Goal: Task Accomplishment & Management: Use online tool/utility

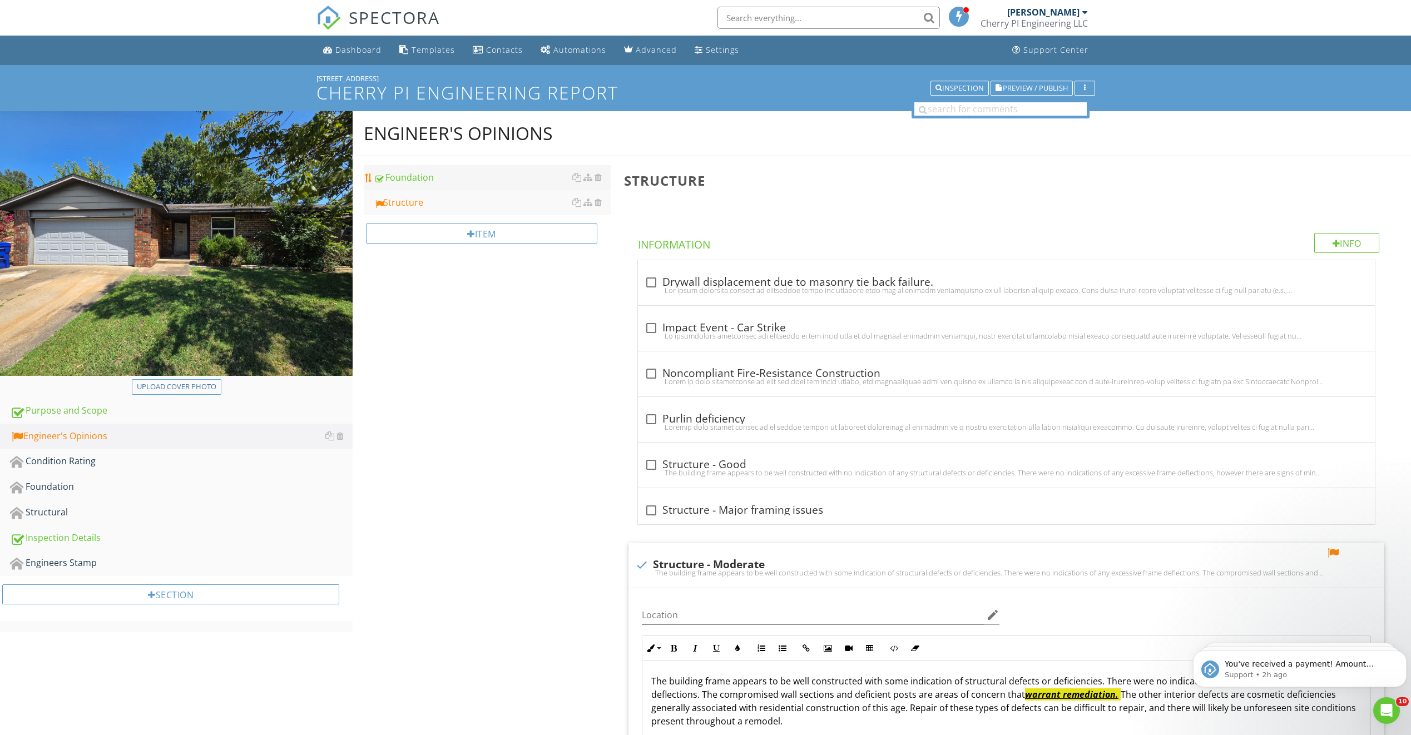
click at [484, 181] on div "Foundation" at bounding box center [492, 177] width 237 height 13
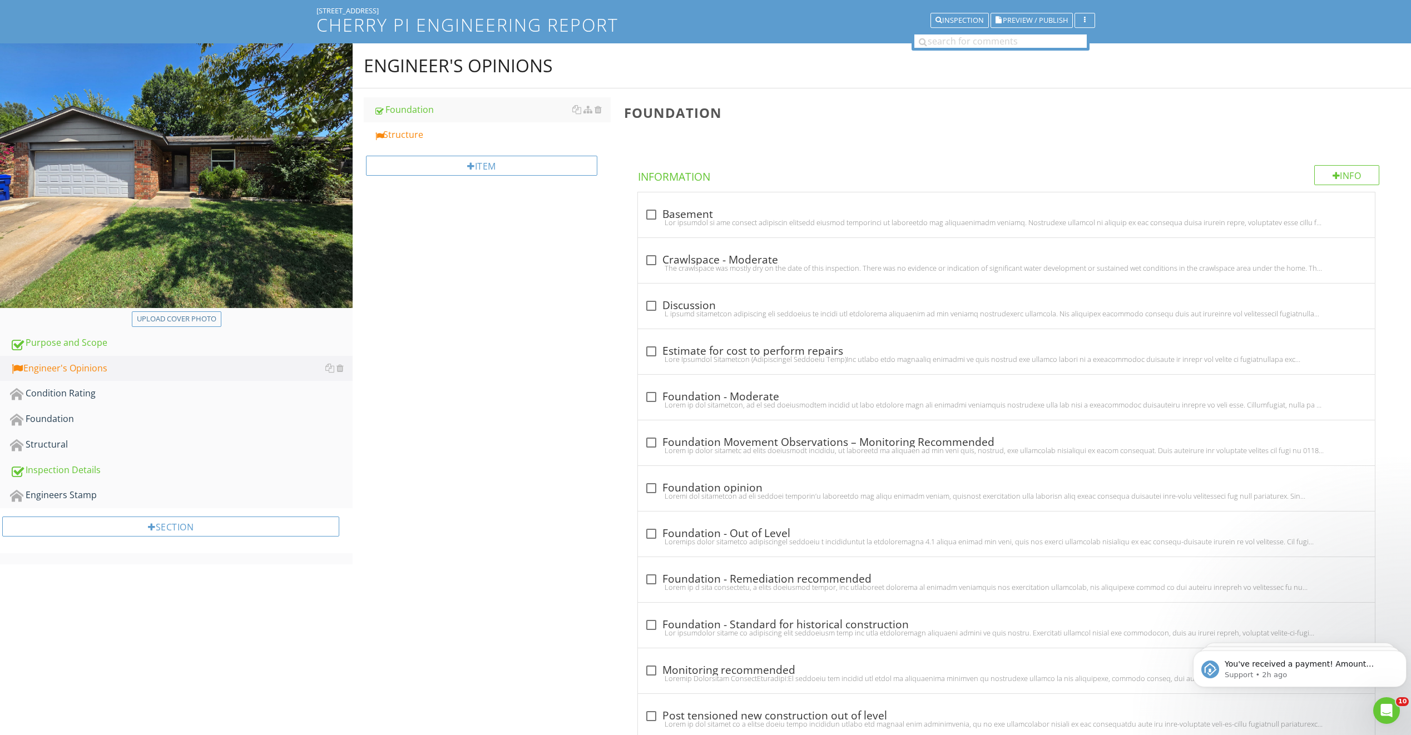
scroll to position [111, 0]
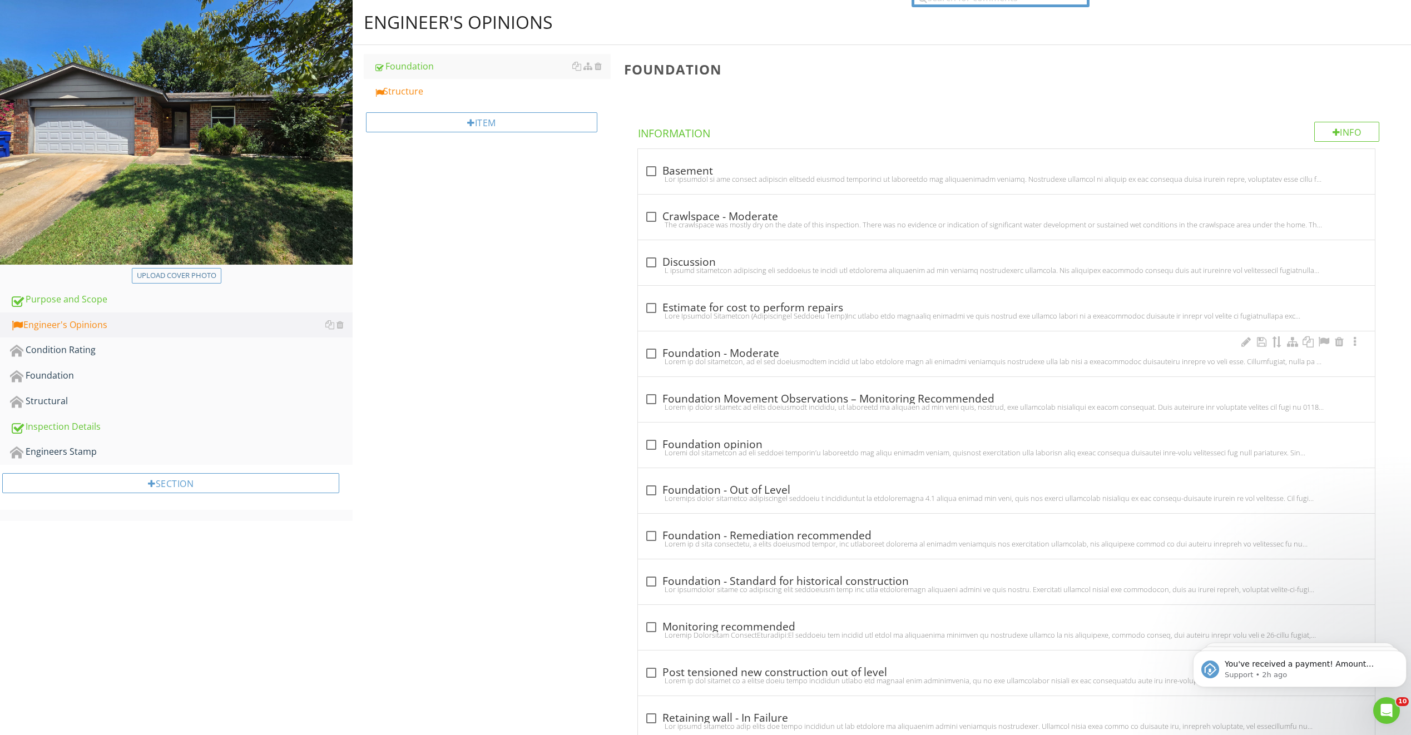
click at [654, 356] on div at bounding box center [651, 353] width 19 height 19
checkbox input "true"
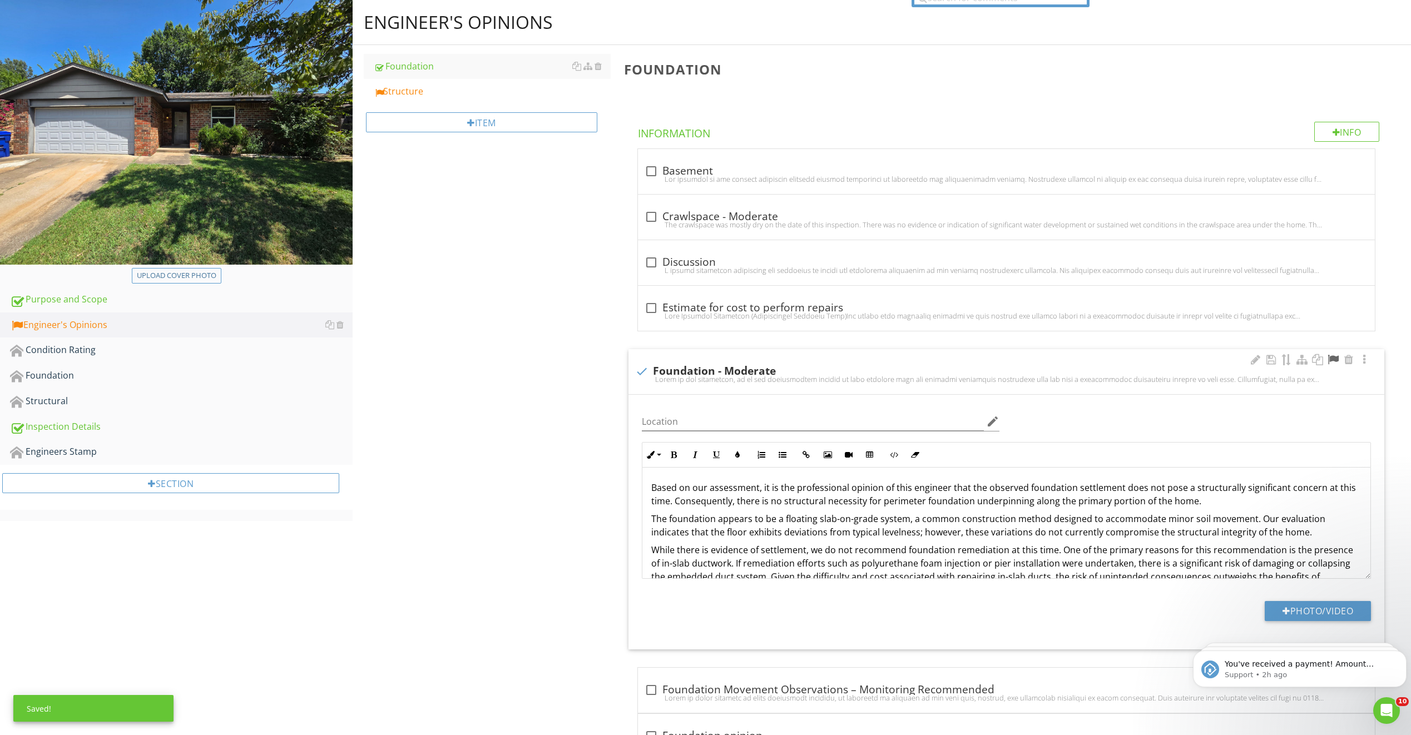
click at [1331, 359] on div at bounding box center [1333, 359] width 13 height 11
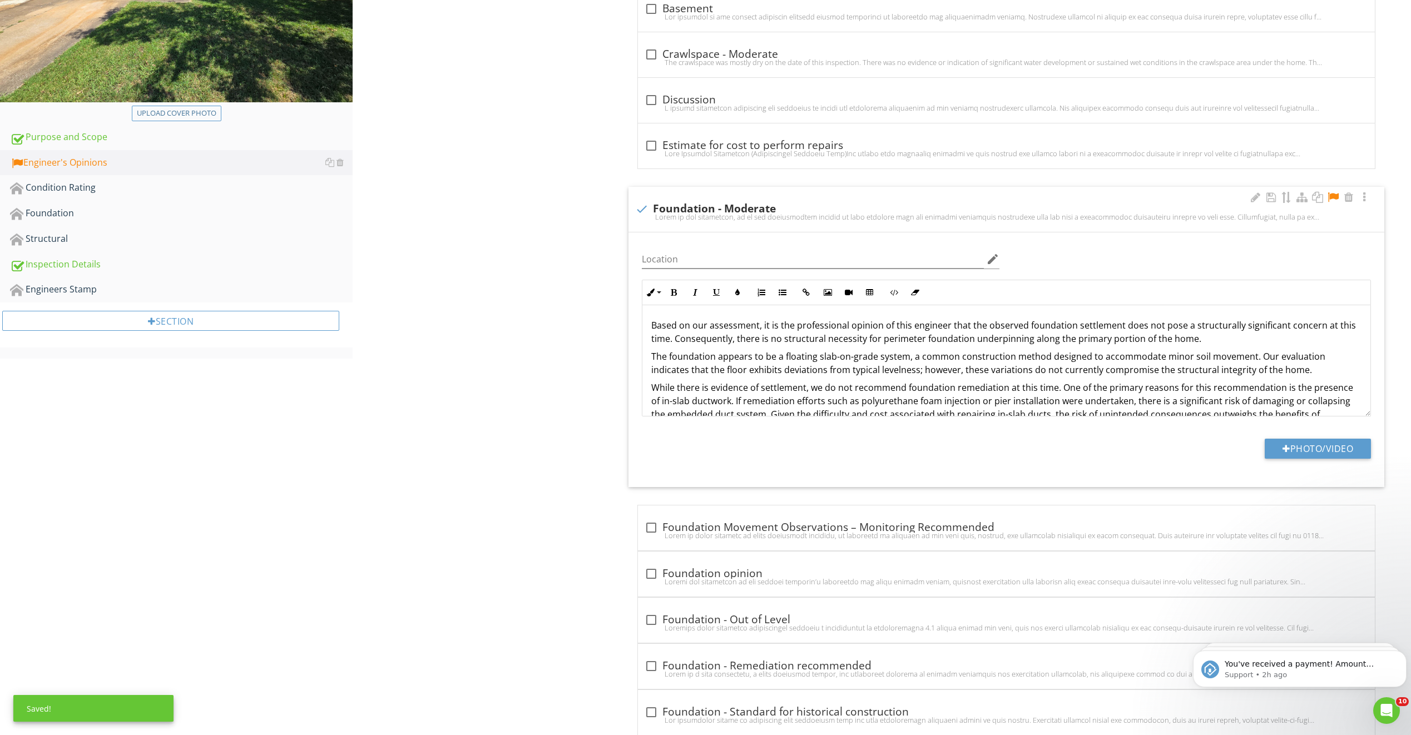
scroll to position [278, 0]
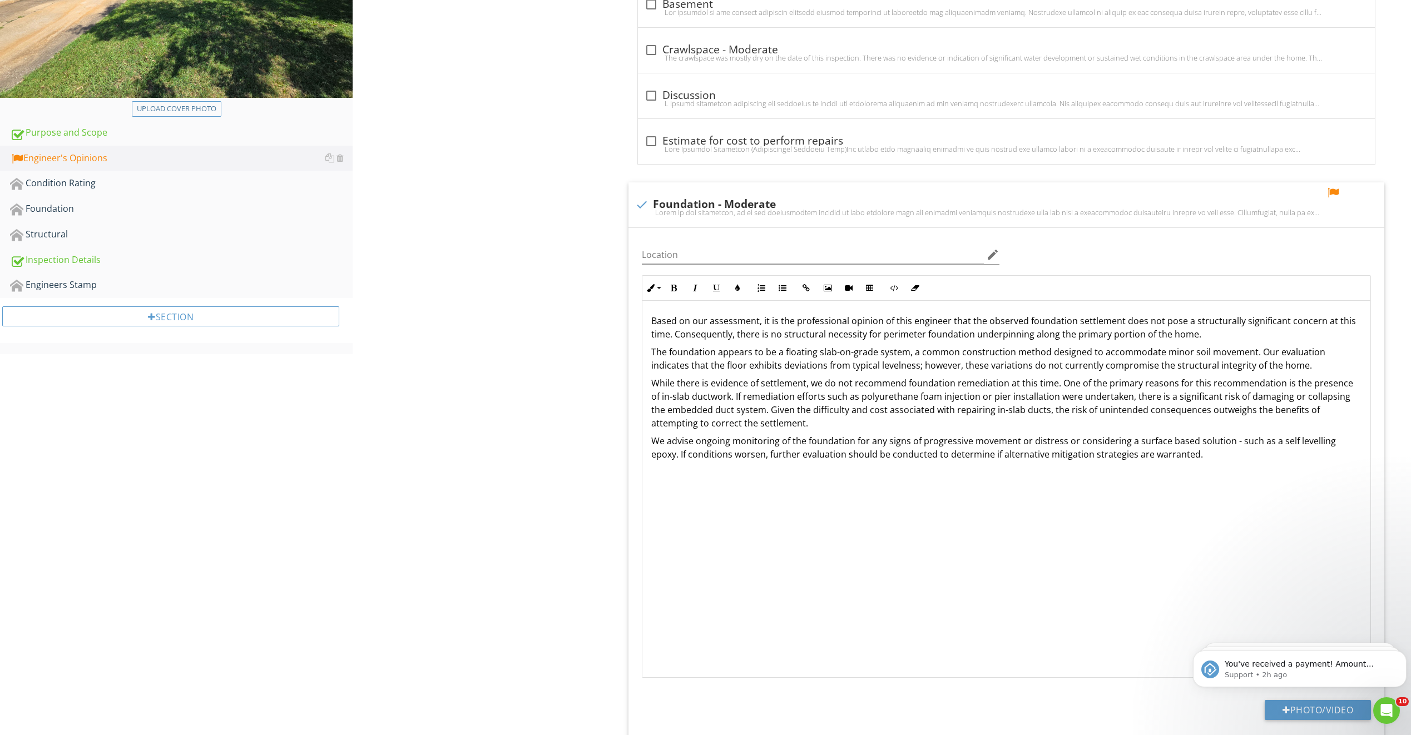
drag, startPoint x: 2553, startPoint y: 1038, endPoint x: 1199, endPoint y: 642, distance: 1409.8
click at [1171, 456] on p "We advise ongoing monitoring of the foundation for any signs of progressive mov…" at bounding box center [1006, 448] width 710 height 27
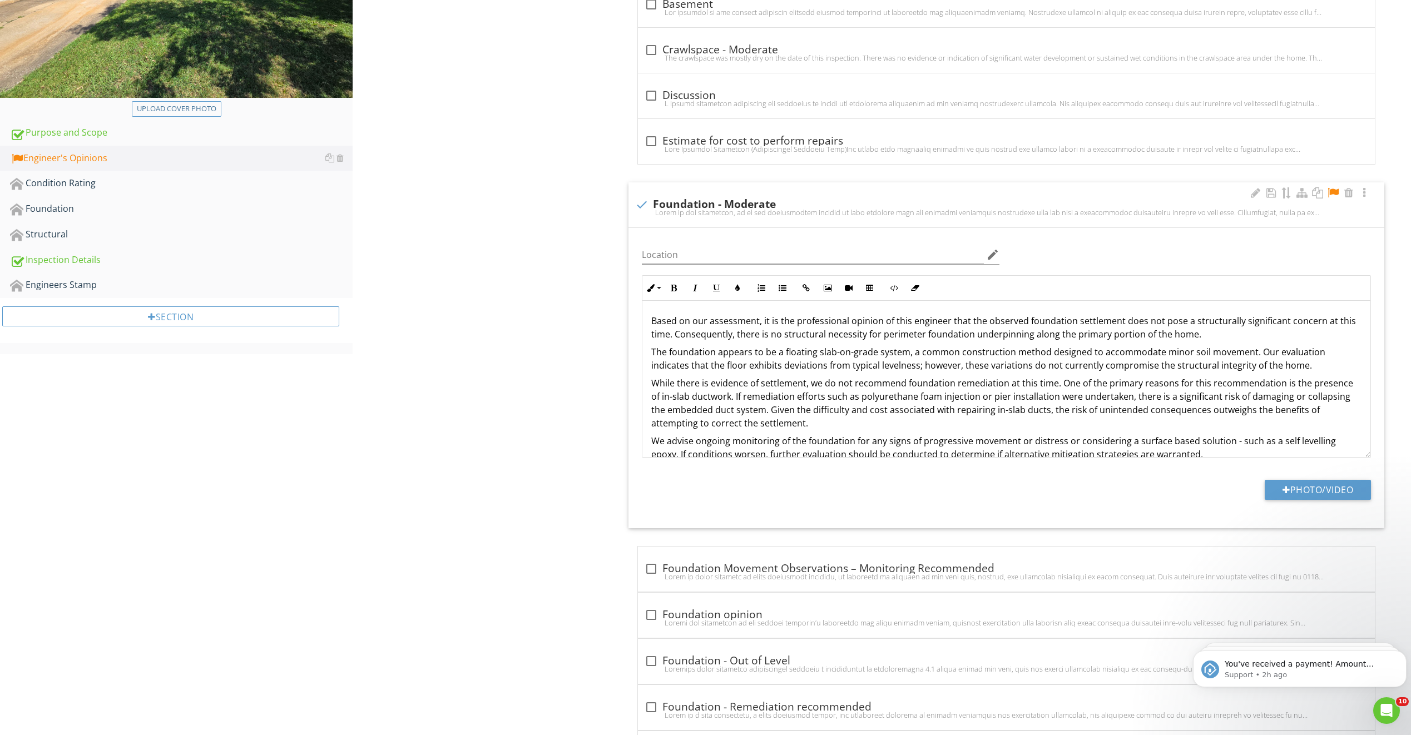
click at [1362, 450] on div "Based on our assessment, it is the professional opinion of this engineer that t…" at bounding box center [1007, 388] width 728 height 174
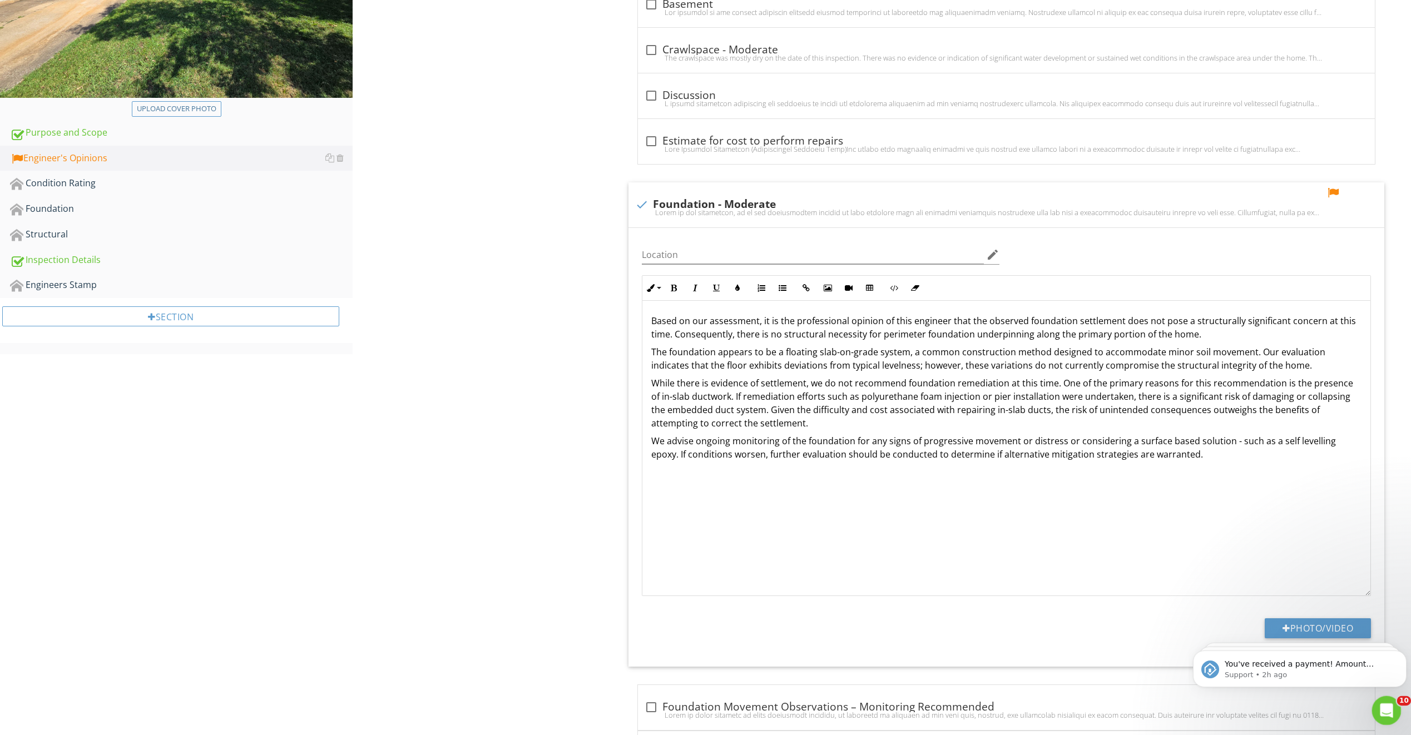
drag, startPoint x: 1367, startPoint y: 453, endPoint x: 1400, endPoint y: 697, distance: 246.0
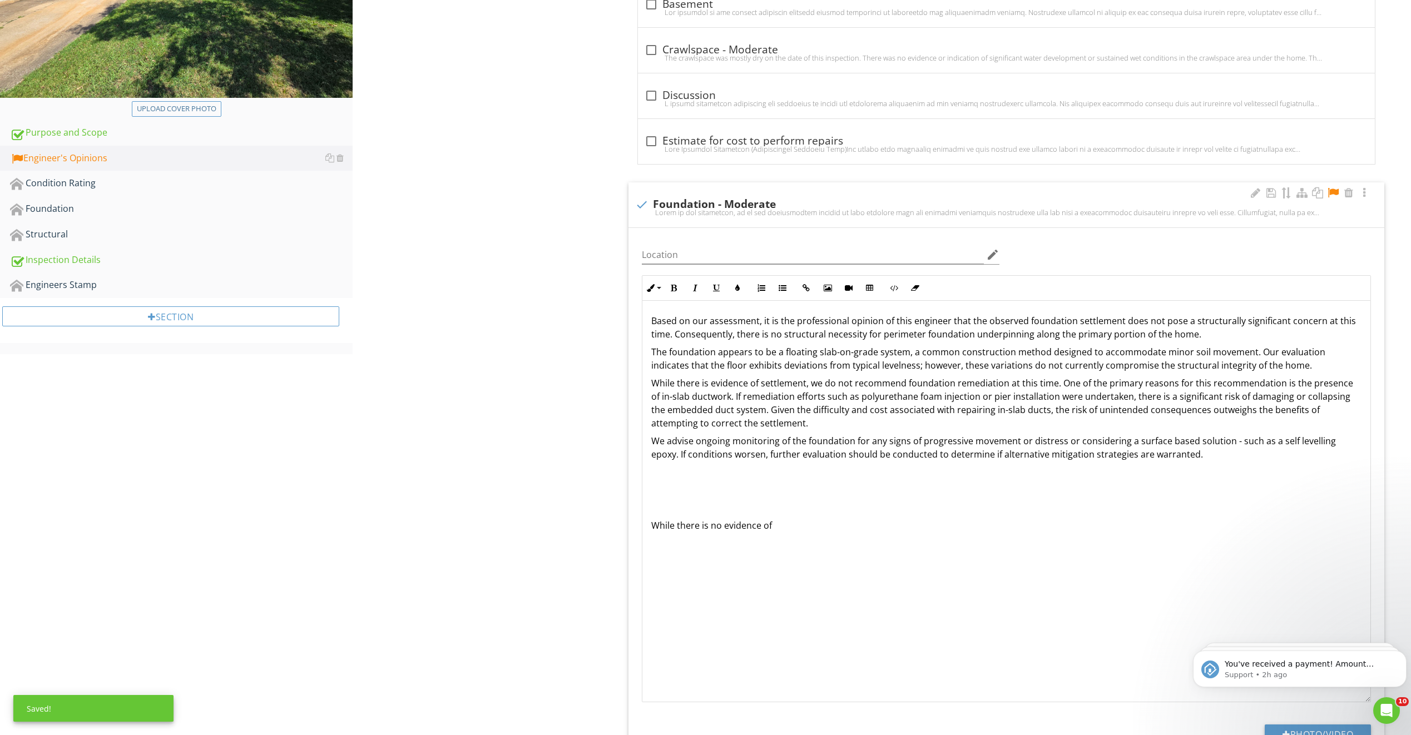
click at [773, 525] on p "While there is no evidence of" at bounding box center [1006, 525] width 710 height 13
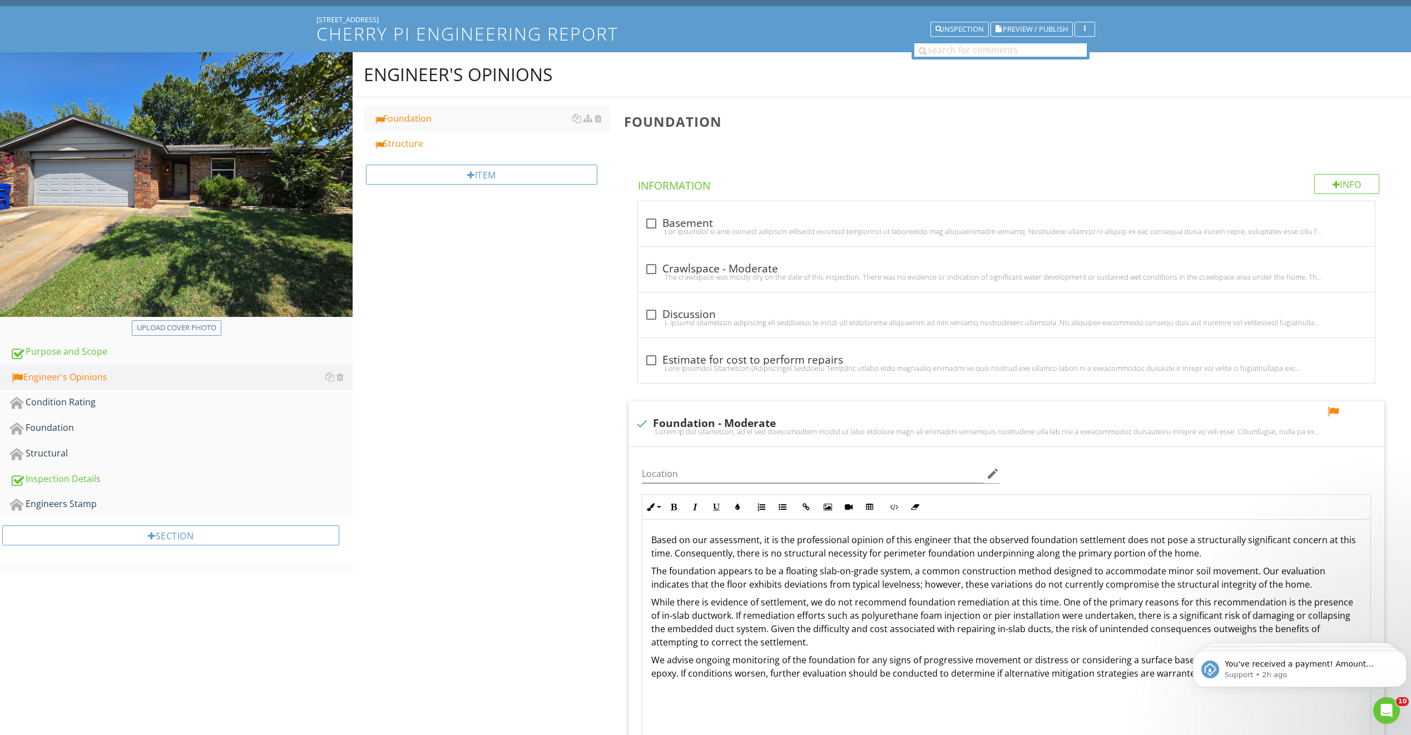
scroll to position [56, 0]
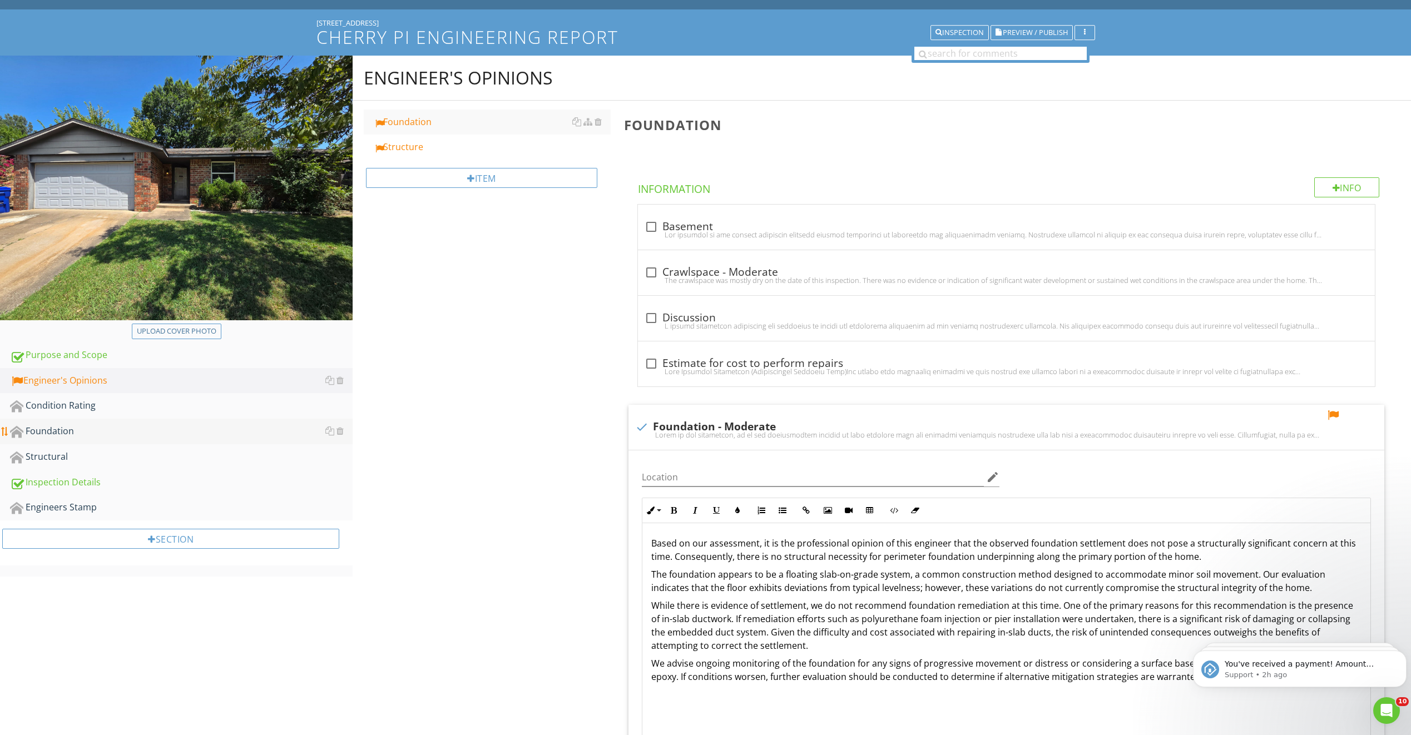
click at [264, 436] on div "Foundation" at bounding box center [181, 431] width 343 height 14
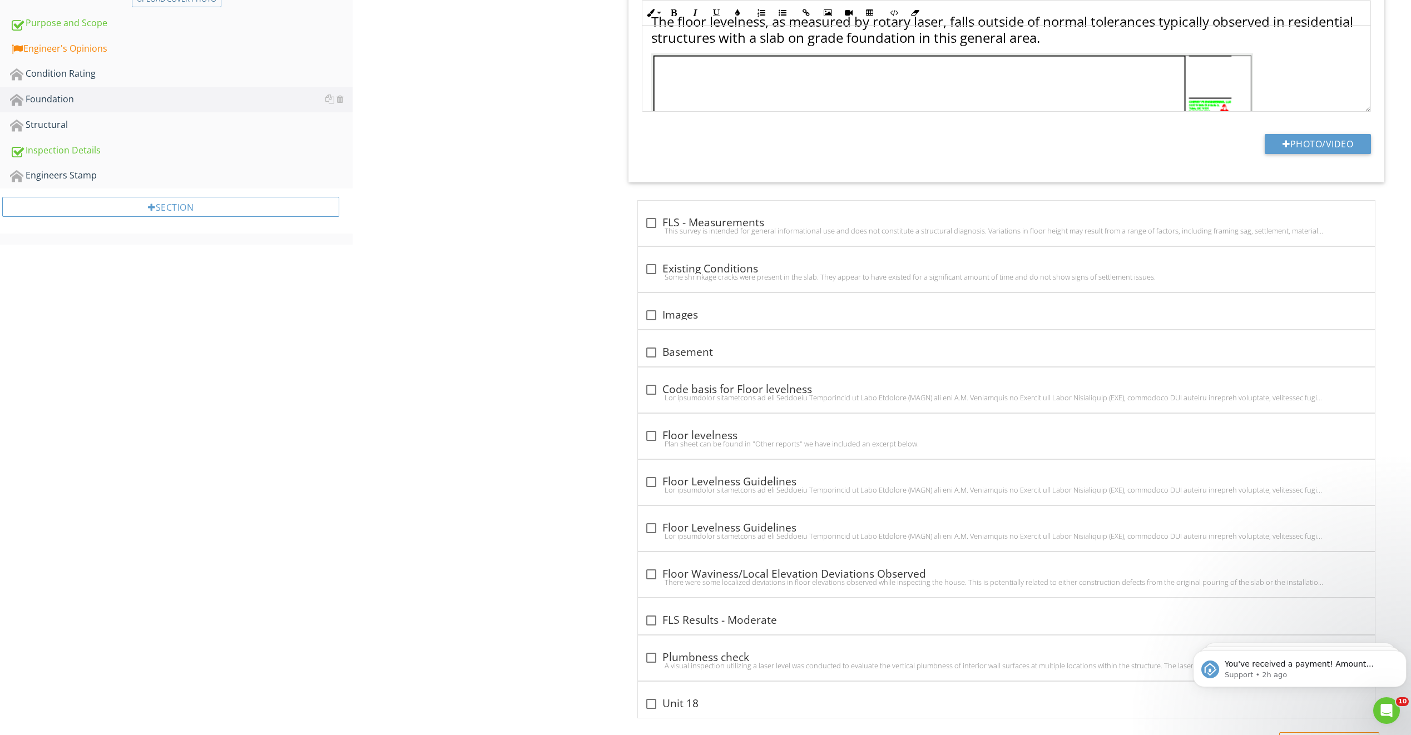
scroll to position [389, 0]
click at [650, 481] on div at bounding box center [651, 480] width 19 height 19
checkbox input "true"
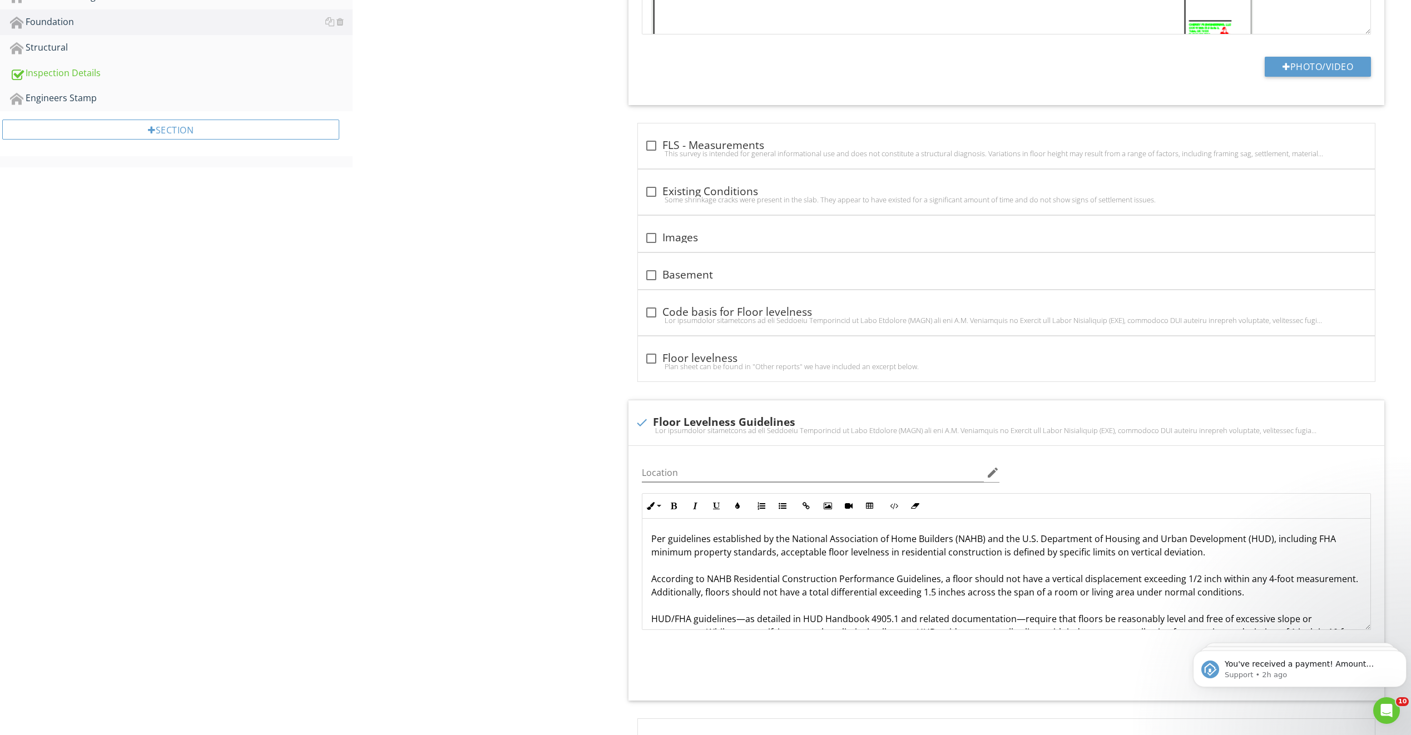
scroll to position [445, 0]
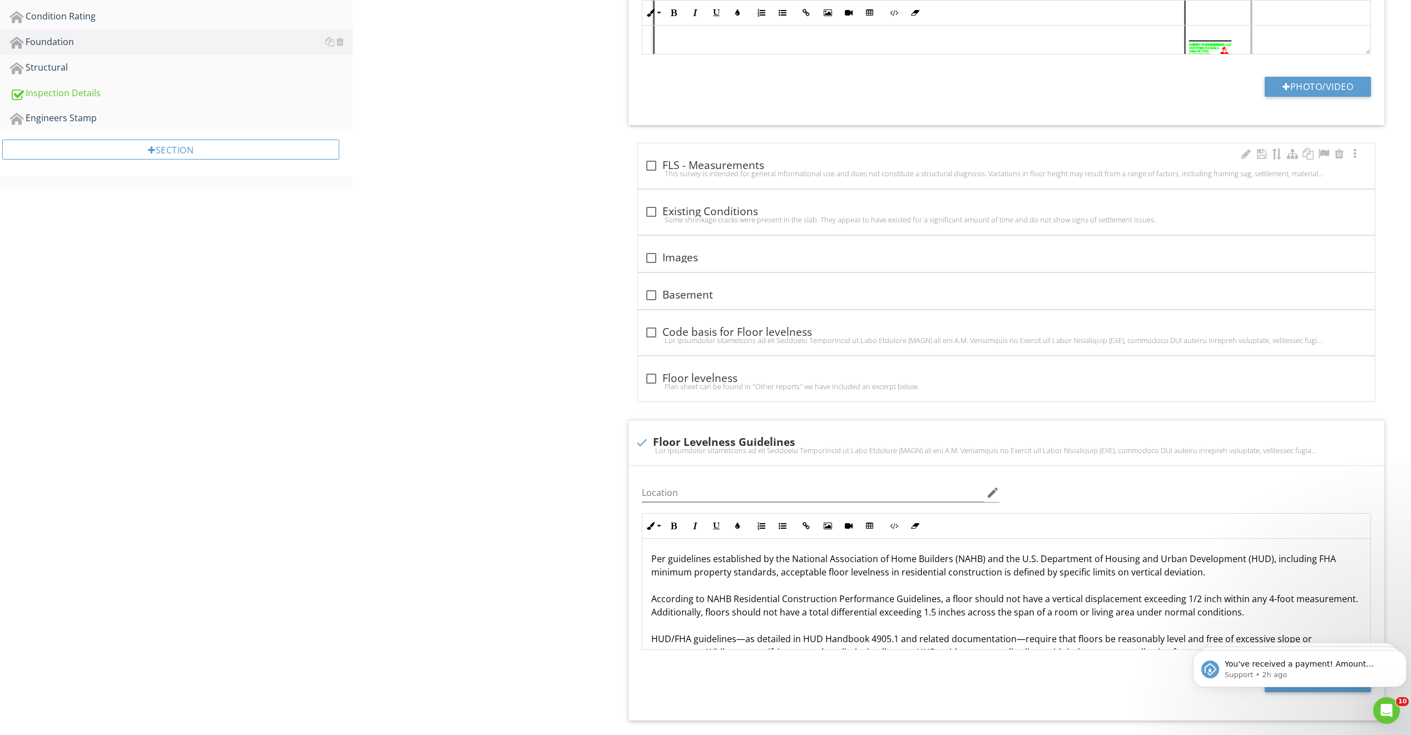
click at [655, 167] on div at bounding box center [651, 165] width 19 height 19
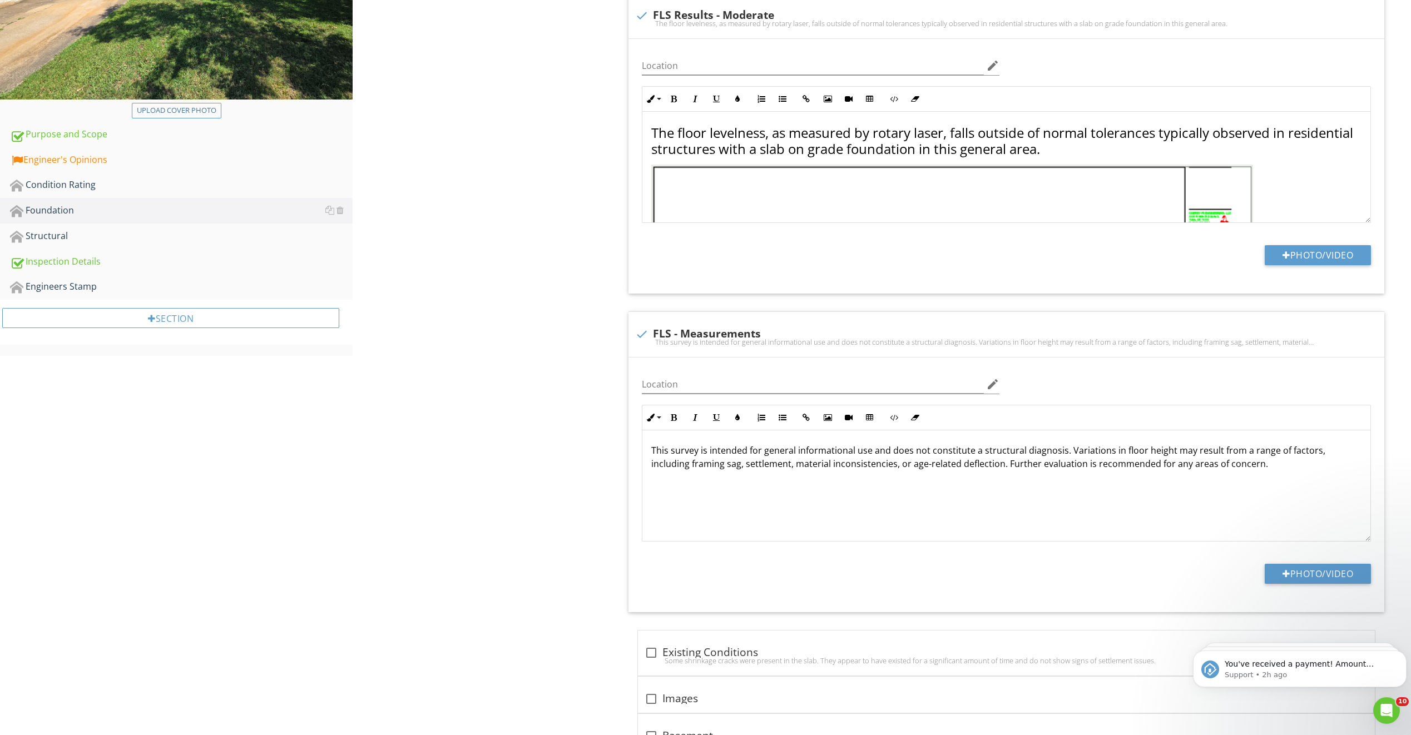
scroll to position [334, 0]
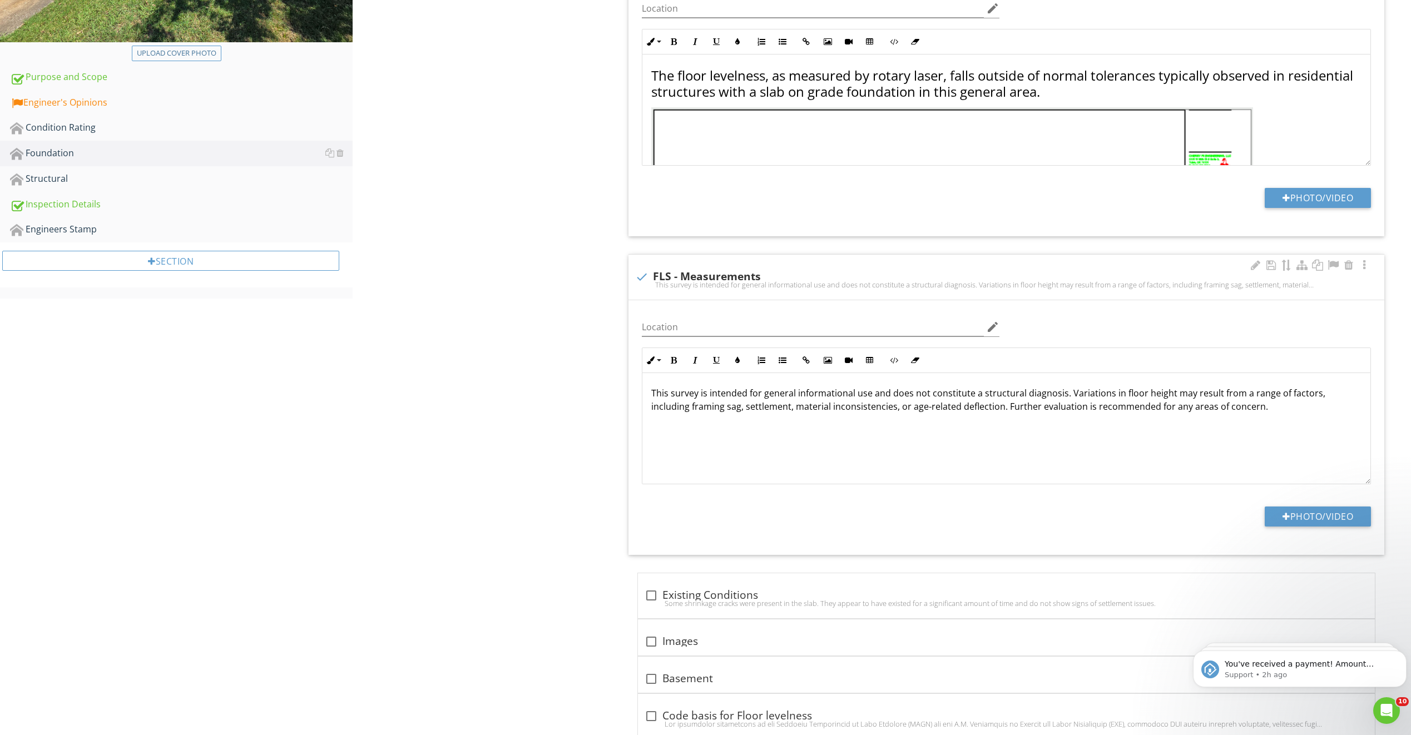
click at [638, 281] on div "This survey is intended for general informational use and does not constitute a…" at bounding box center [1006, 284] width 743 height 9
checkbox input "true"
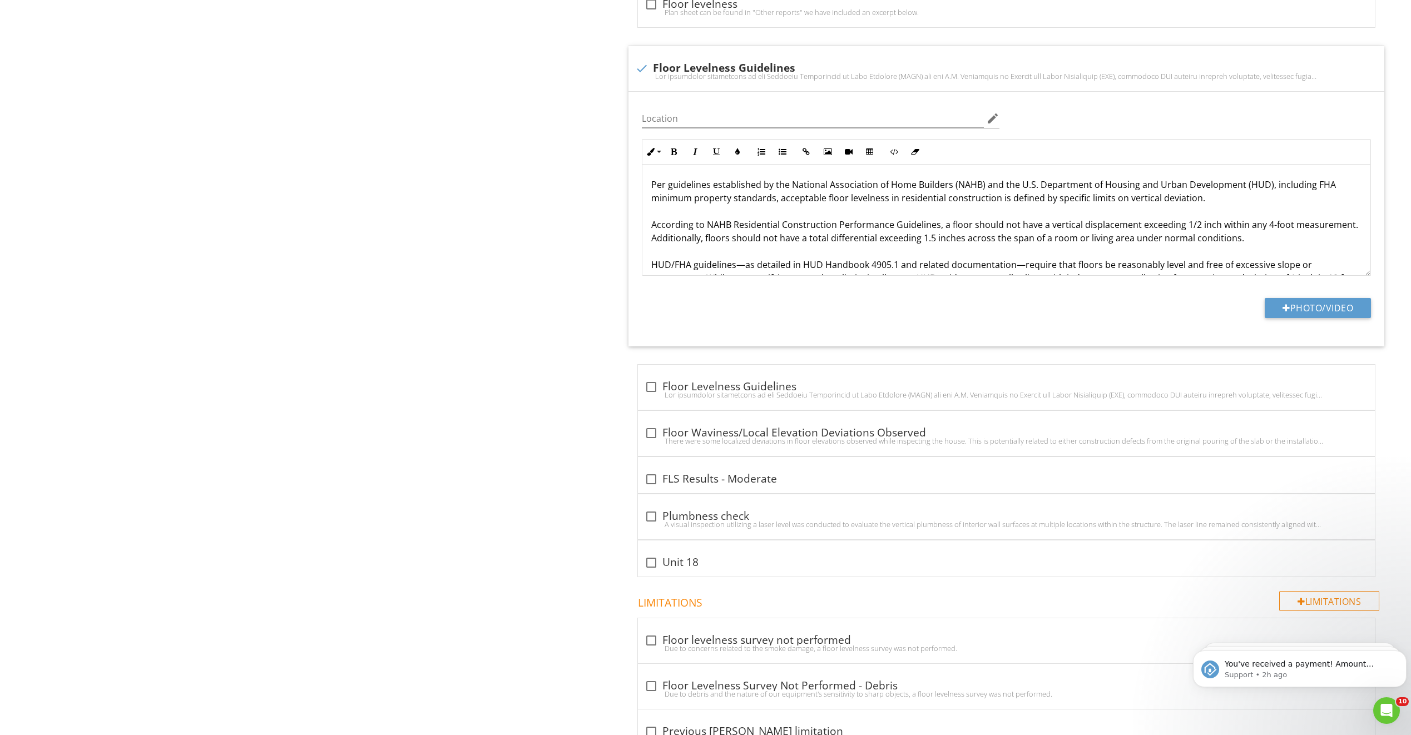
scroll to position [0, 0]
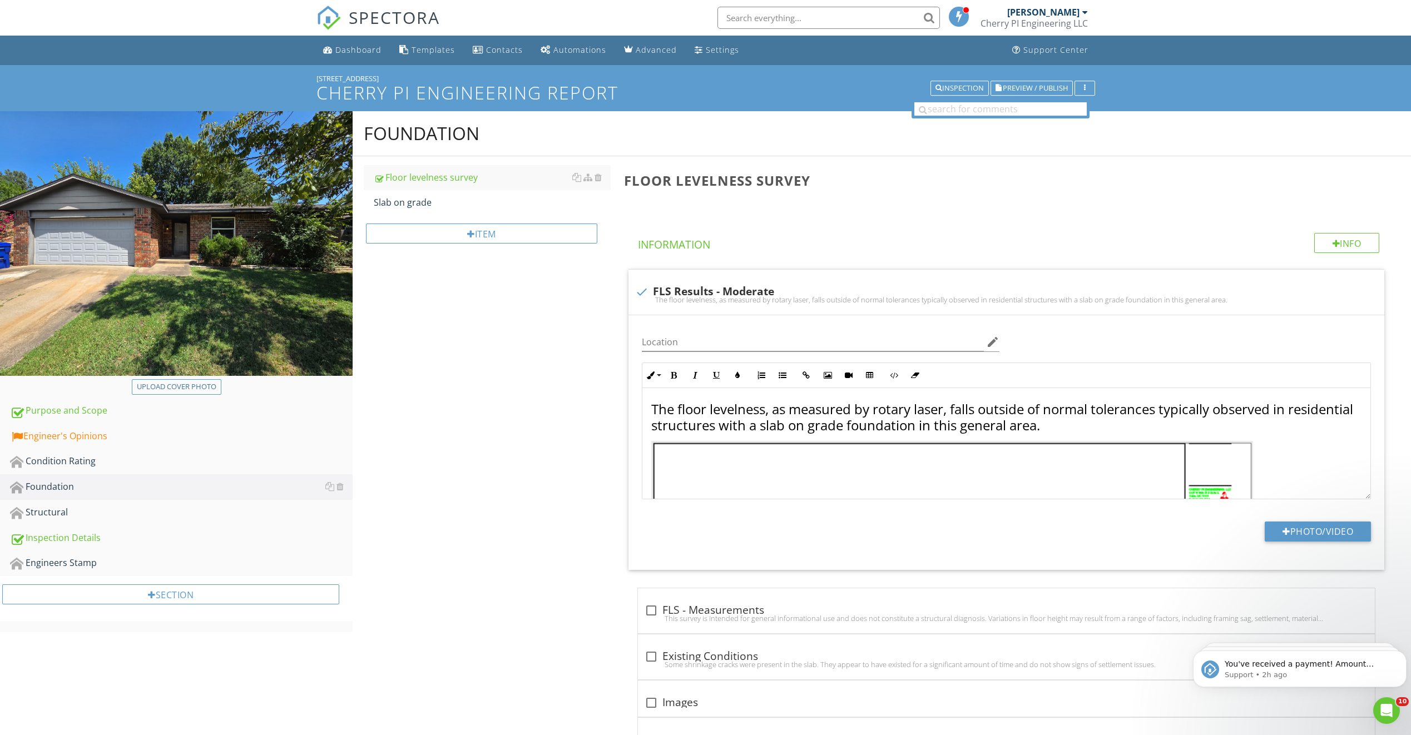
drag, startPoint x: 574, startPoint y: 452, endPoint x: 575, endPoint y: 273, distance: 178.6
click at [482, 209] on div "Slab on grade" at bounding box center [492, 202] width 237 height 13
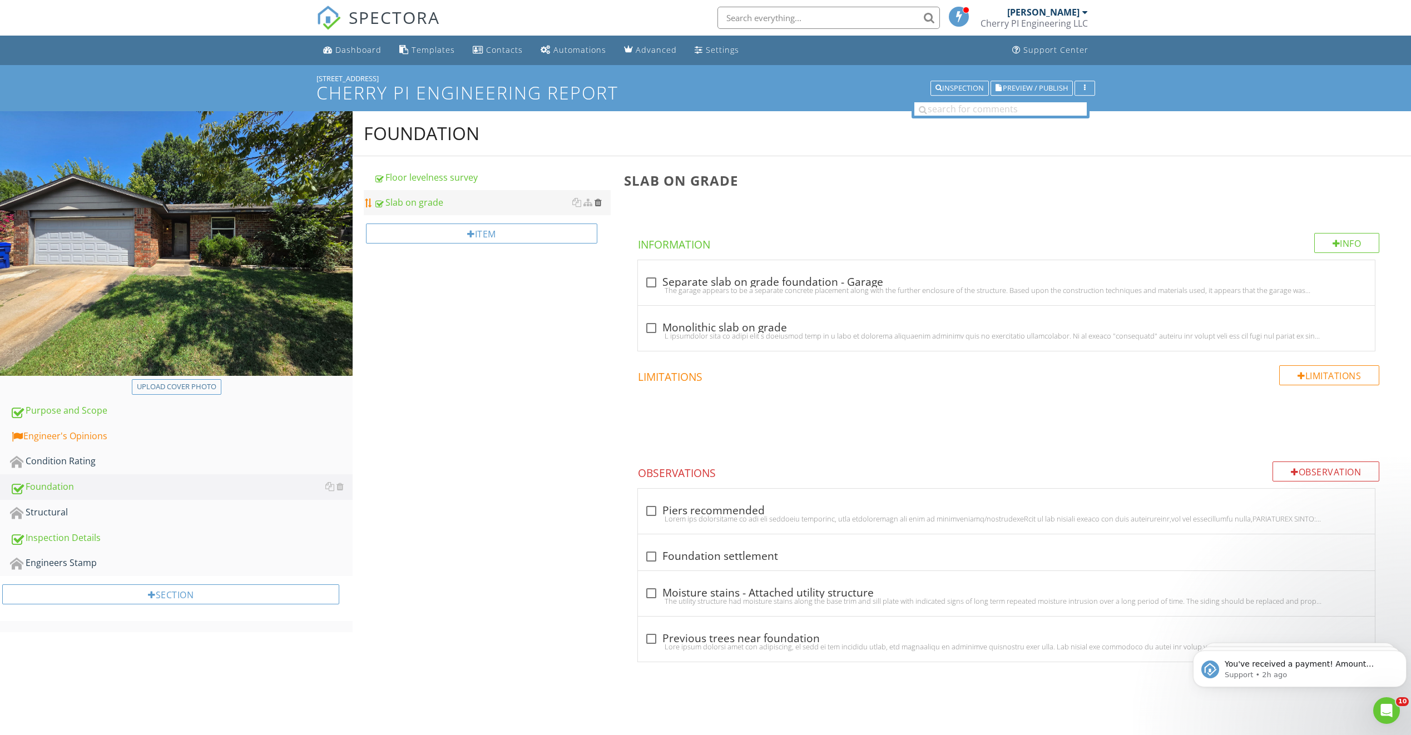
click at [597, 201] on div at bounding box center [598, 202] width 7 height 9
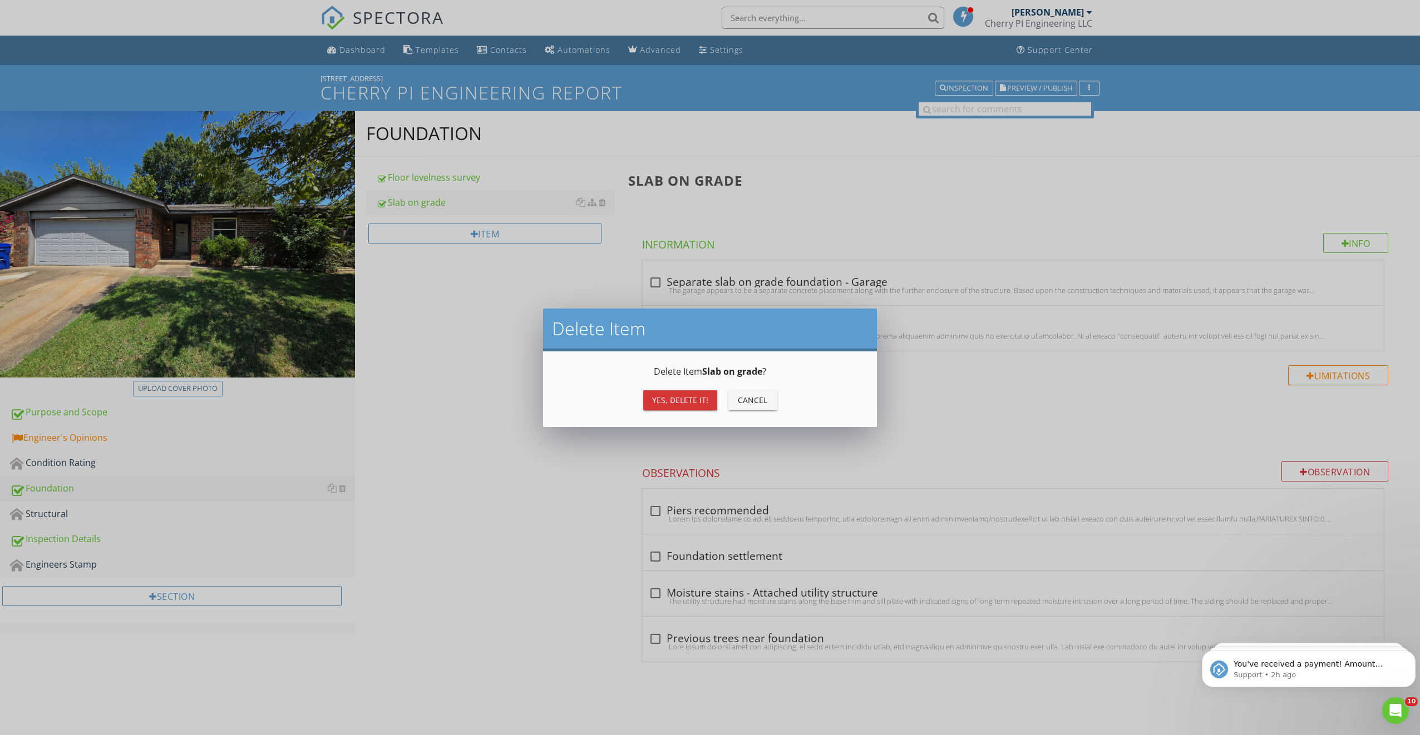
click at [665, 399] on div "Yes, Delete it!" at bounding box center [680, 400] width 56 height 12
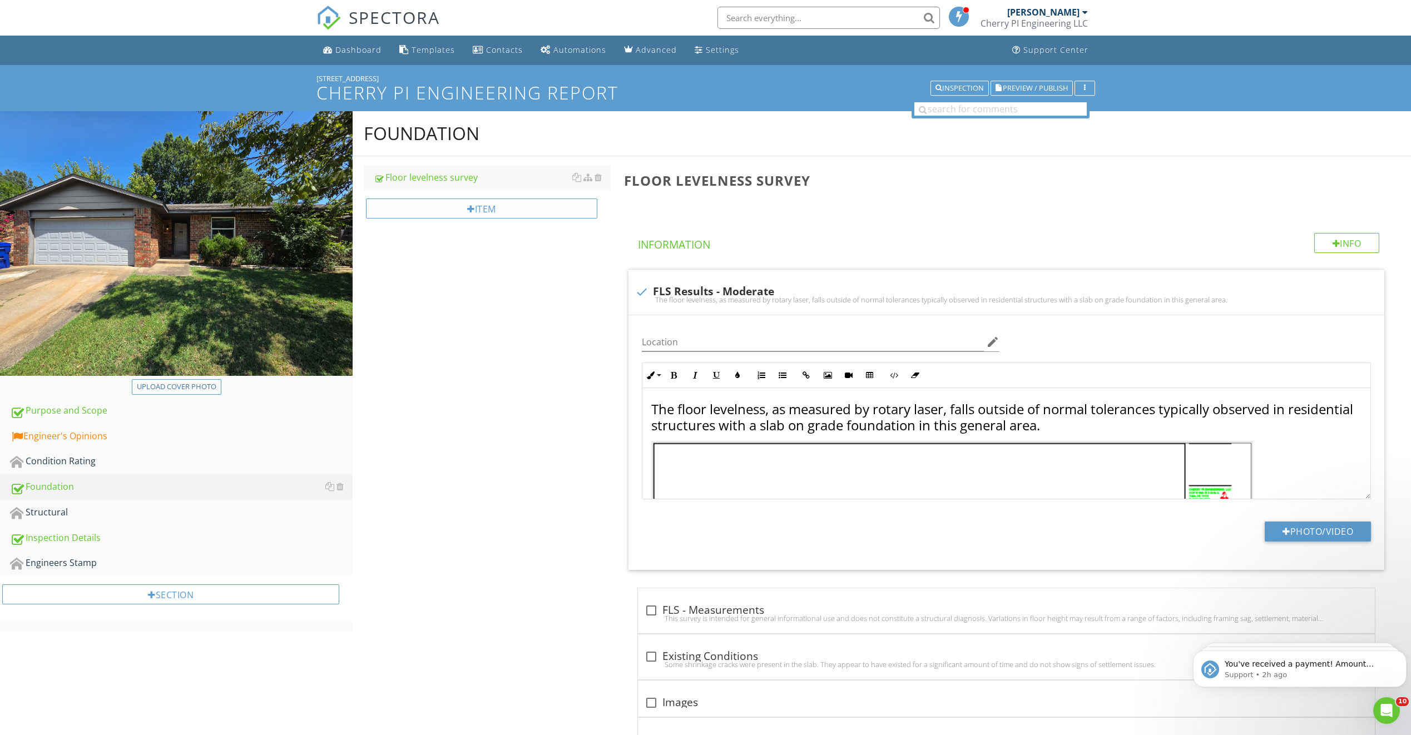
click at [524, 214] on div "Item" at bounding box center [481, 209] width 231 height 20
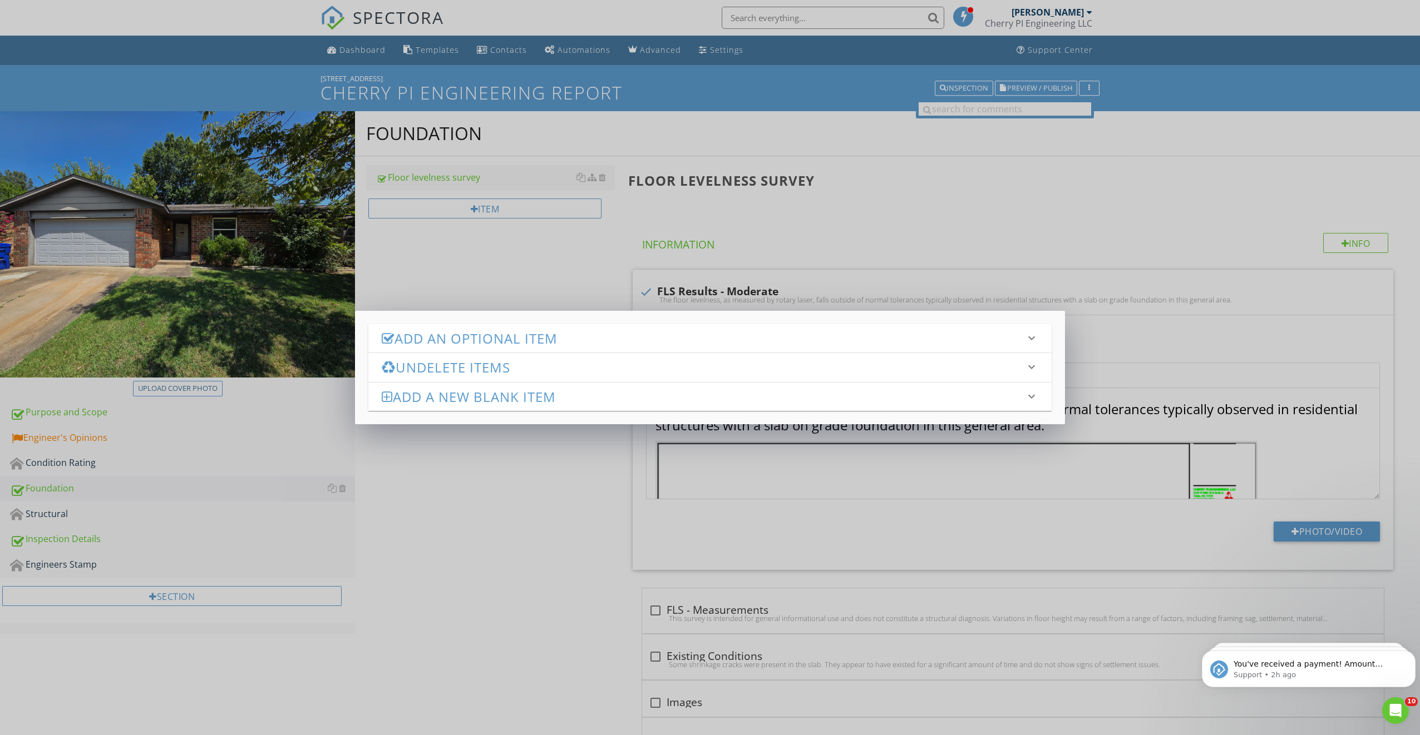
click at [537, 236] on div "Add an Optional Item keyboard_arrow_down check_box_outline_blank Pier and Beam …" at bounding box center [710, 367] width 1420 height 735
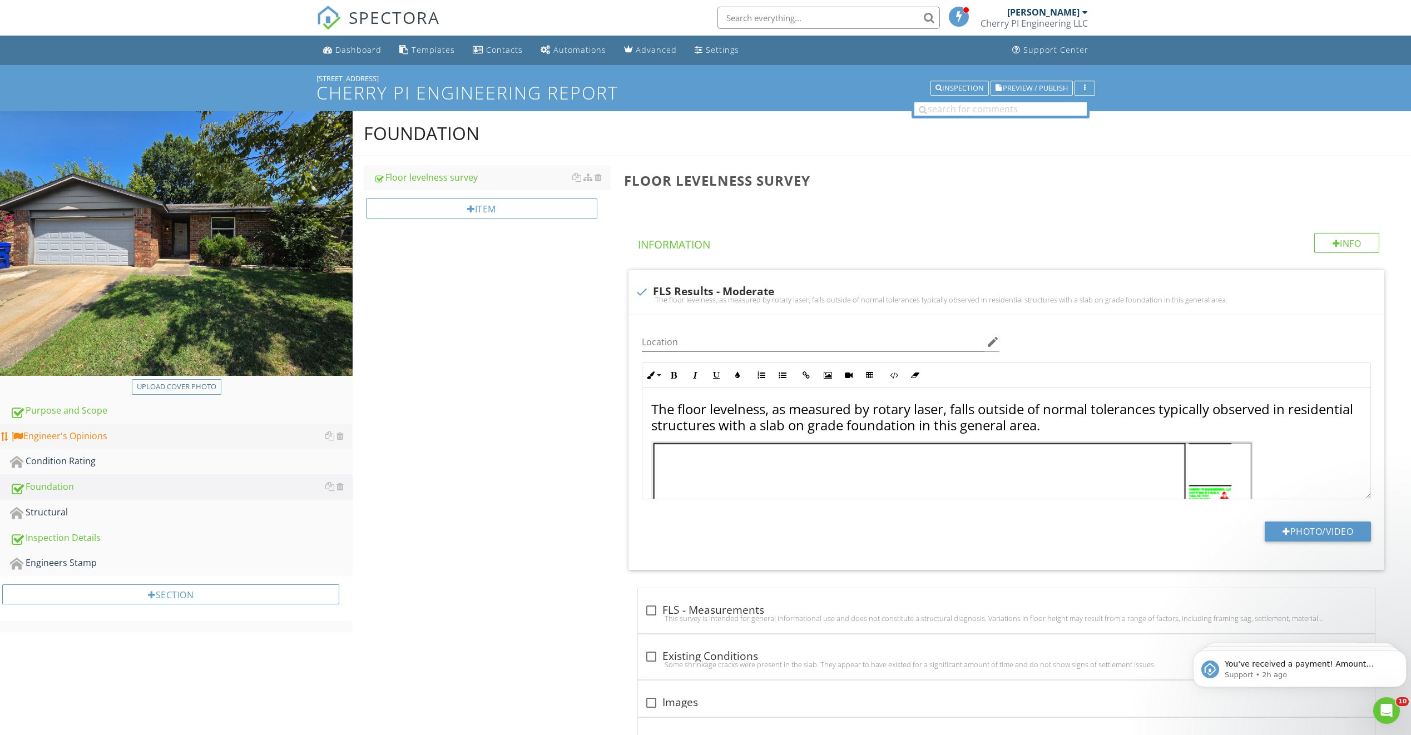
click at [235, 432] on div "Engineer's Opinions" at bounding box center [181, 436] width 343 height 14
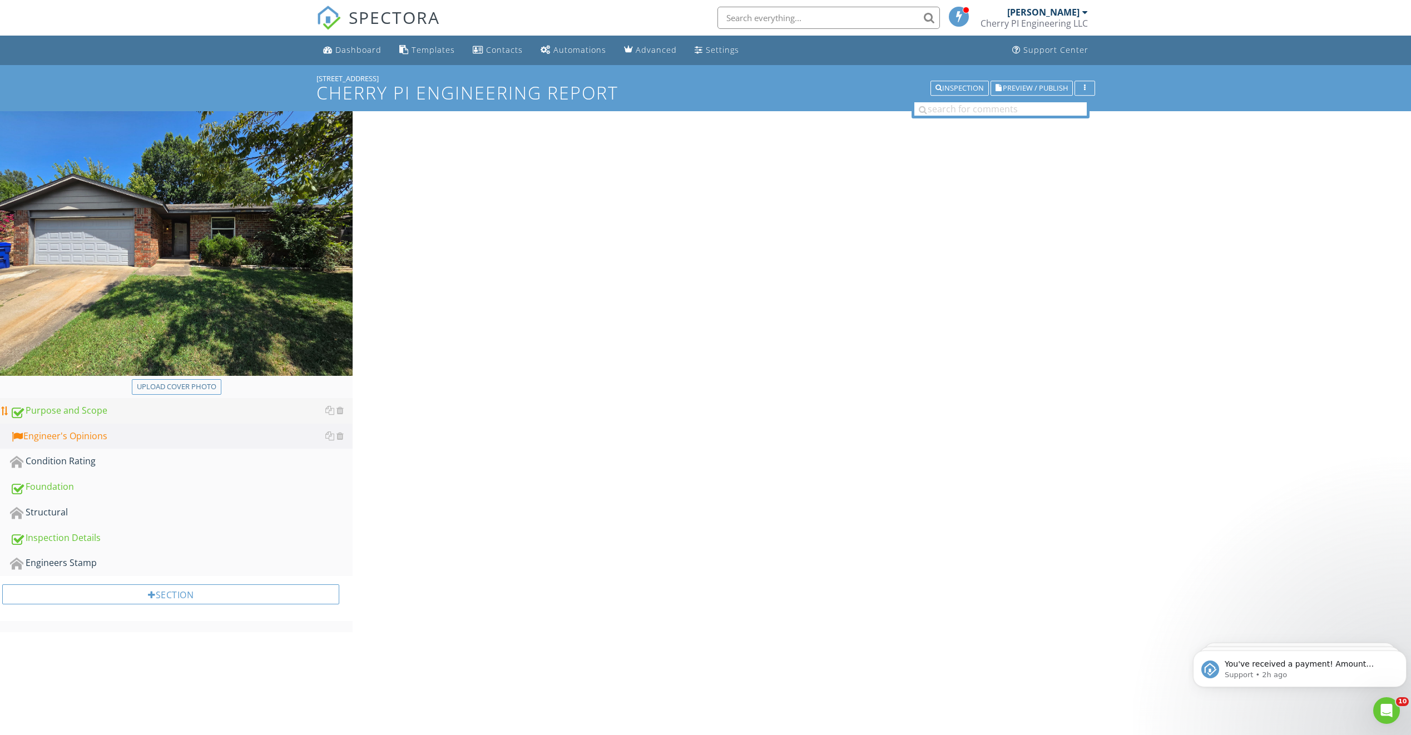
click at [250, 403] on link "Purpose and Scope" at bounding box center [181, 411] width 343 height 26
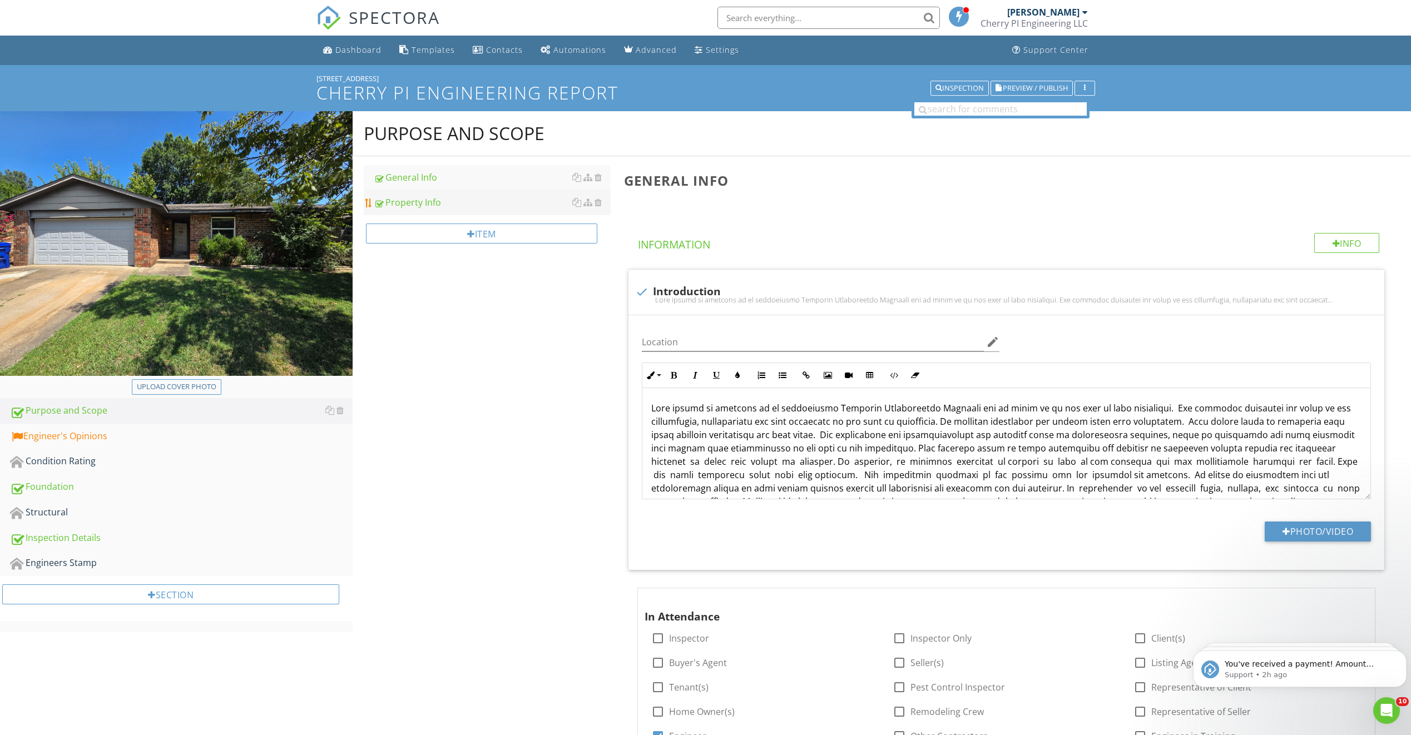
click at [427, 205] on div "Property Info" at bounding box center [492, 202] width 237 height 13
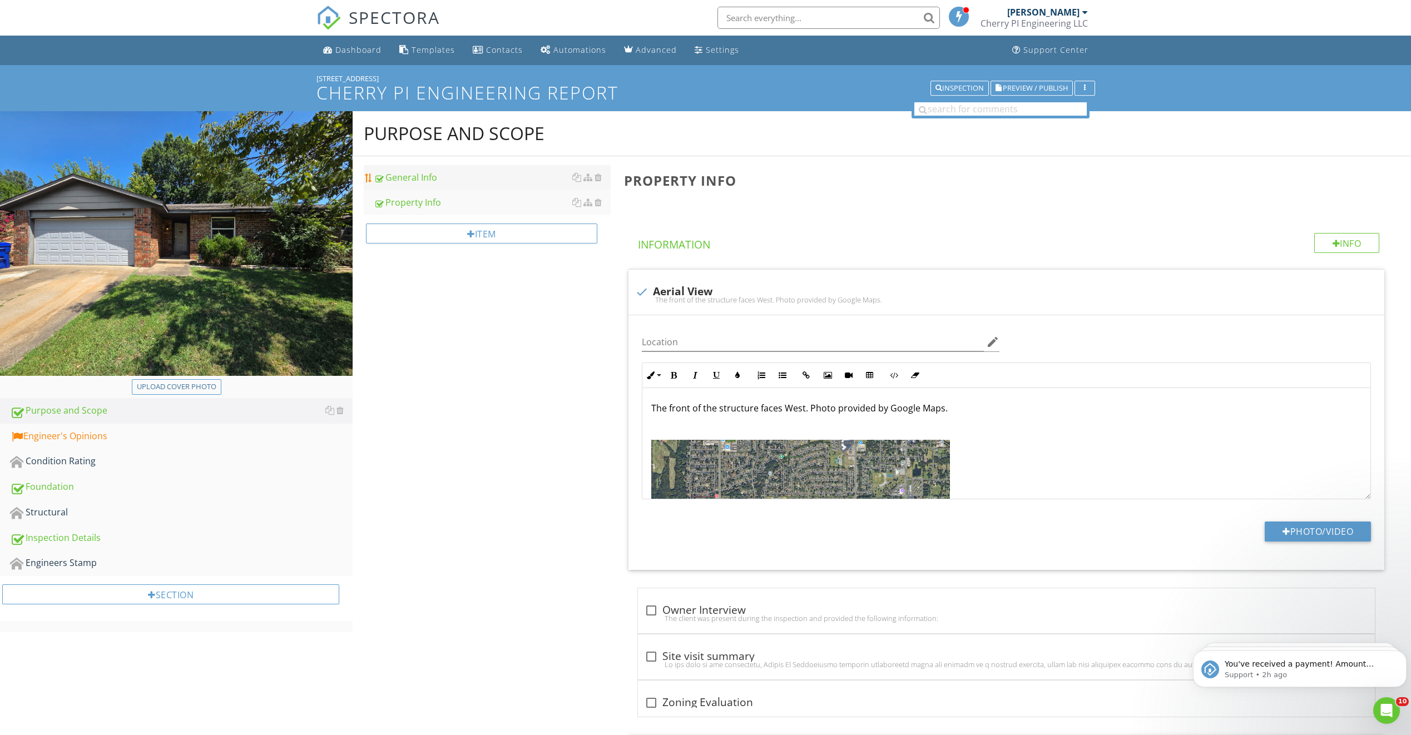
click at [434, 174] on div "General Info" at bounding box center [492, 177] width 237 height 13
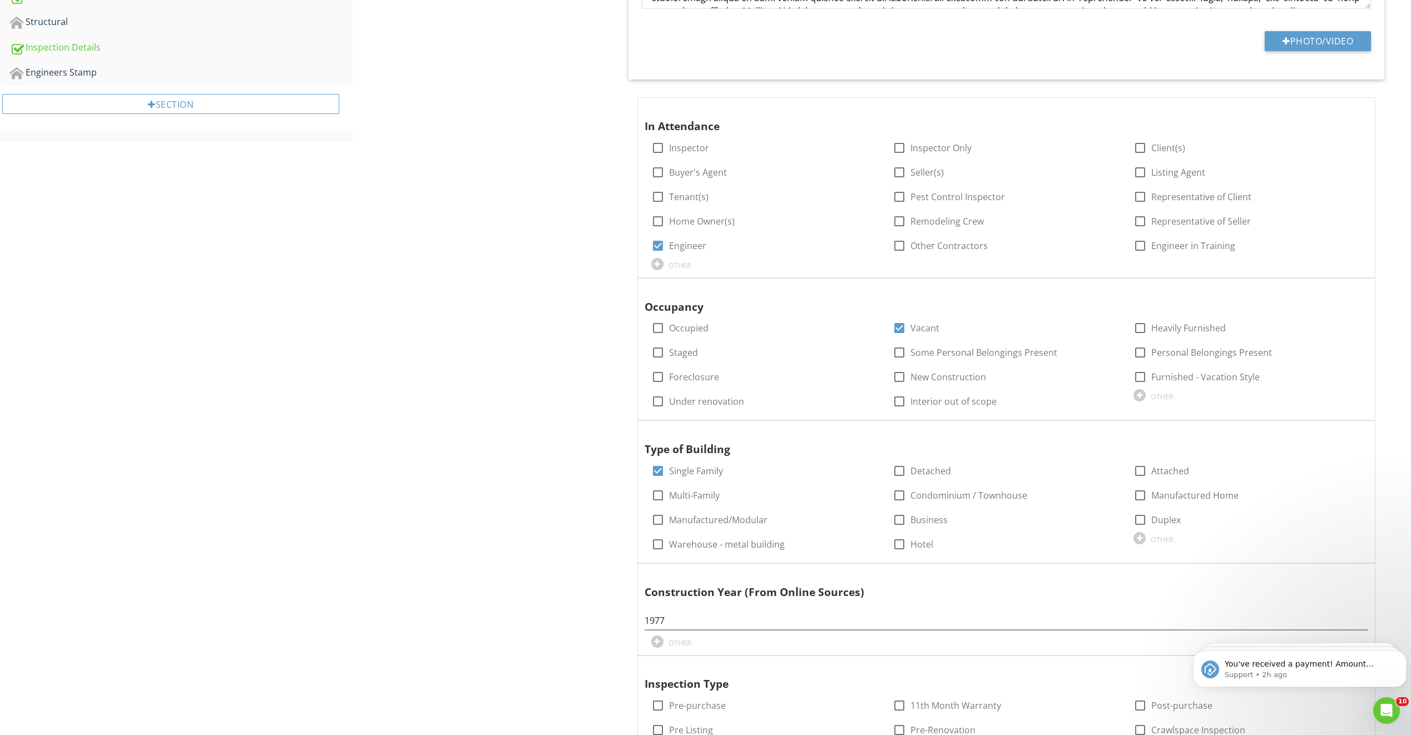
scroll to position [278, 0]
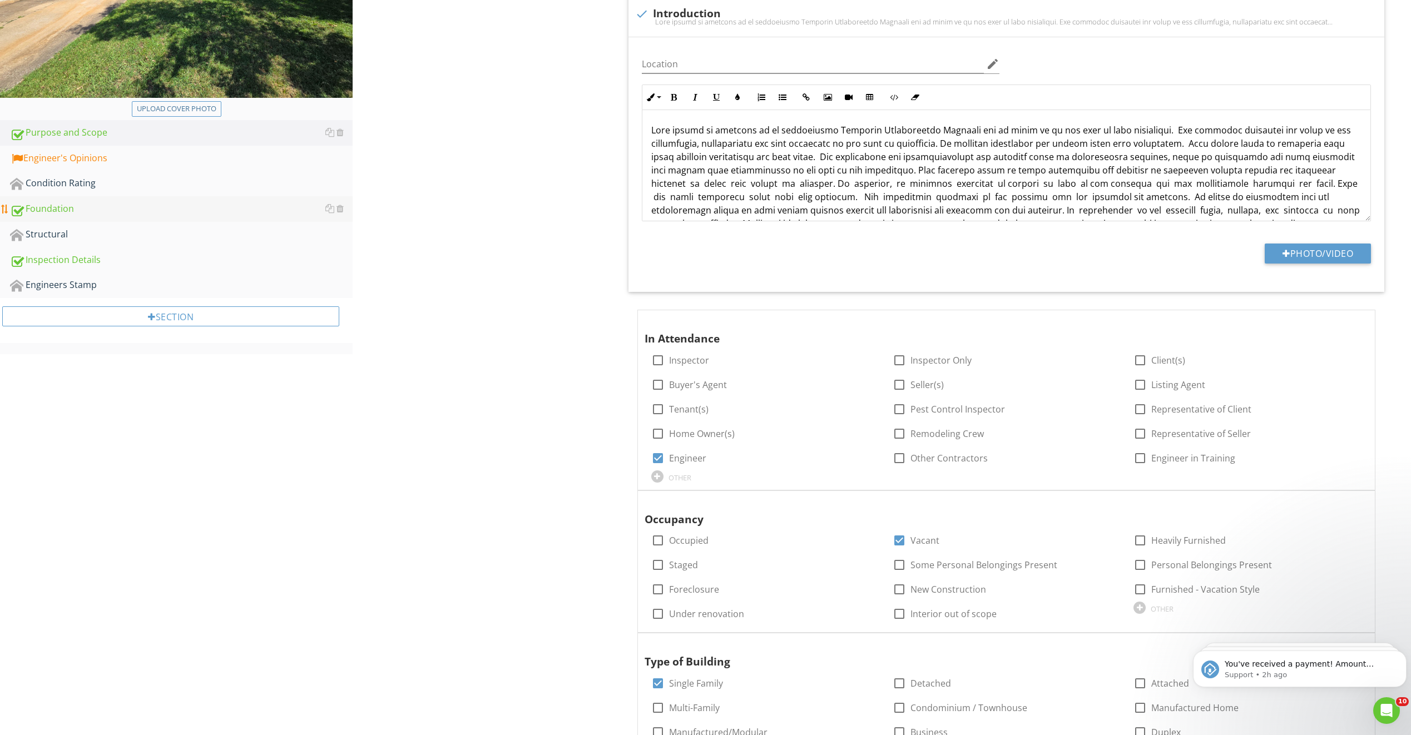
click at [127, 207] on div "Foundation" at bounding box center [181, 209] width 343 height 14
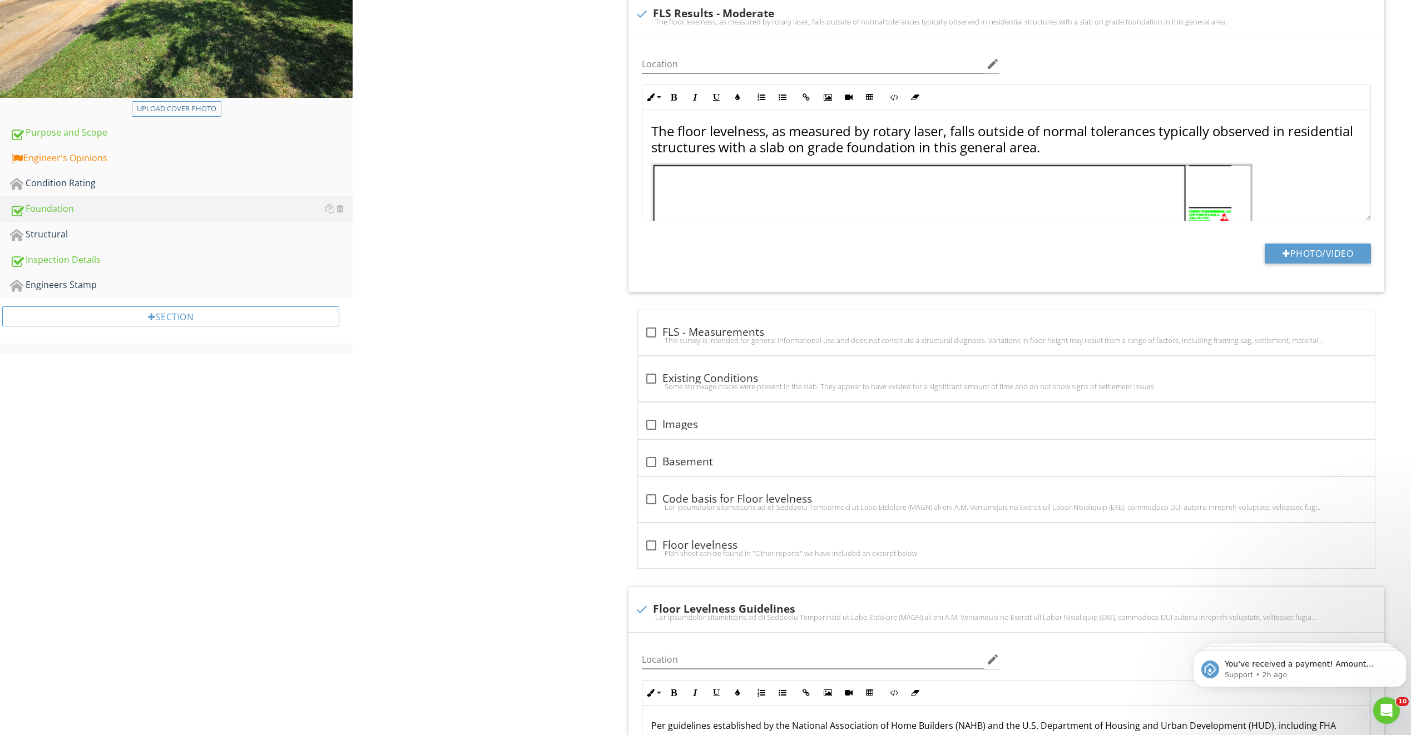
scroll to position [56, 0]
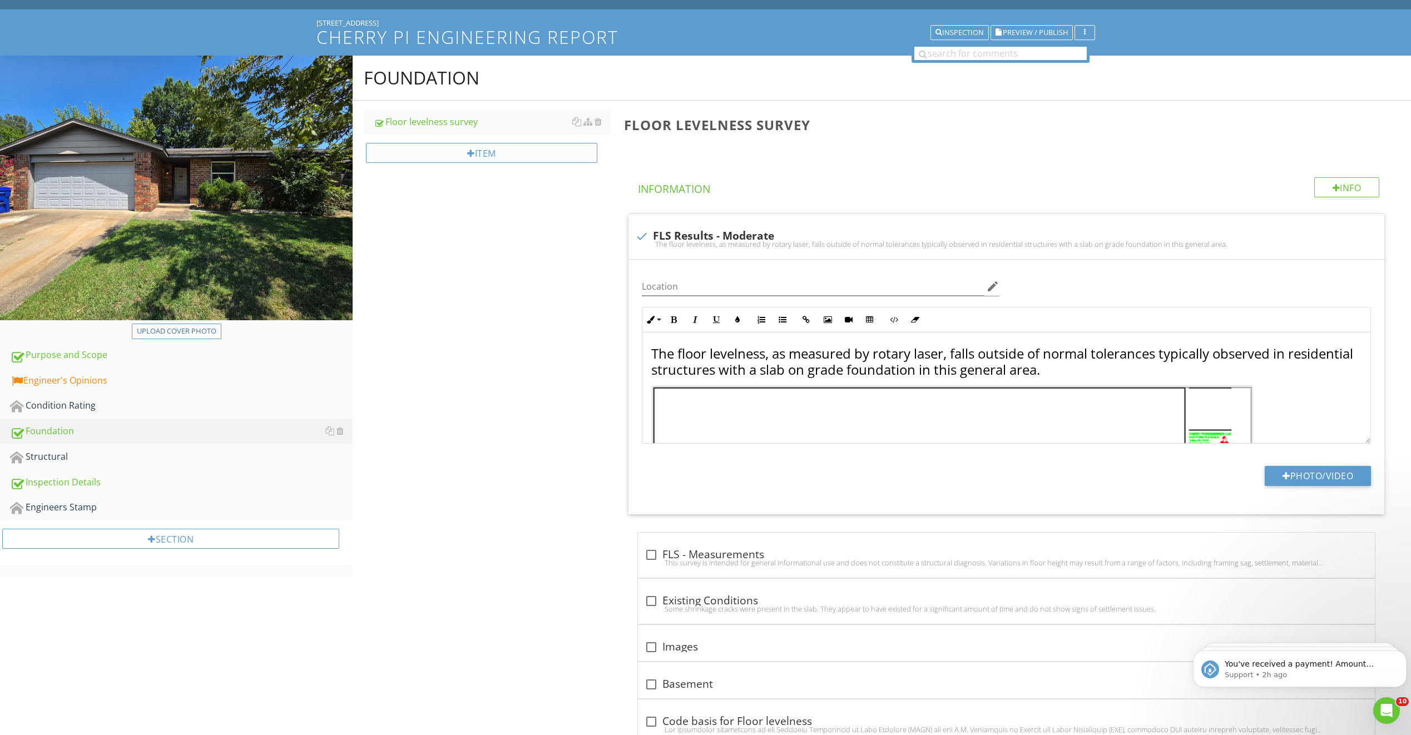
click at [483, 158] on div "Item" at bounding box center [481, 153] width 231 height 20
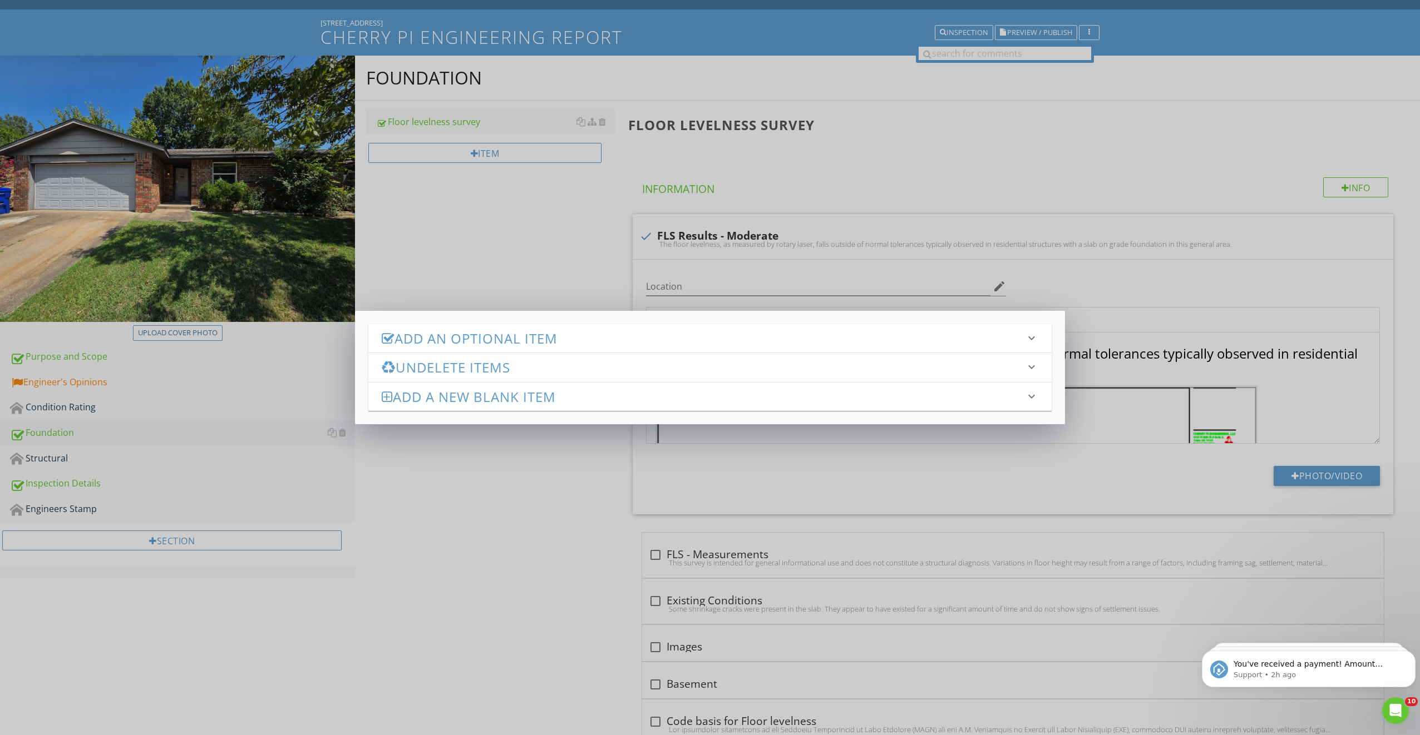
click at [501, 340] on h3 "Add an Optional Item" at bounding box center [703, 338] width 643 height 15
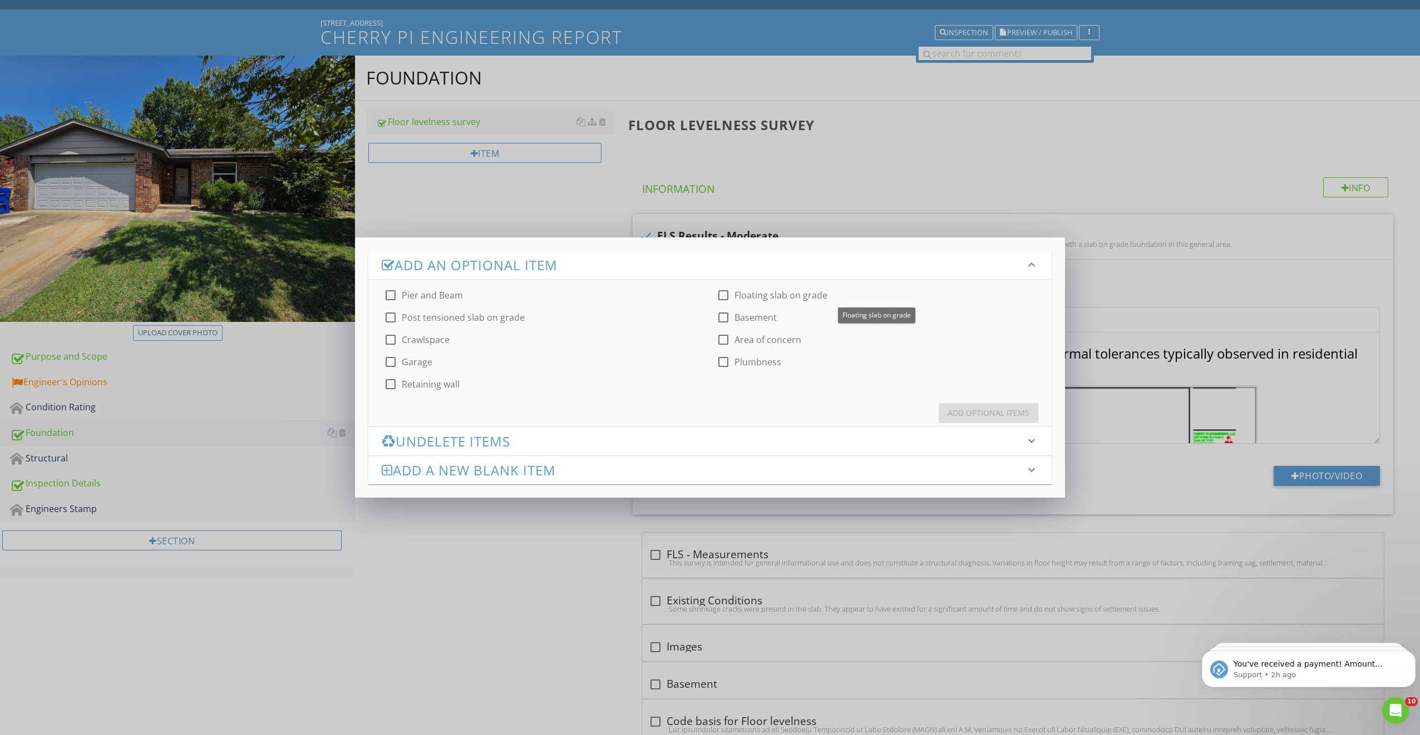
click at [727, 293] on div at bounding box center [723, 295] width 19 height 19
checkbox input "true"
drag, startPoint x: 974, startPoint y: 407, endPoint x: 966, endPoint y: 414, distance: 10.2
click at [975, 413] on button "Add Optional Items" at bounding box center [989, 413] width 100 height 20
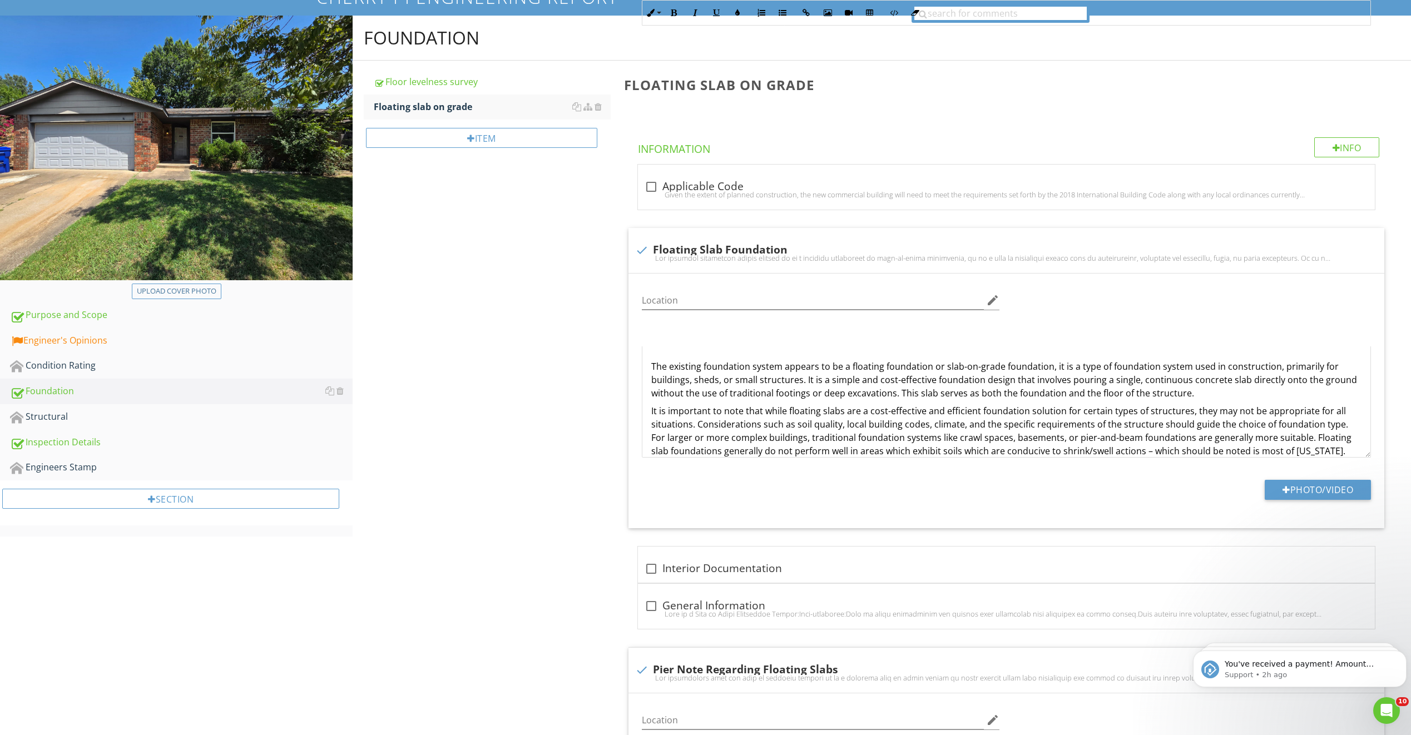
scroll to position [56, 0]
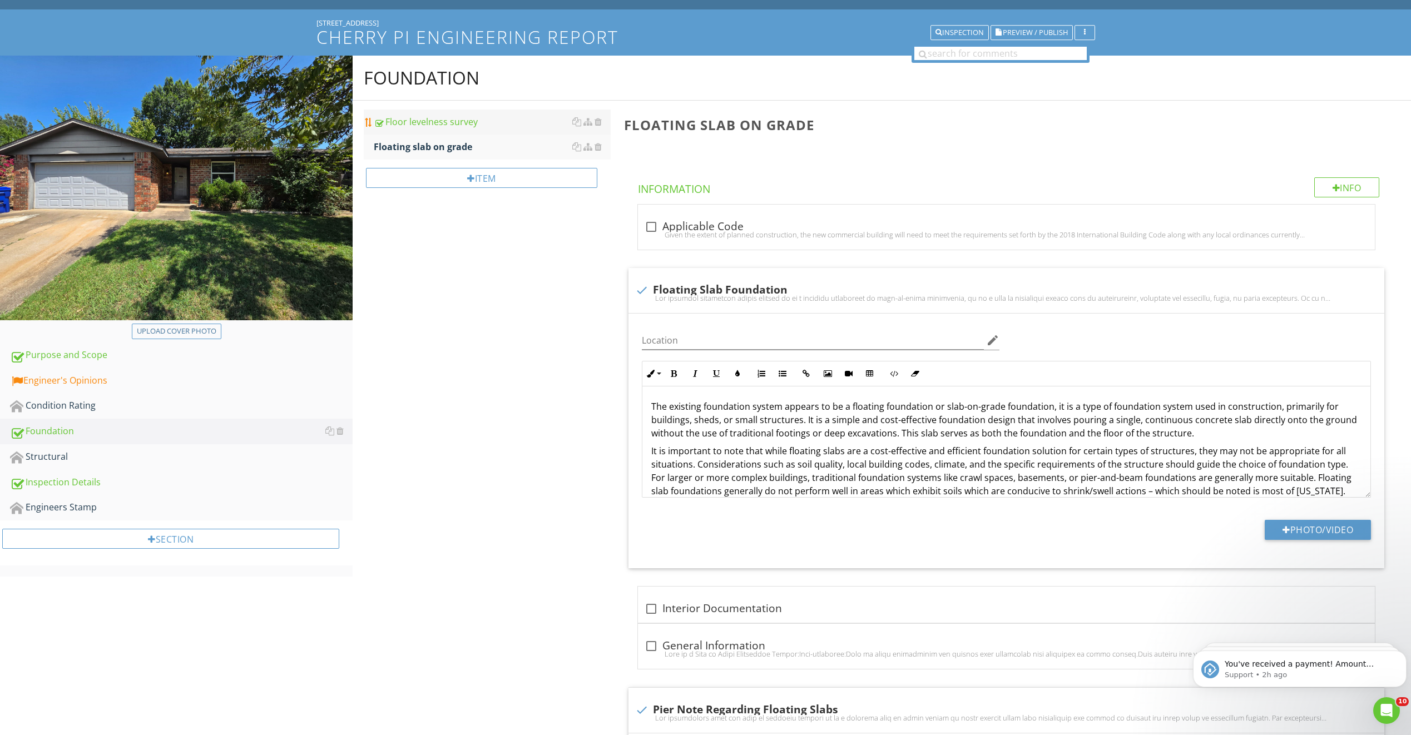
click at [485, 122] on div "Floor levelness survey" at bounding box center [492, 121] width 237 height 13
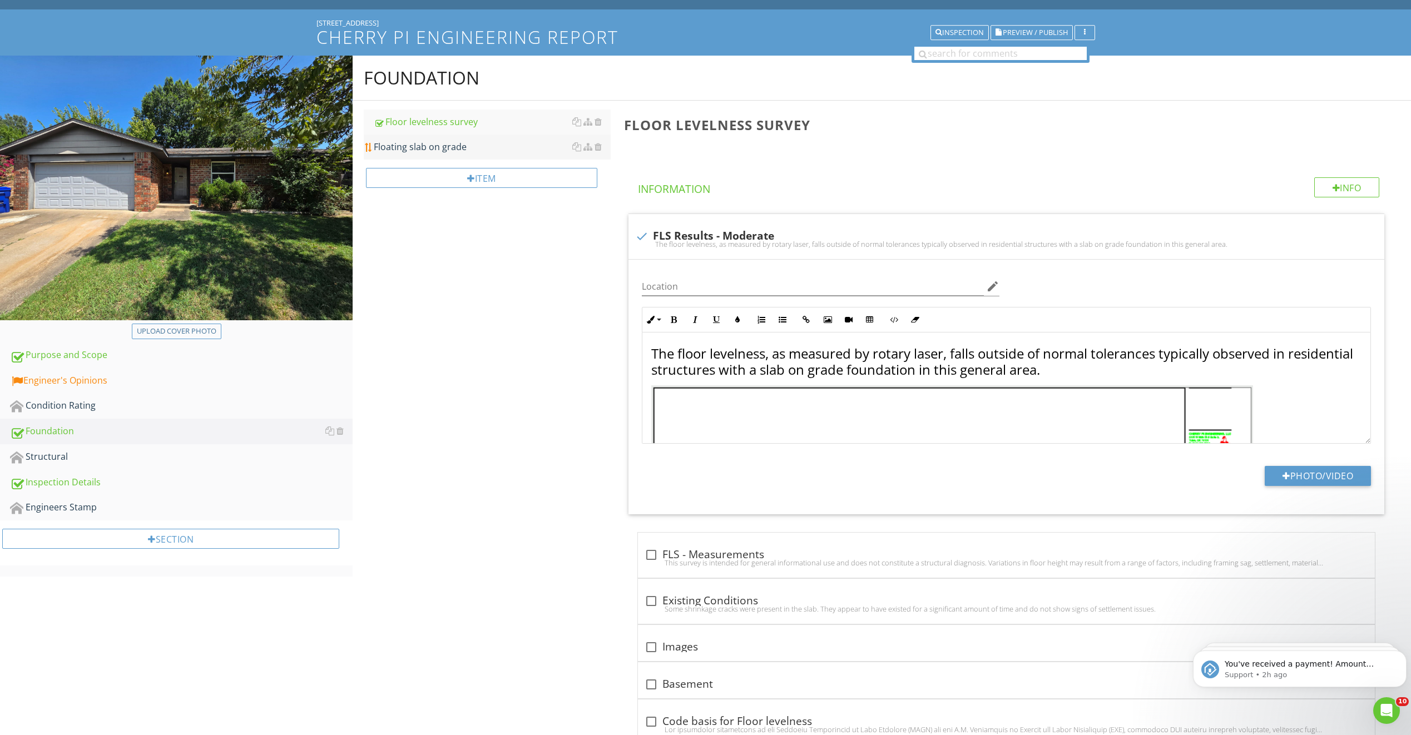
click at [461, 154] on link "Floating slab on grade" at bounding box center [492, 147] width 237 height 24
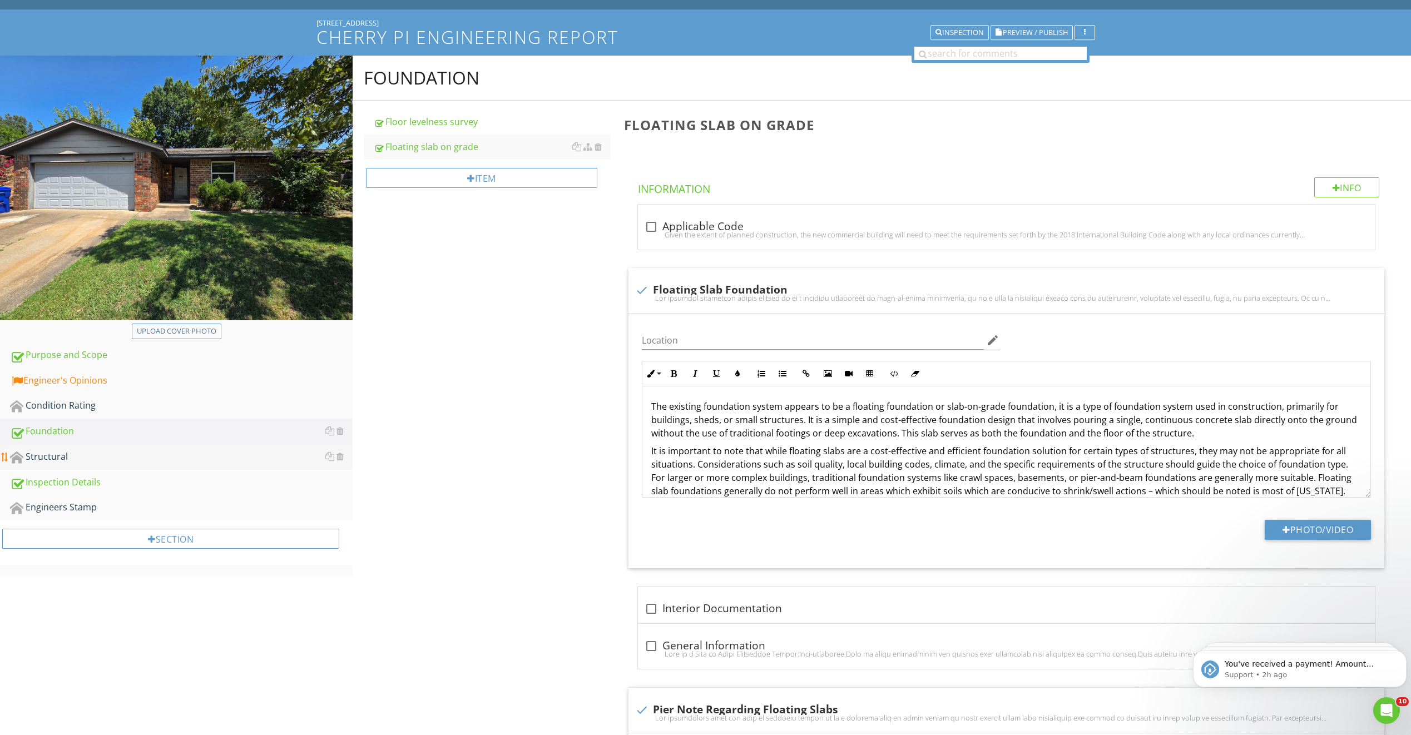
click at [221, 453] on div "Structural" at bounding box center [181, 457] width 343 height 14
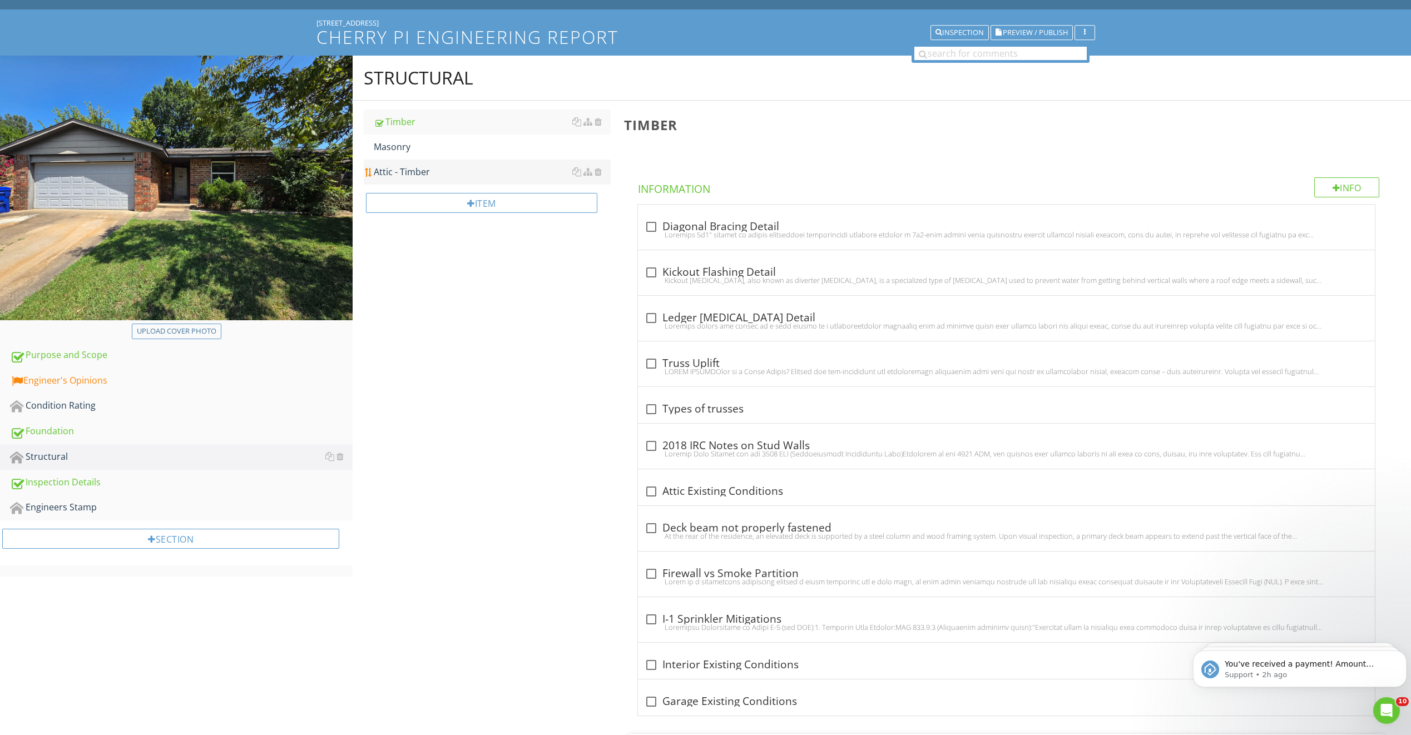
click at [446, 172] on div "Attic - Timber" at bounding box center [492, 171] width 237 height 13
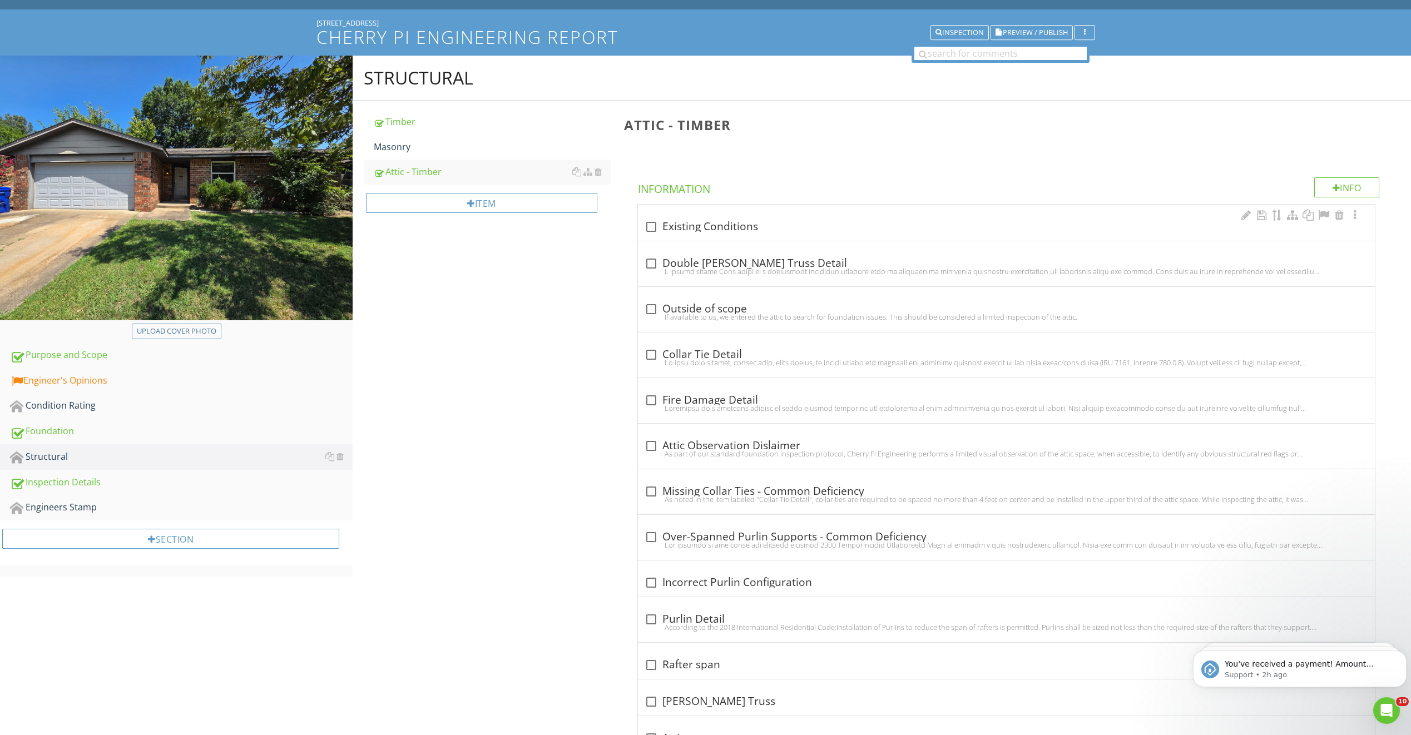
click at [651, 226] on div at bounding box center [651, 227] width 19 height 19
checkbox input "true"
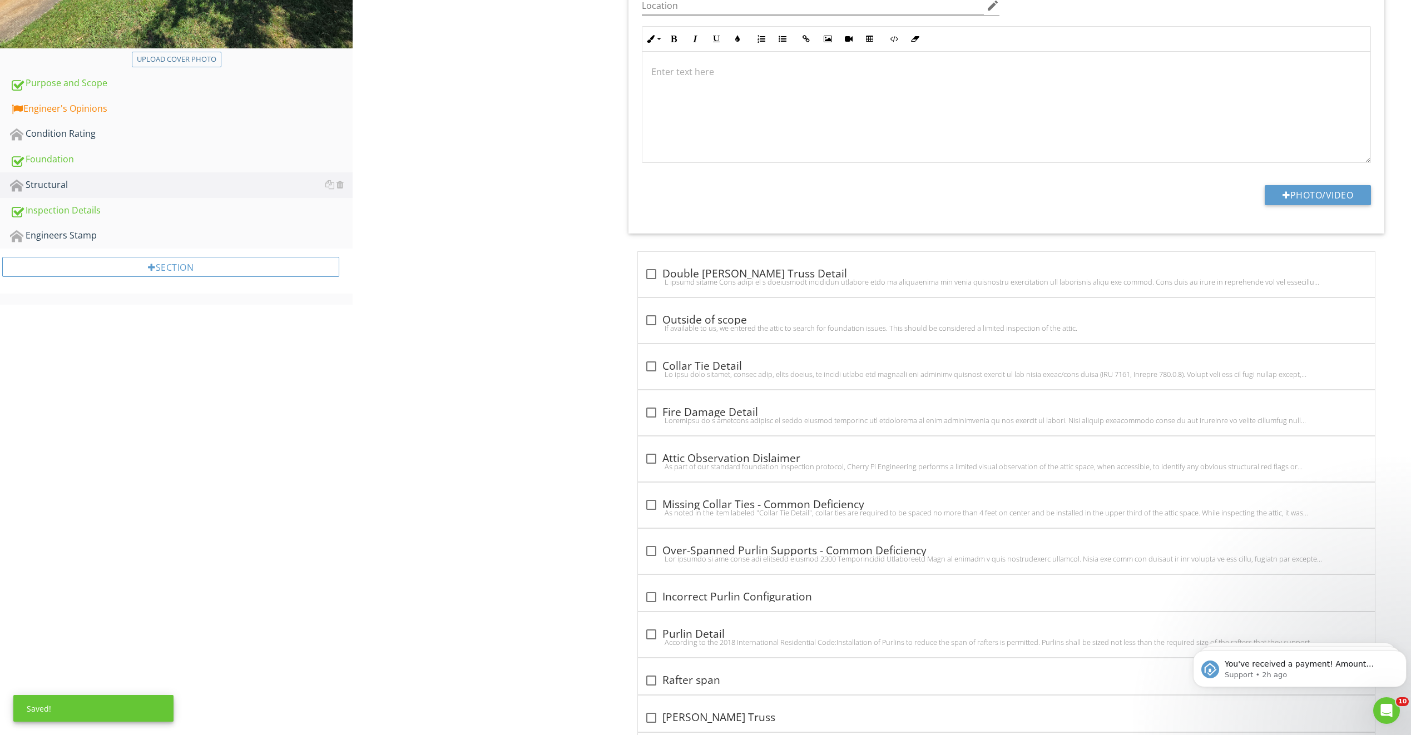
scroll to position [334, 0]
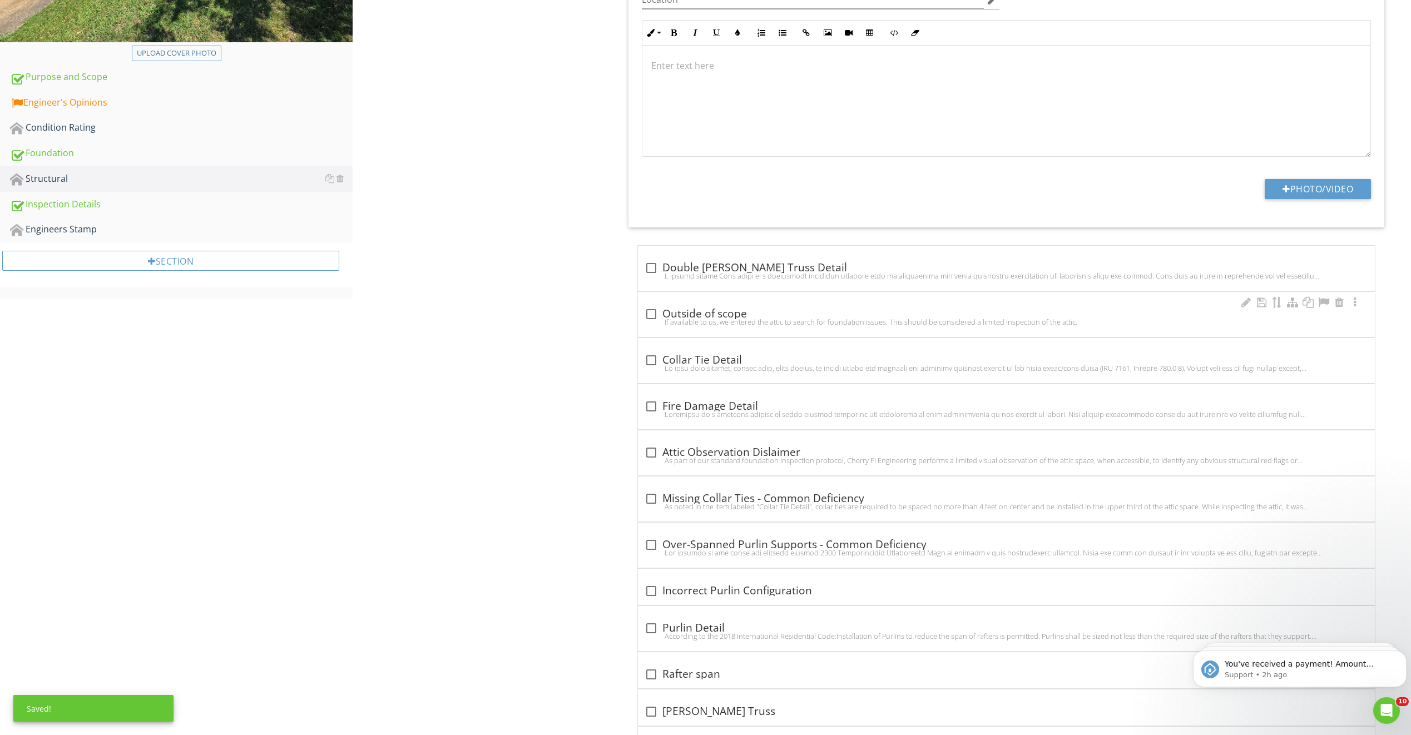
click at [654, 317] on div at bounding box center [651, 314] width 19 height 19
checkbox input "true"
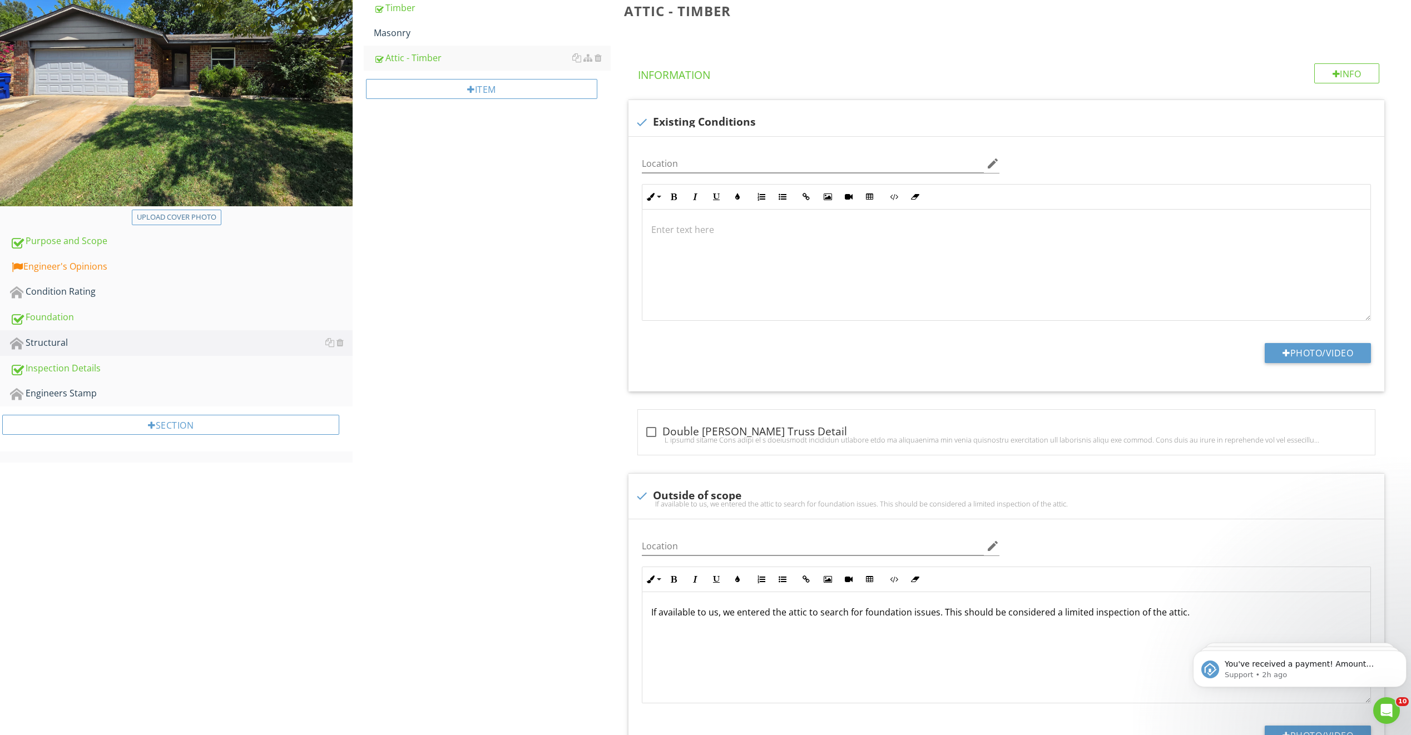
scroll to position [111, 0]
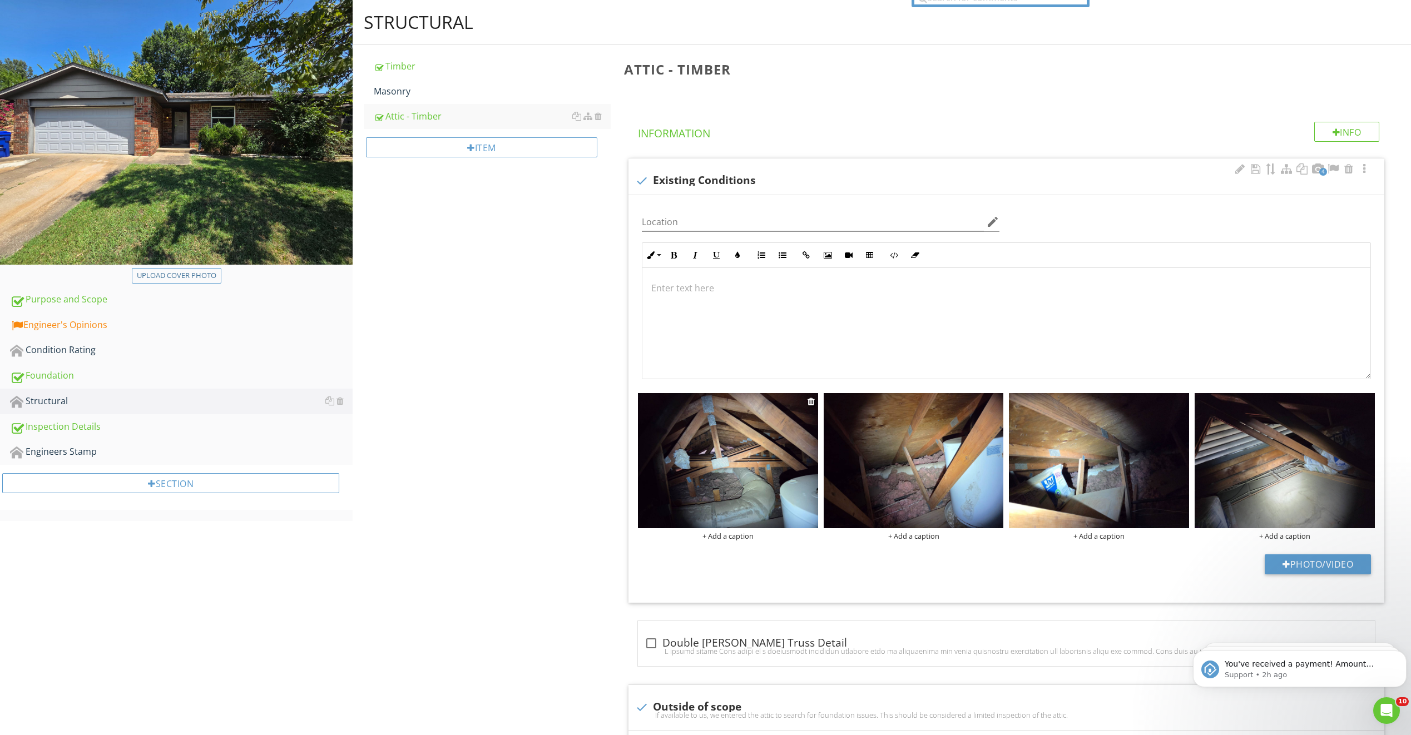
click at [746, 496] on img at bounding box center [728, 460] width 180 height 135
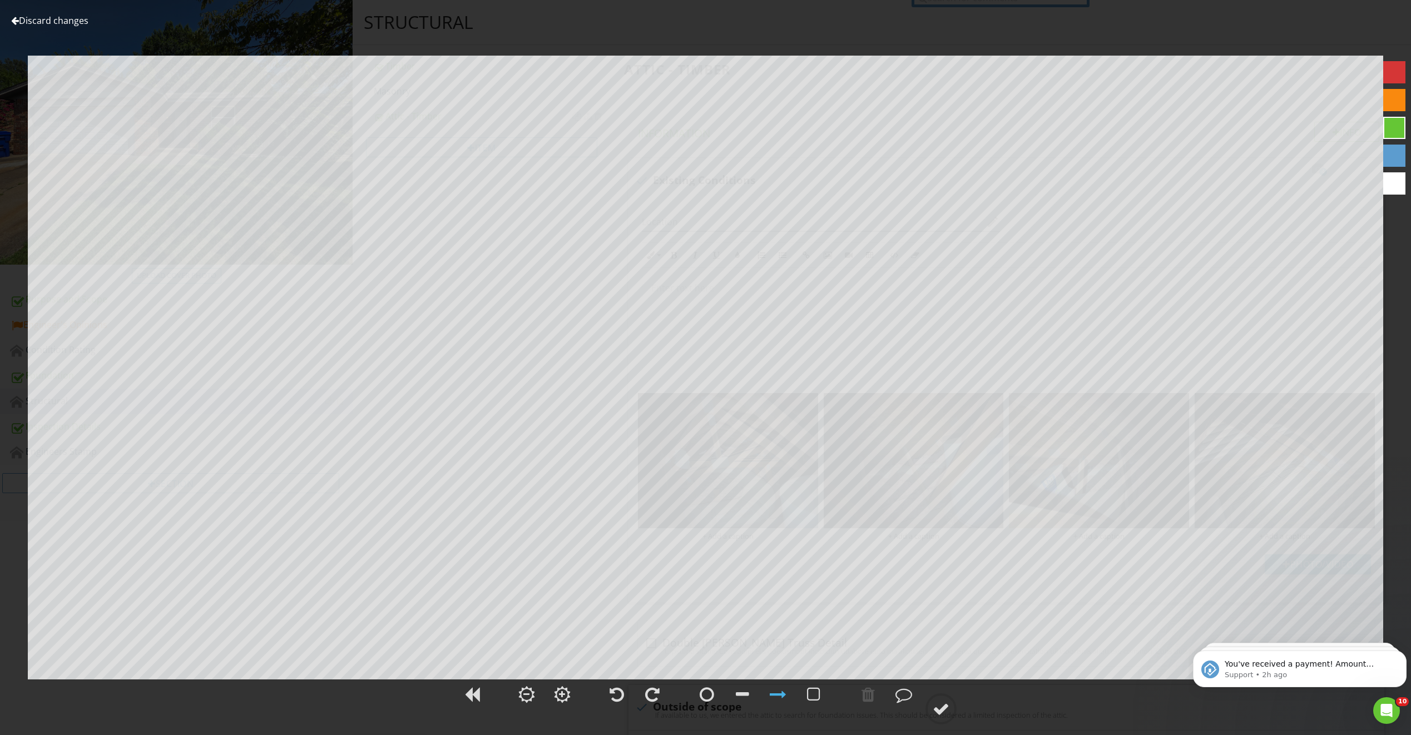
click at [75, 22] on link "Discard changes" at bounding box center [49, 20] width 77 height 12
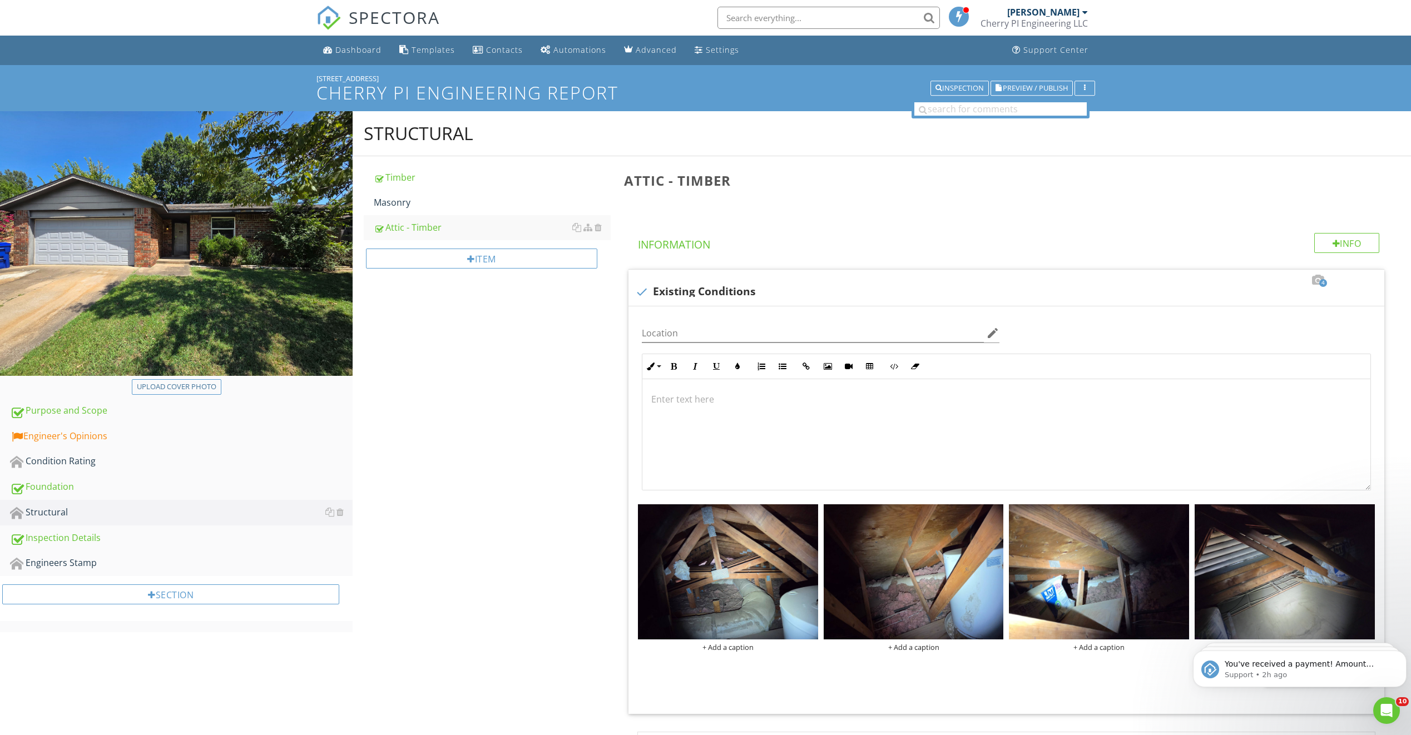
click at [452, 210] on link "Masonry" at bounding box center [492, 202] width 237 height 24
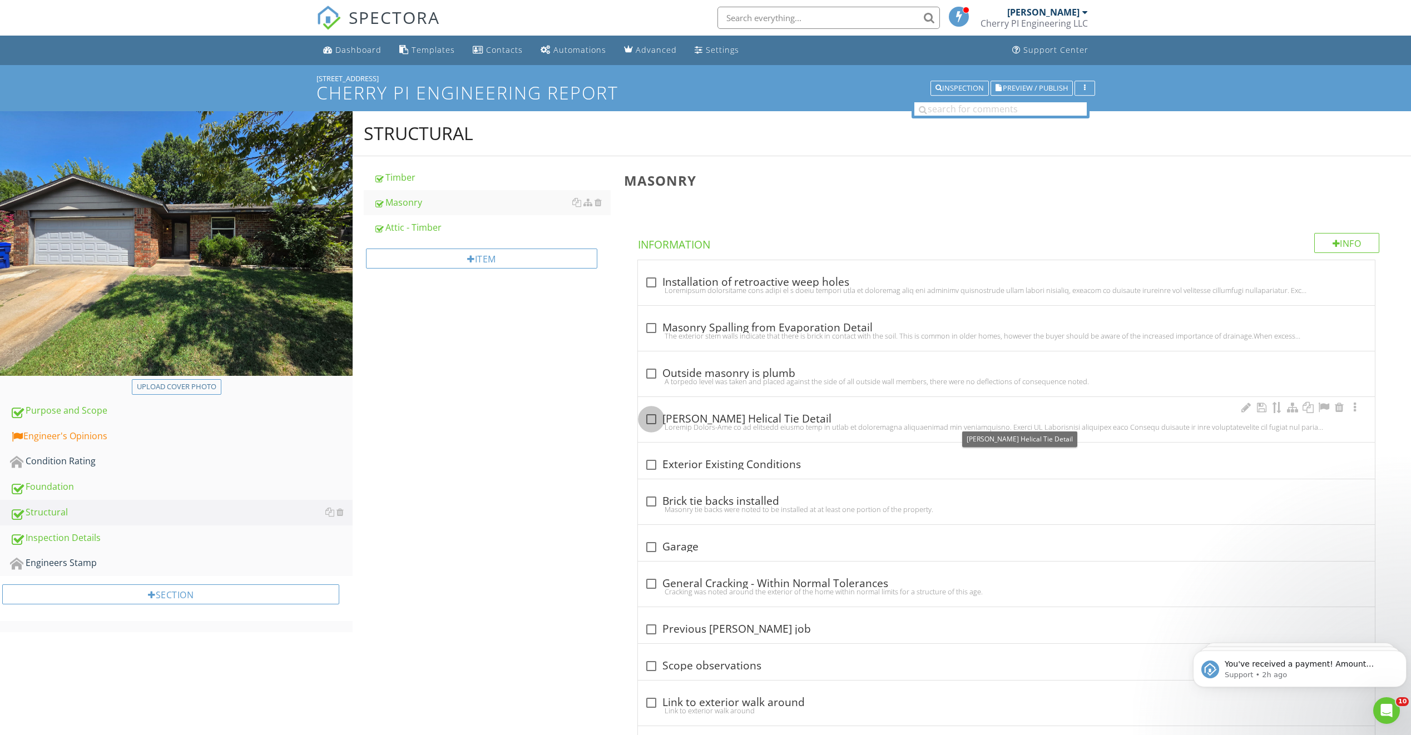
click at [649, 422] on div at bounding box center [651, 419] width 19 height 19
checkbox input "true"
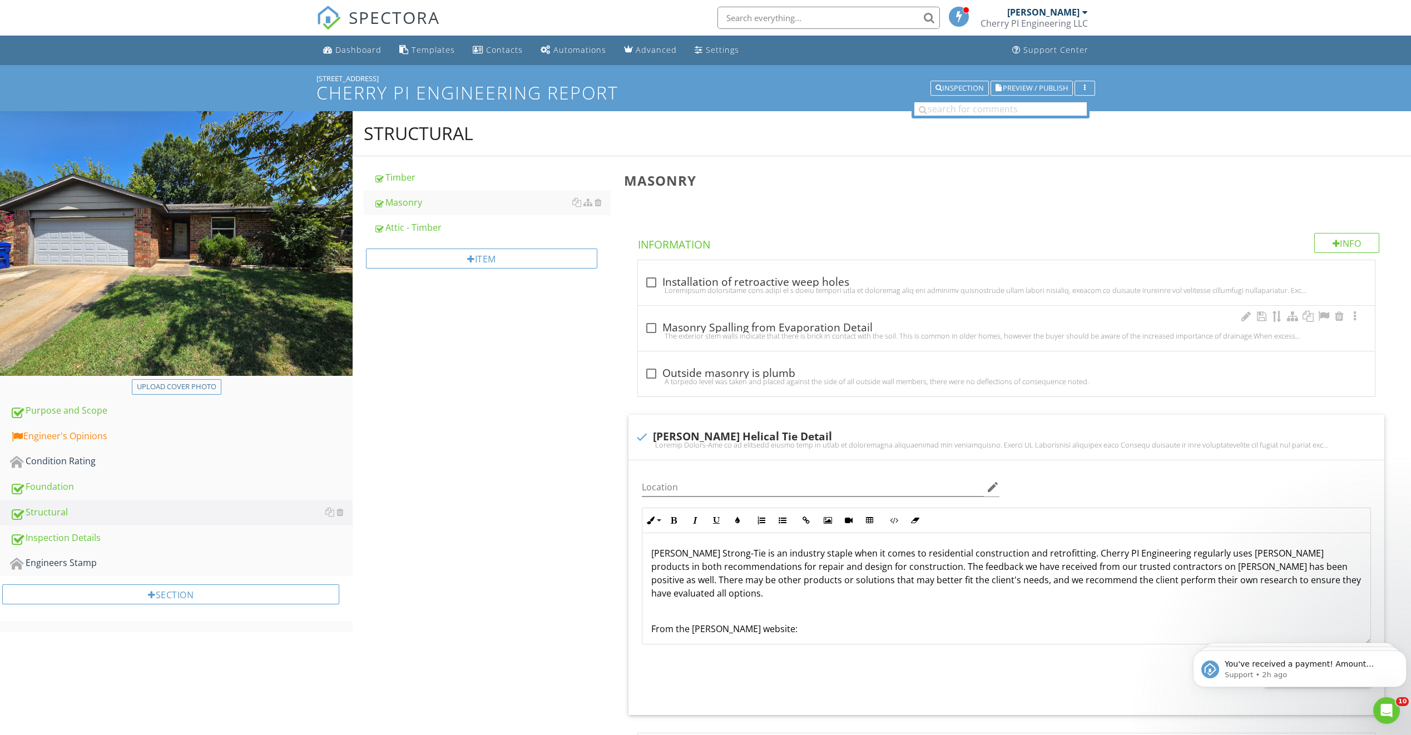
click at [650, 333] on div "The exterior stem walls indicate that there is brick in contact with the soil. …" at bounding box center [1007, 336] width 724 height 9
checkbox input "true"
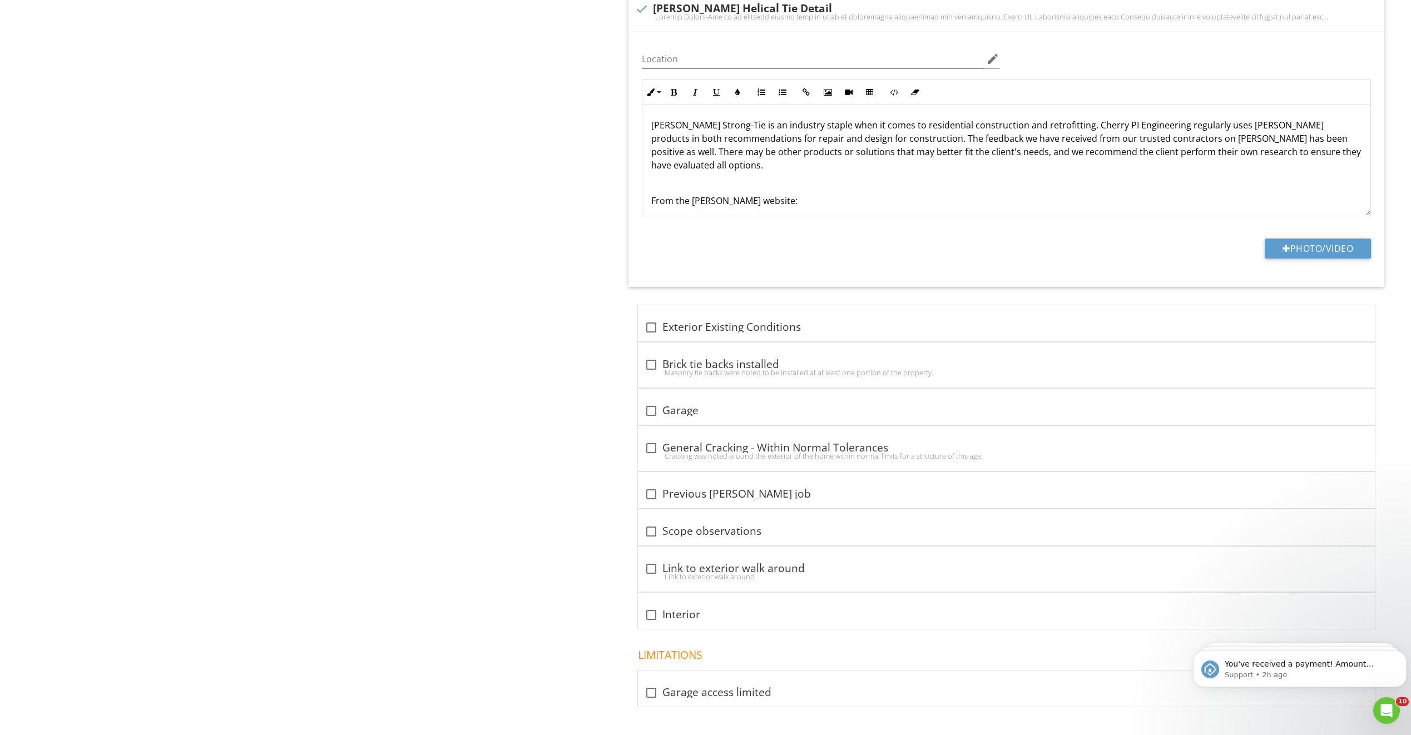
scroll to position [723, 0]
click at [653, 324] on div at bounding box center [651, 324] width 19 height 19
checkbox input "true"
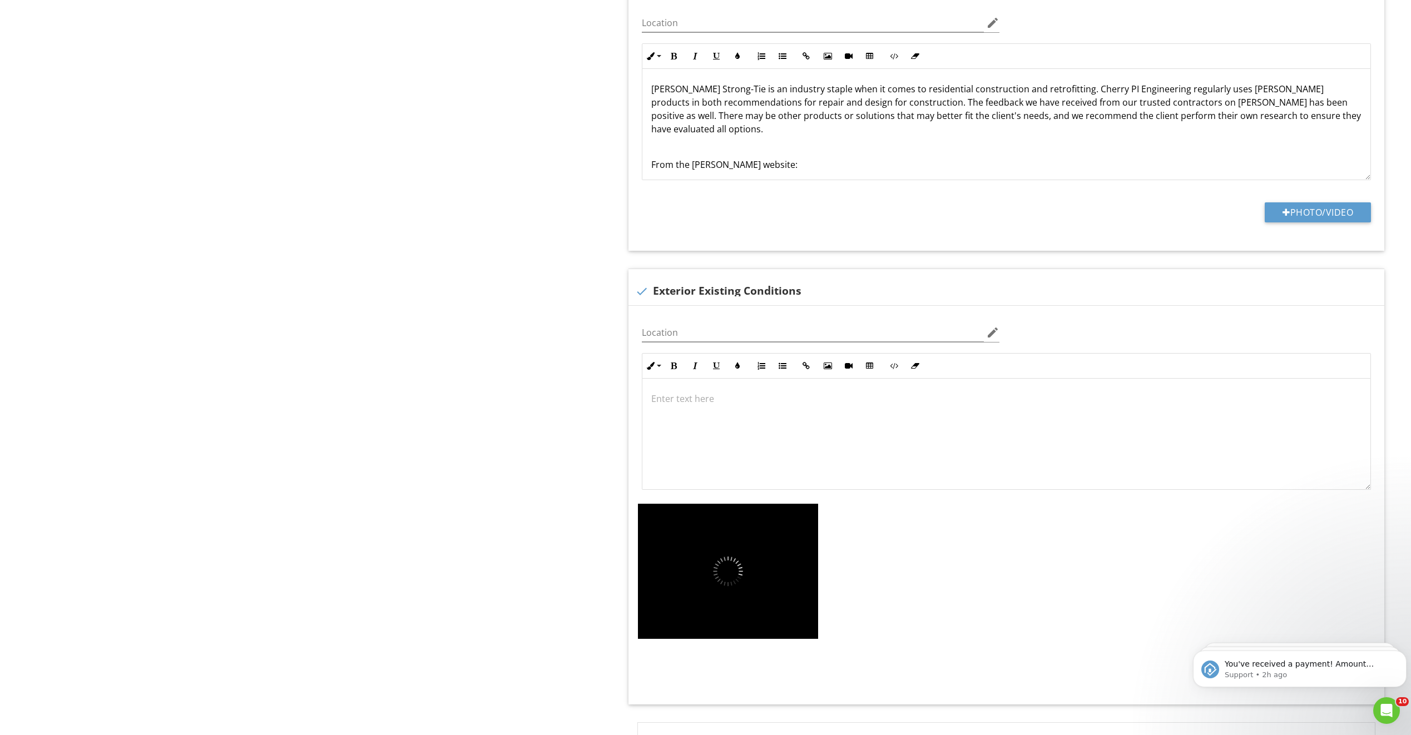
scroll to position [1057, 0]
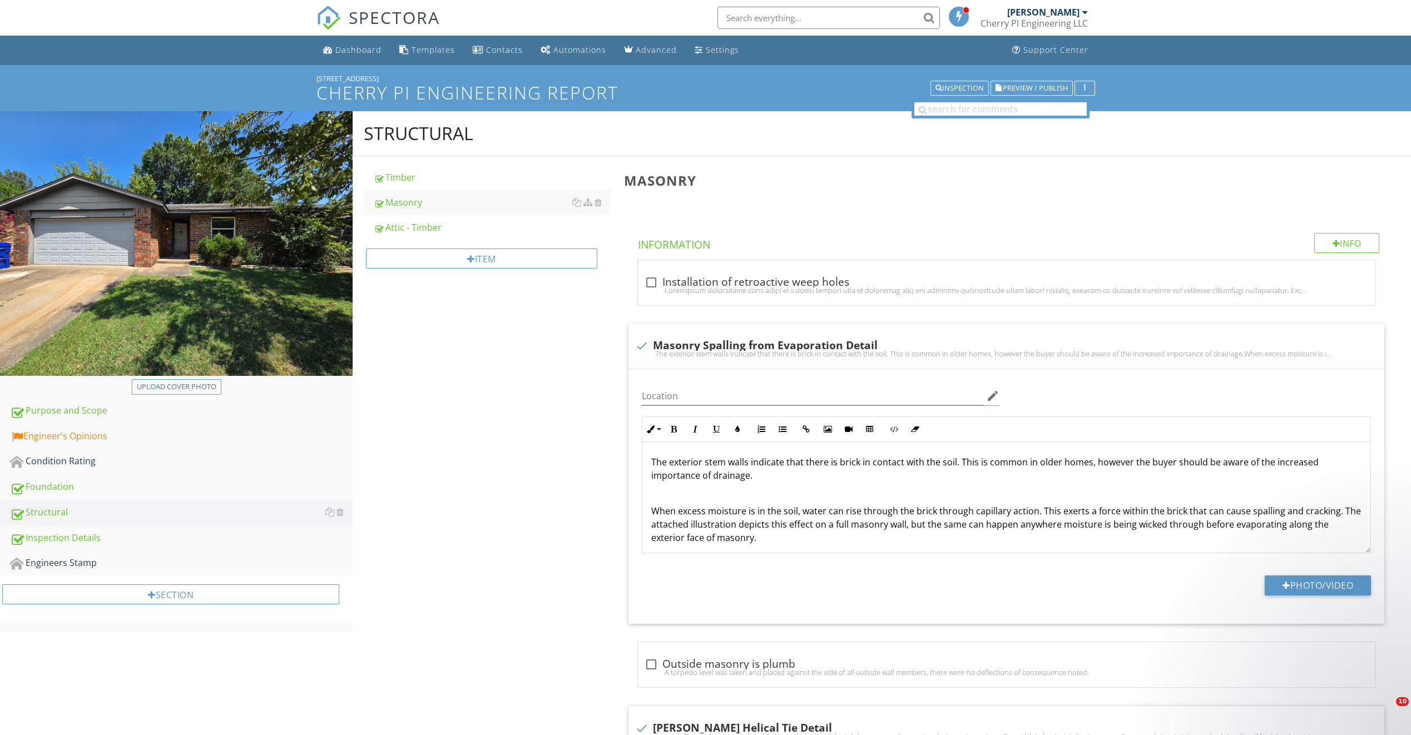
scroll to position [1613, 0]
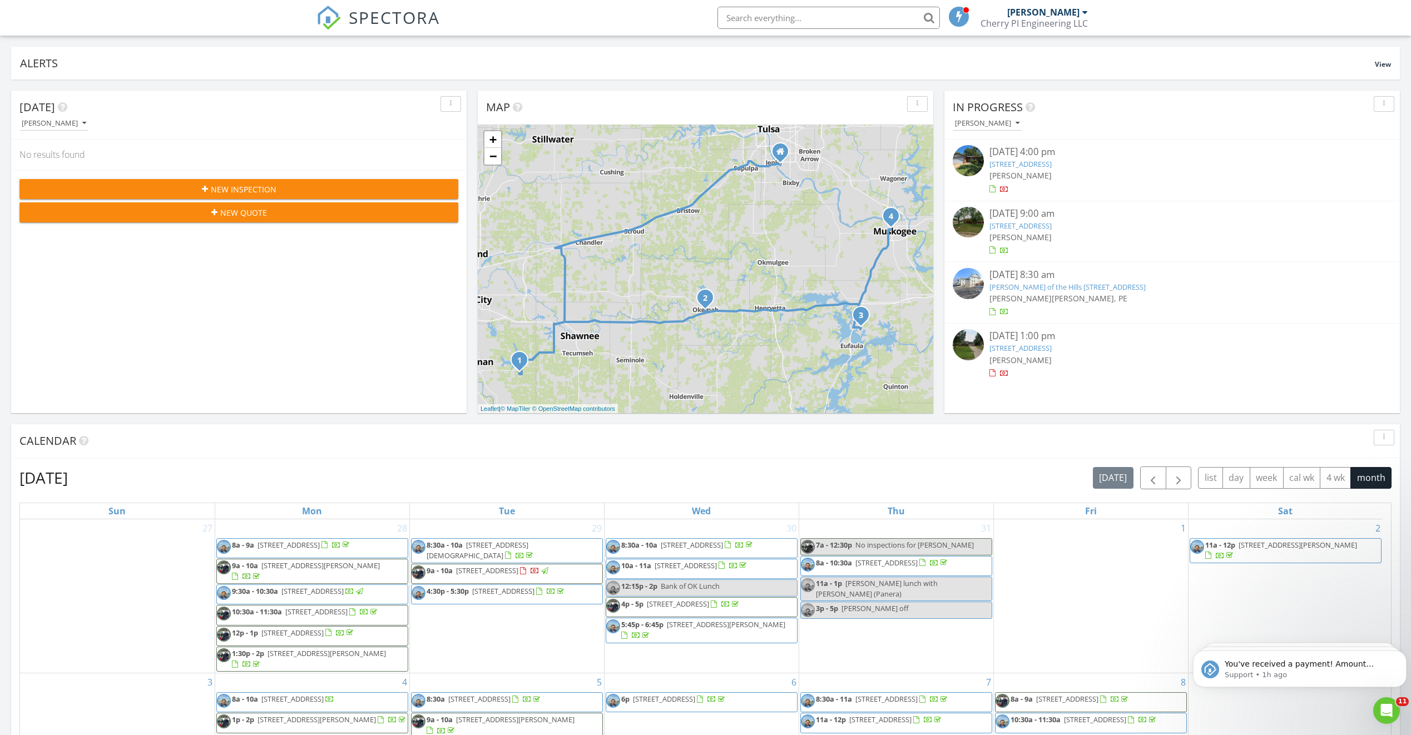
scroll to position [1030, 1429]
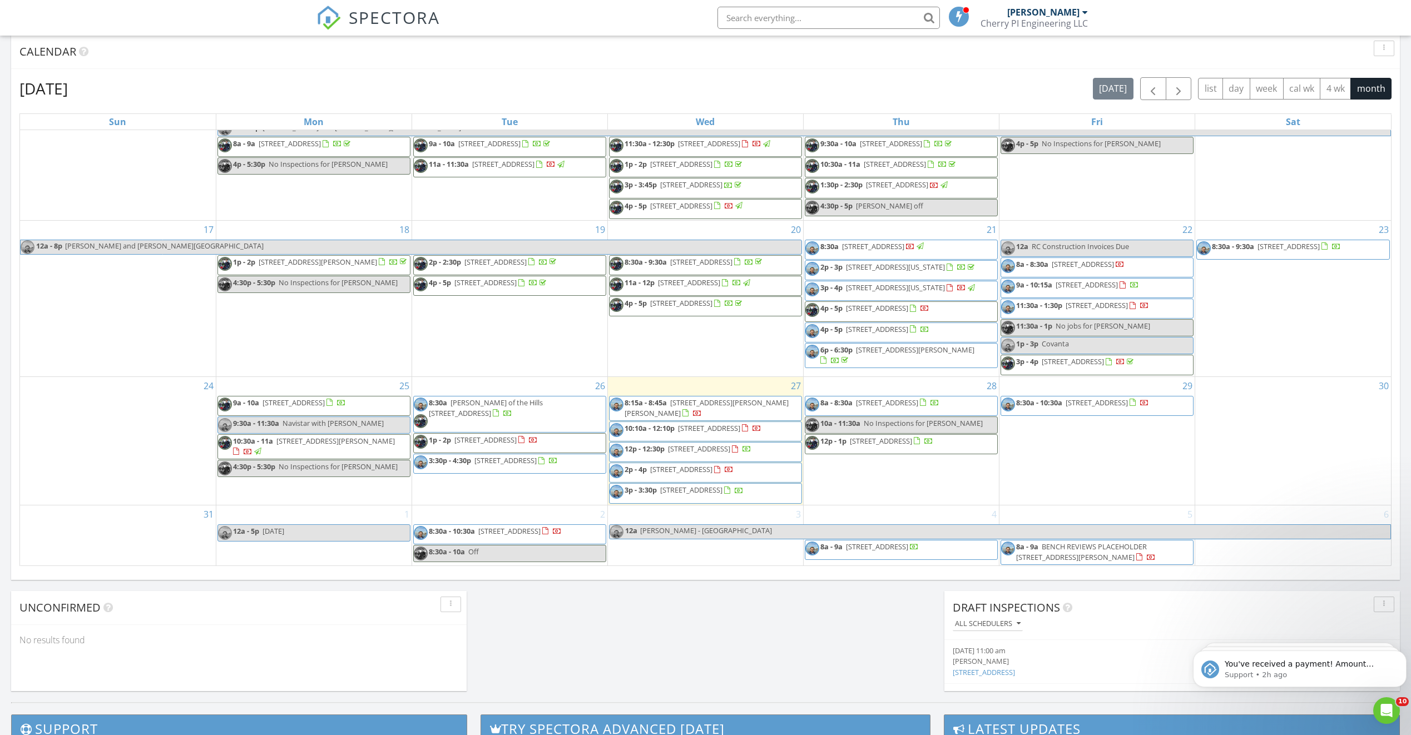
scroll to position [354, 0]
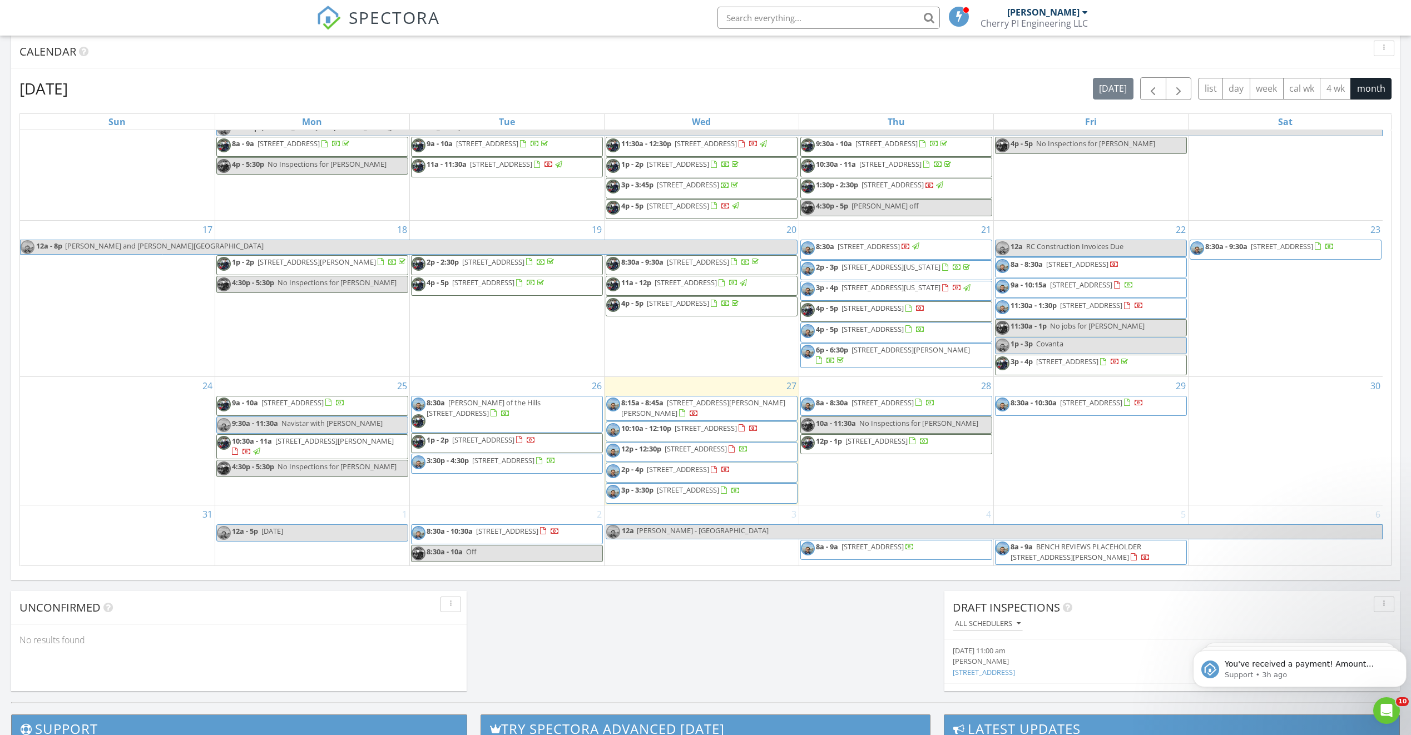
scroll to position [354, 0]
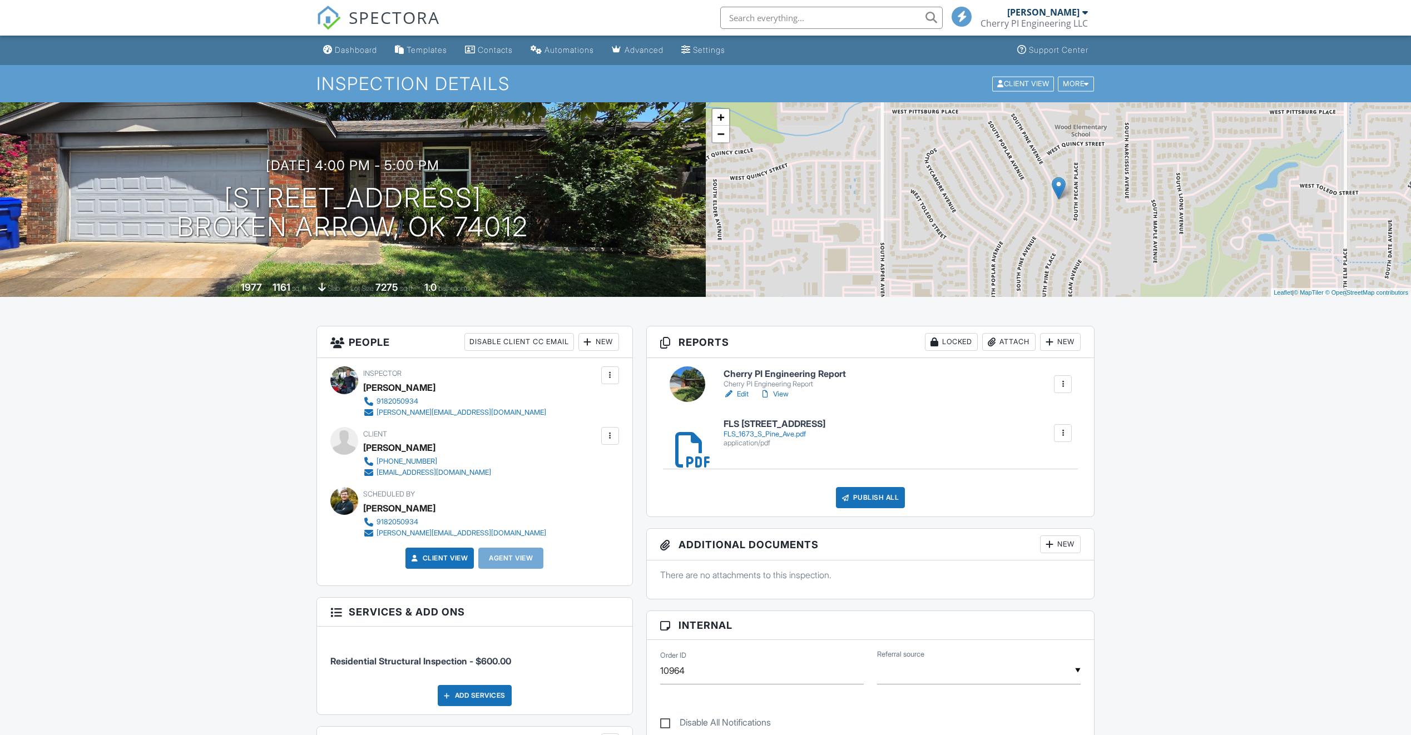
click at [742, 393] on link "Edit" at bounding box center [736, 394] width 25 height 11
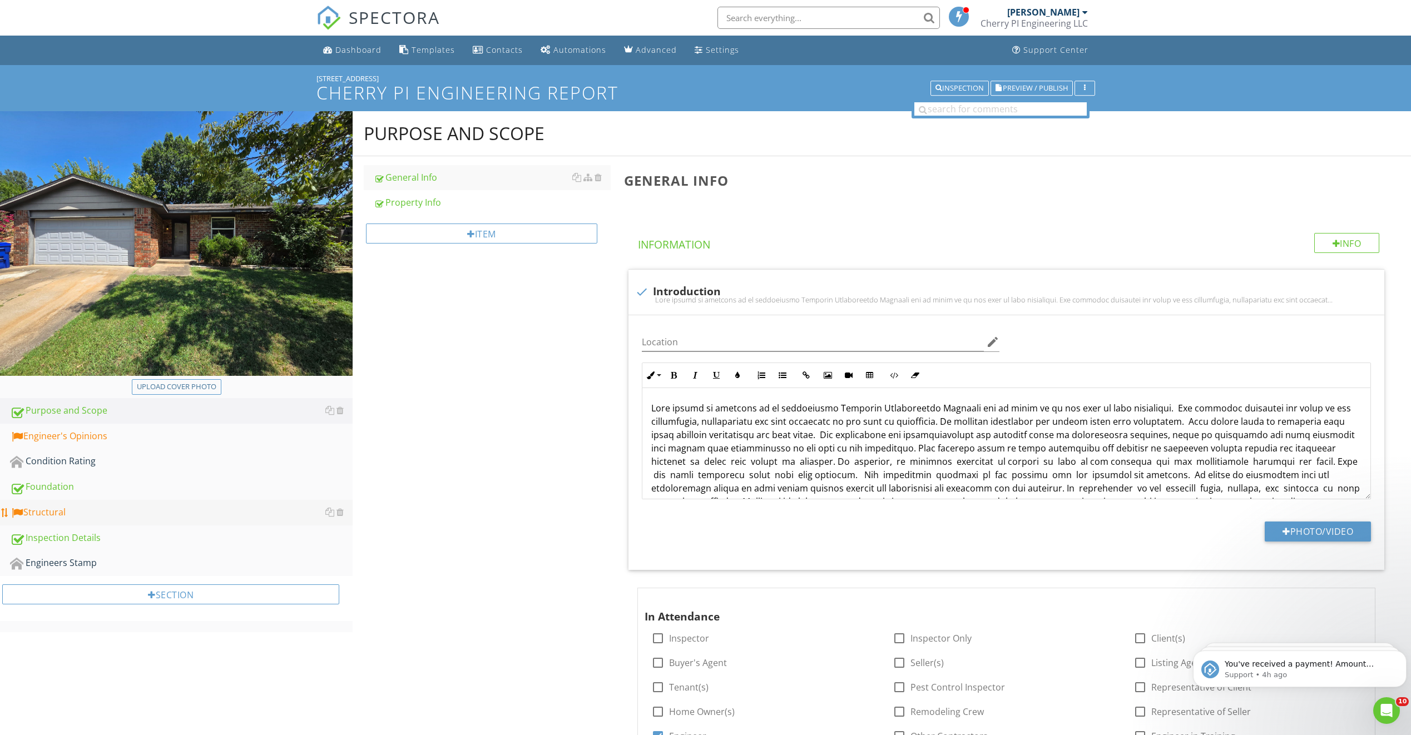
click at [122, 509] on div "Structural" at bounding box center [181, 513] width 343 height 14
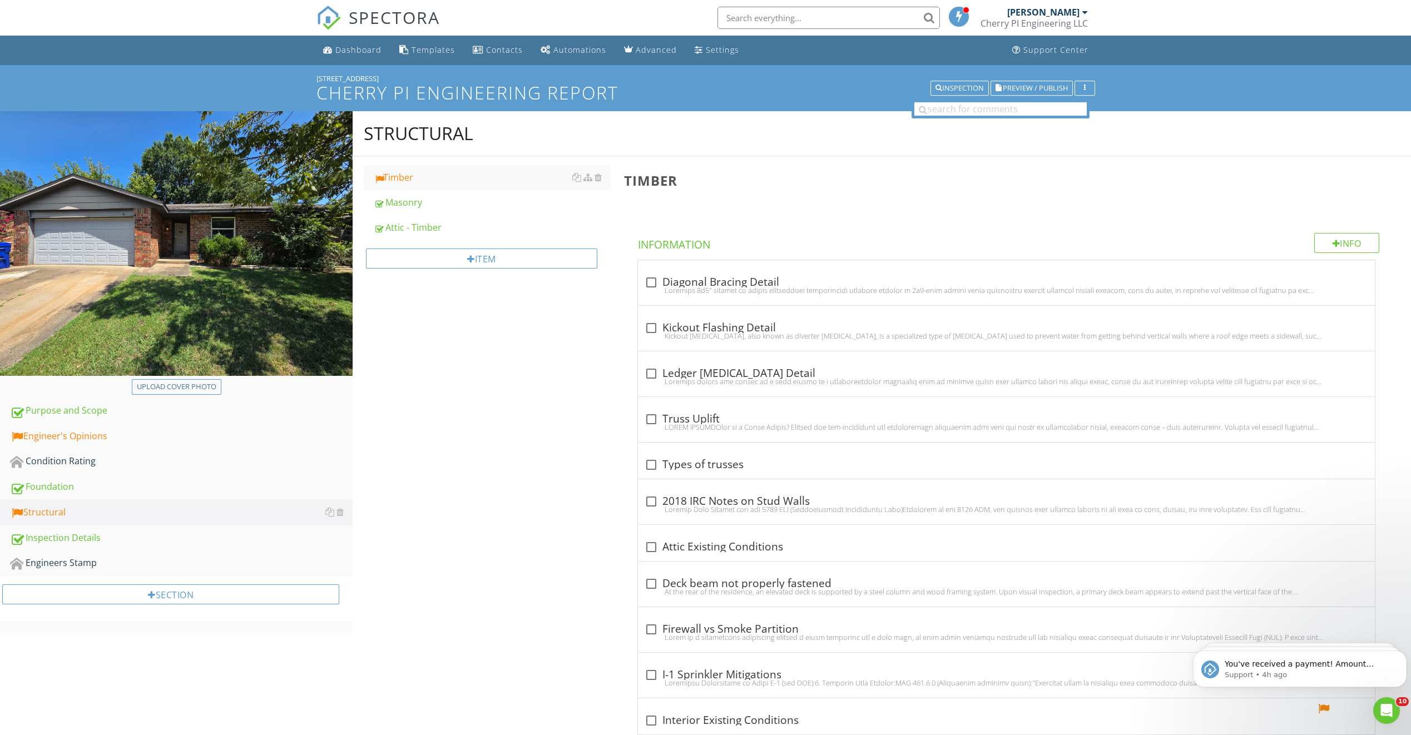
drag, startPoint x: 537, startPoint y: 428, endPoint x: 585, endPoint y: 157, distance: 274.7
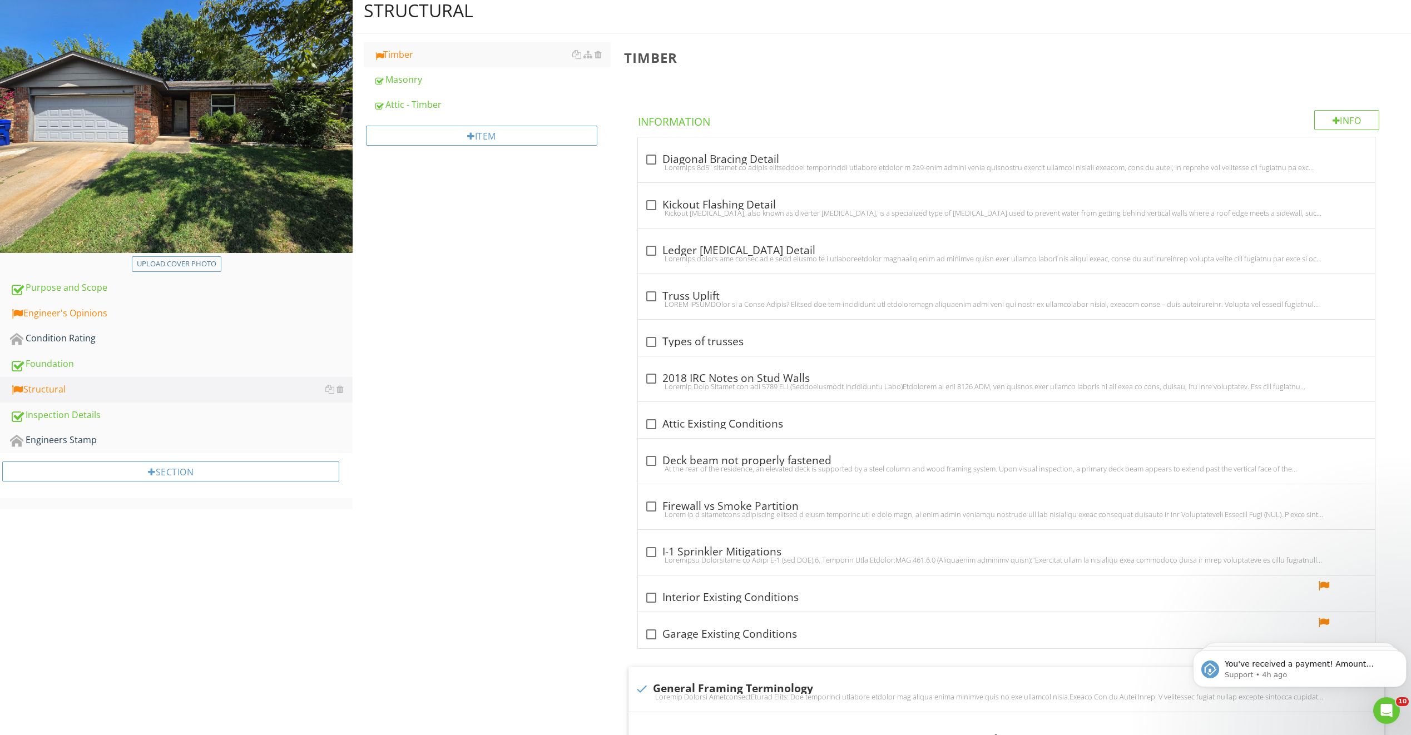
scroll to position [56, 0]
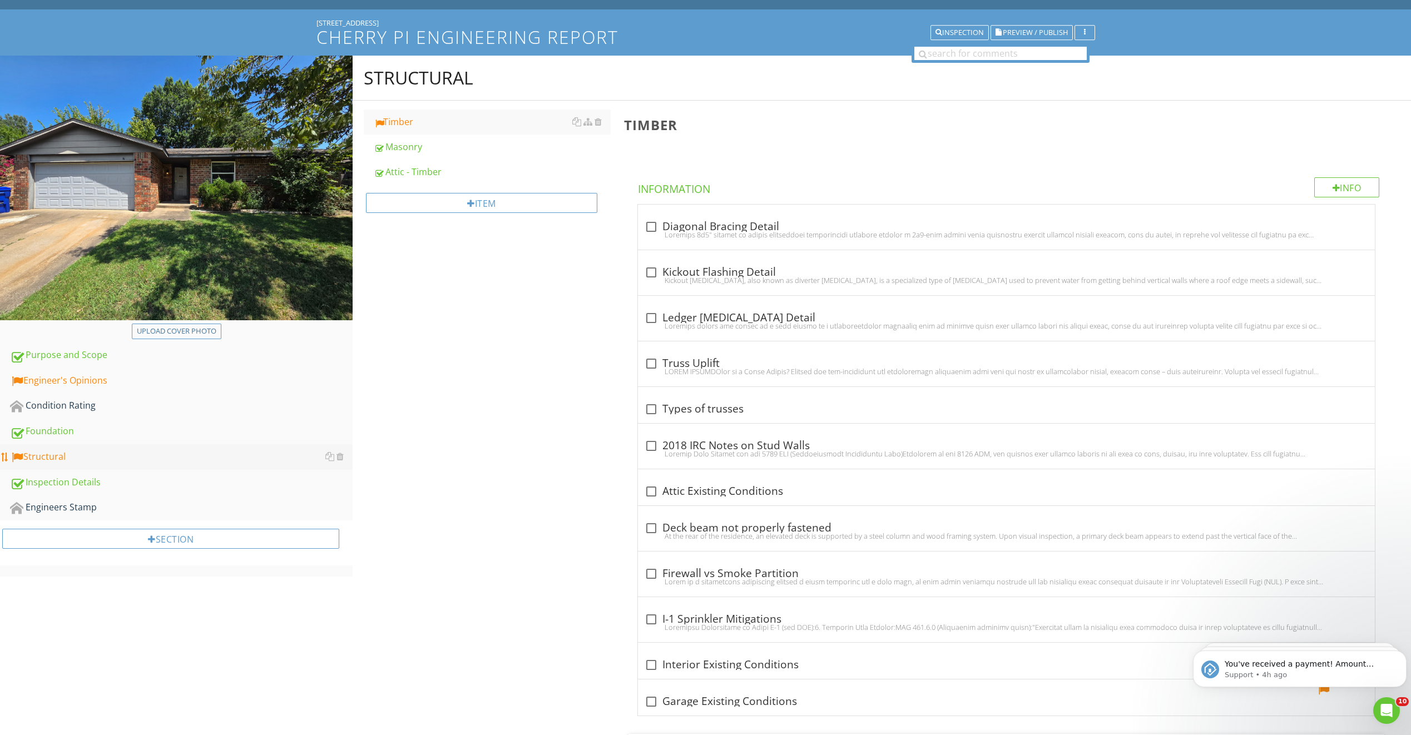
click at [216, 441] on link "Foundation" at bounding box center [181, 432] width 343 height 26
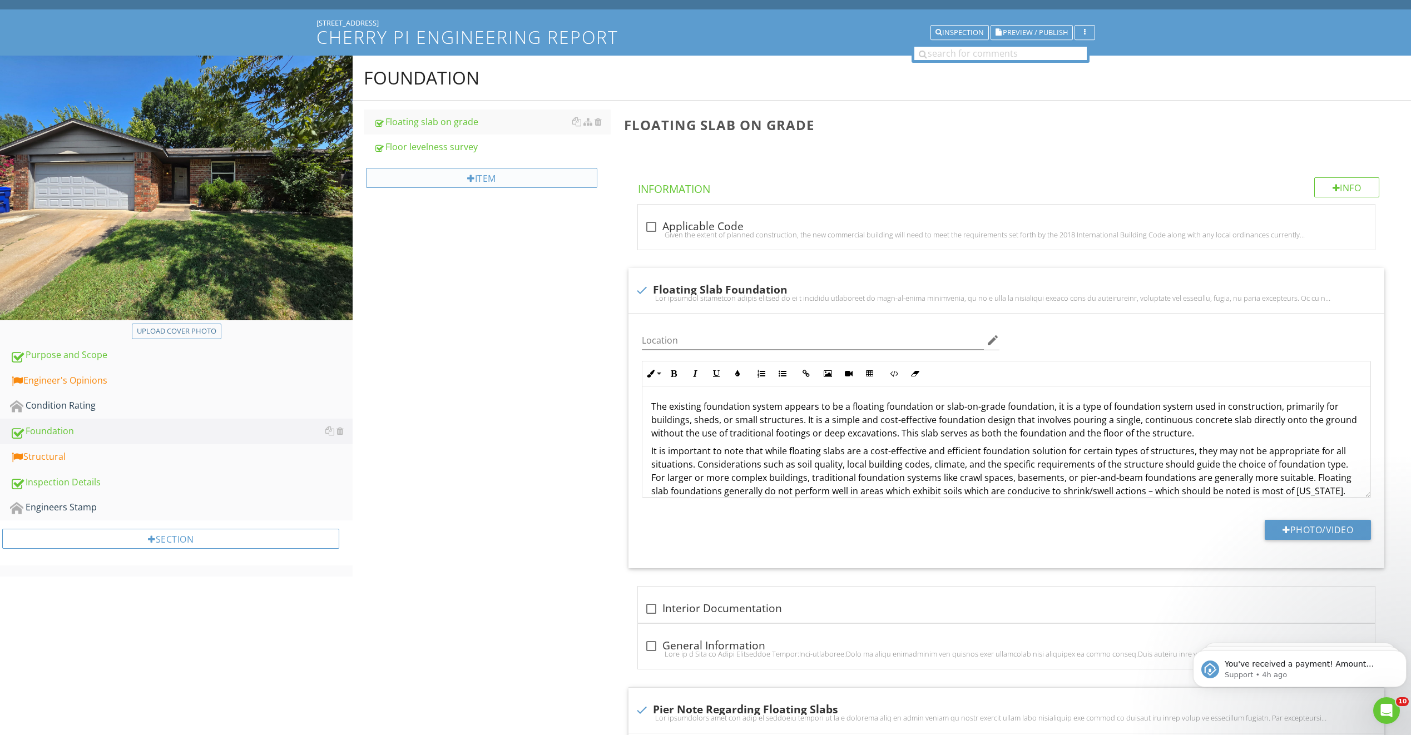
click at [511, 180] on div "Item" at bounding box center [481, 178] width 231 height 20
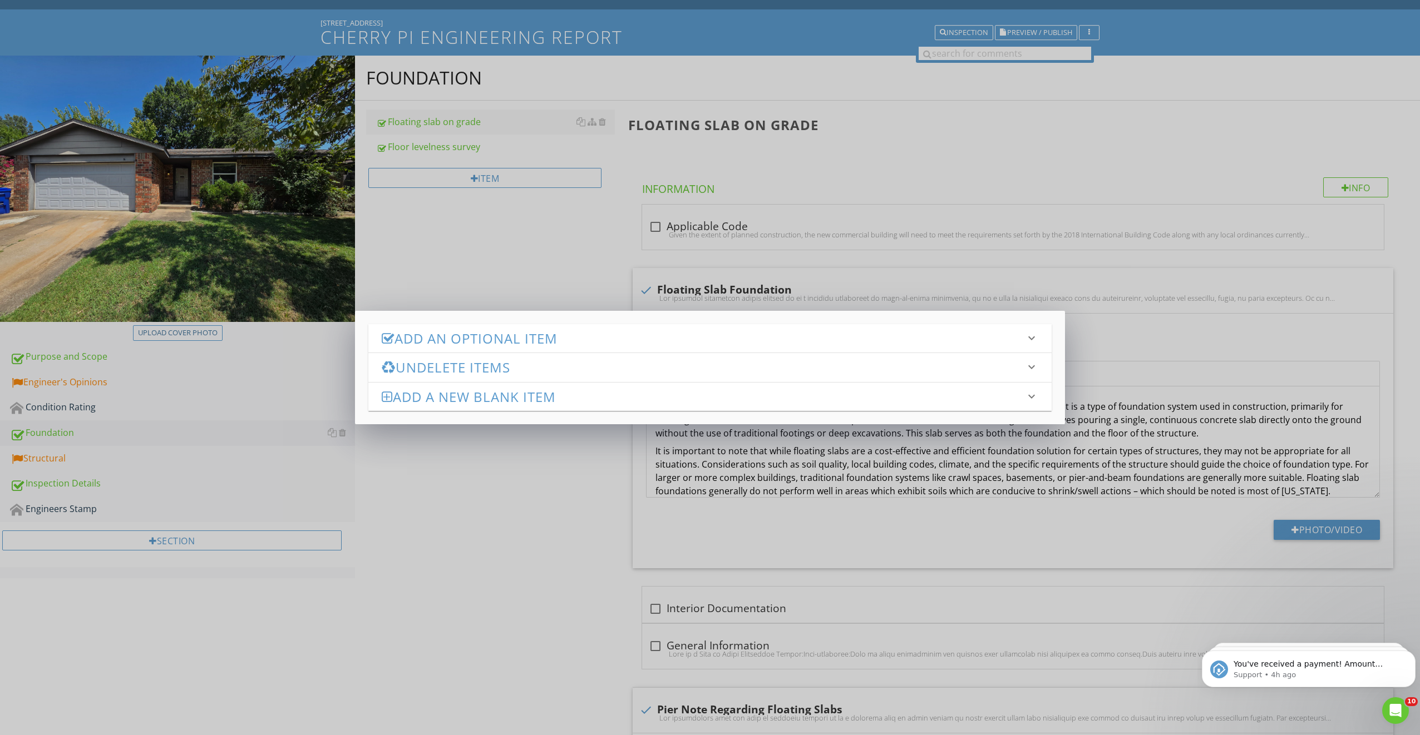
drag, startPoint x: 490, startPoint y: 320, endPoint x: 490, endPoint y: 331, distance: 10.6
click at [490, 325] on div "Add an Optional Item keyboard_arrow_down check_box_outline_blank Pier and Beam …" at bounding box center [710, 367] width 710 height 113
click at [489, 339] on h3 "Add an Optional Item" at bounding box center [703, 338] width 643 height 15
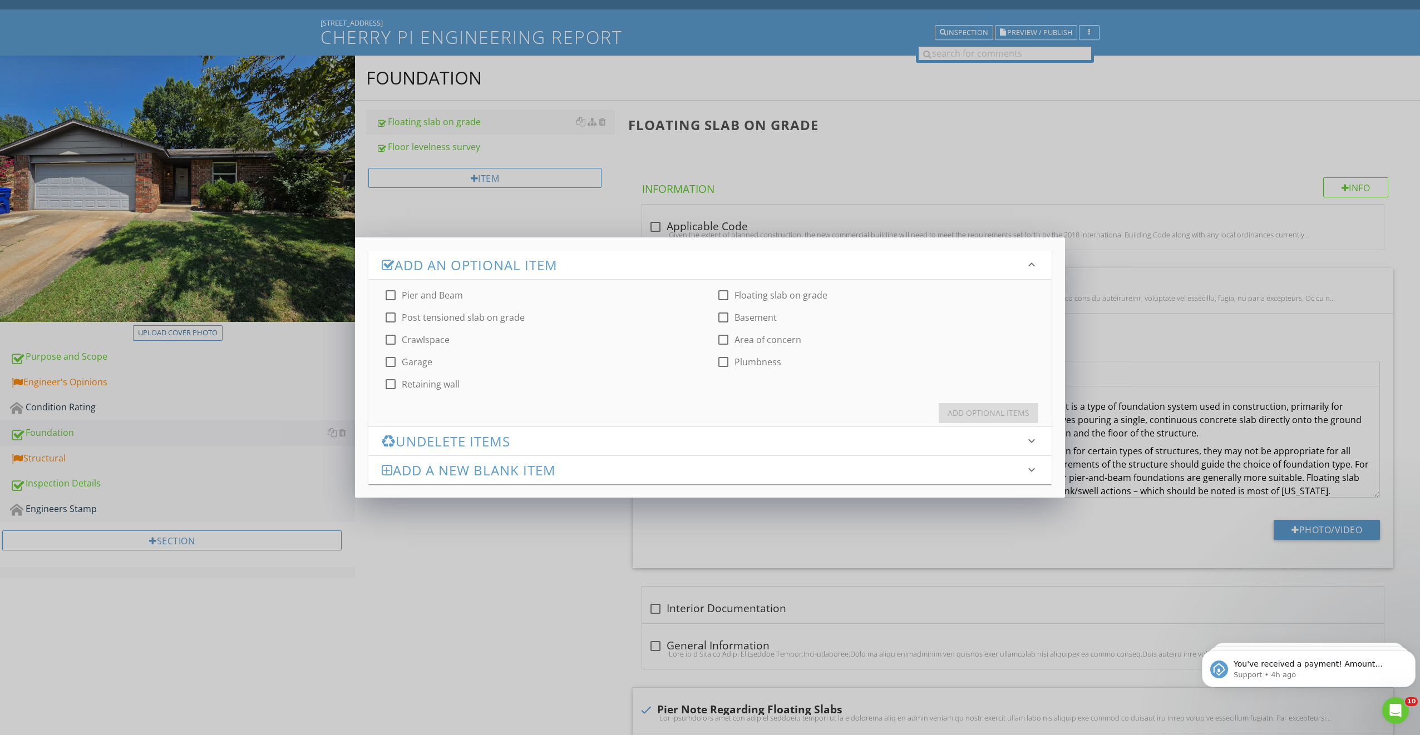
click at [495, 447] on h3 "Undelete Items" at bounding box center [703, 441] width 643 height 15
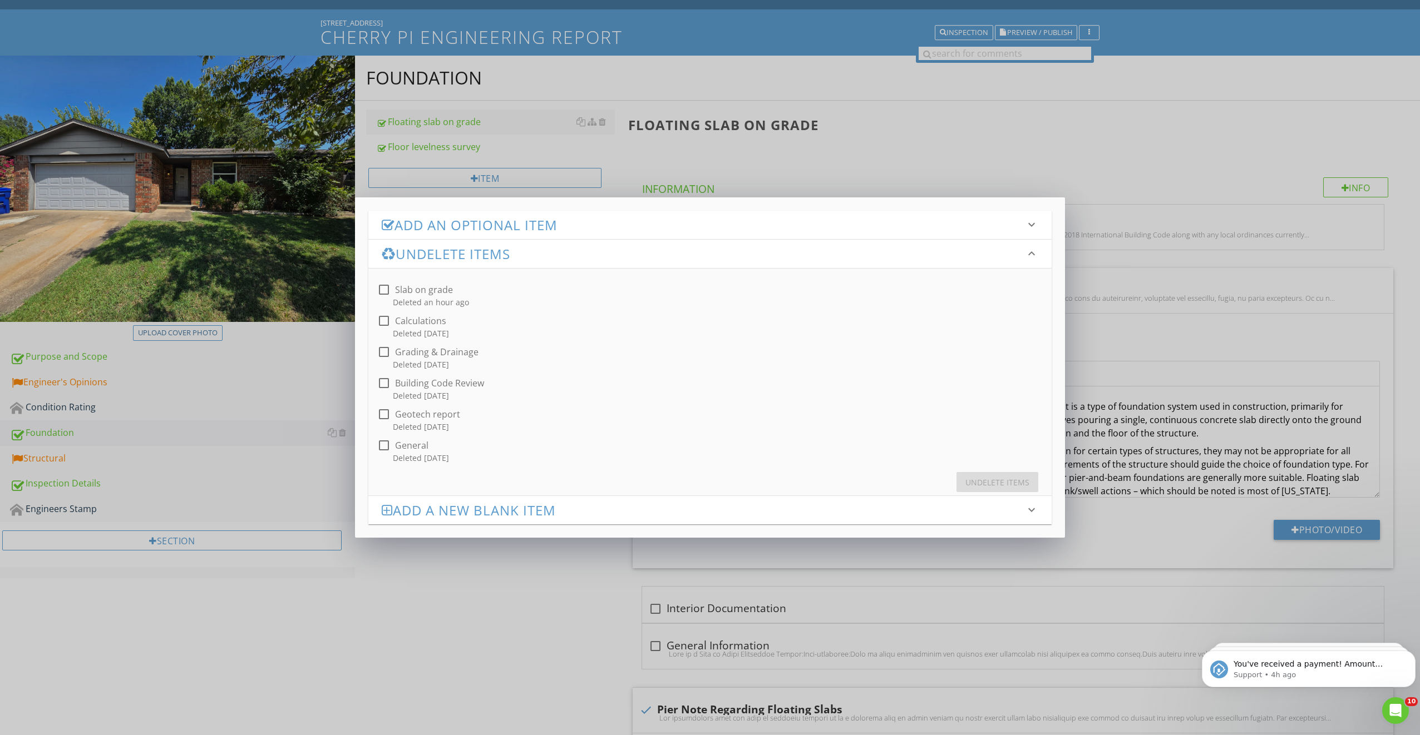
click at [445, 353] on div "Grading & Drainage" at bounding box center [436, 352] width 83 height 11
checkbox input "true"
click at [990, 483] on div "Undelete Items" at bounding box center [997, 483] width 64 height 12
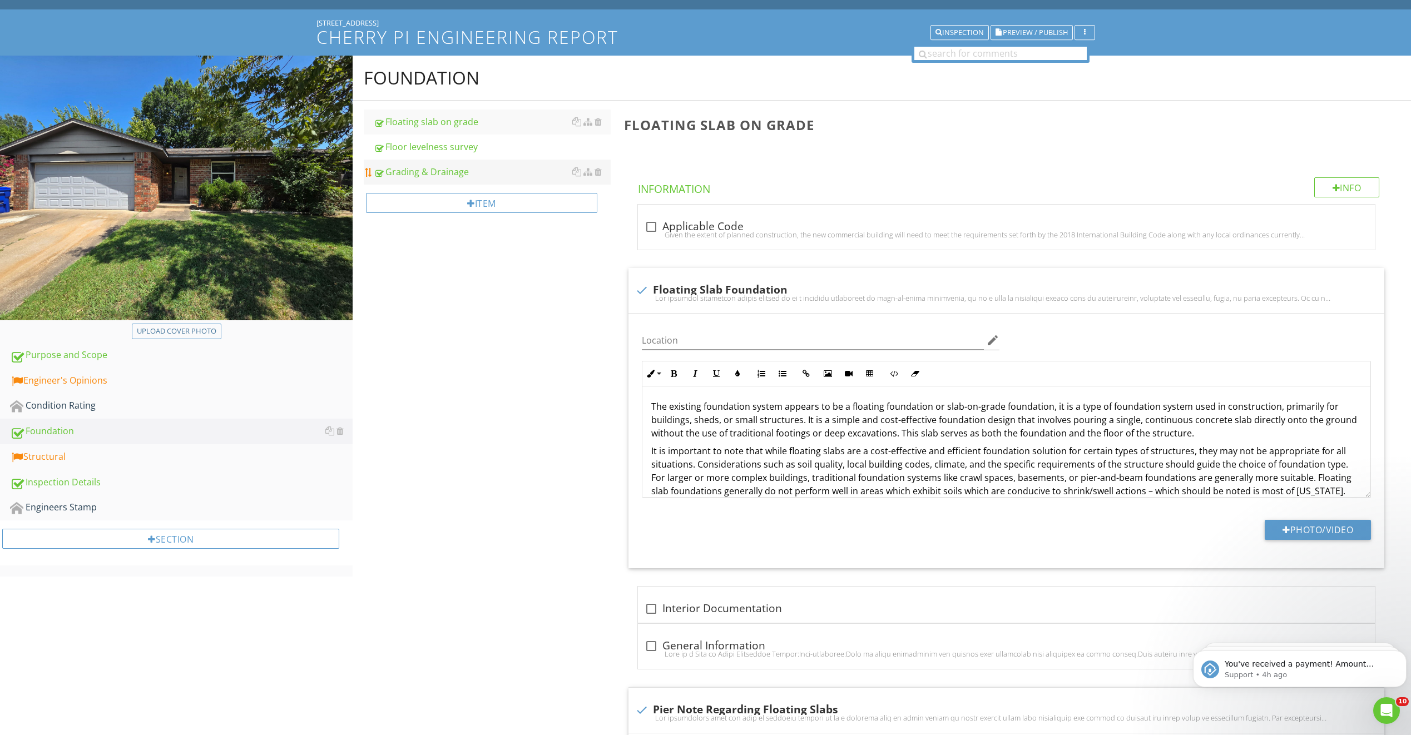
click at [441, 163] on link "Grading & Drainage" at bounding box center [492, 172] width 237 height 24
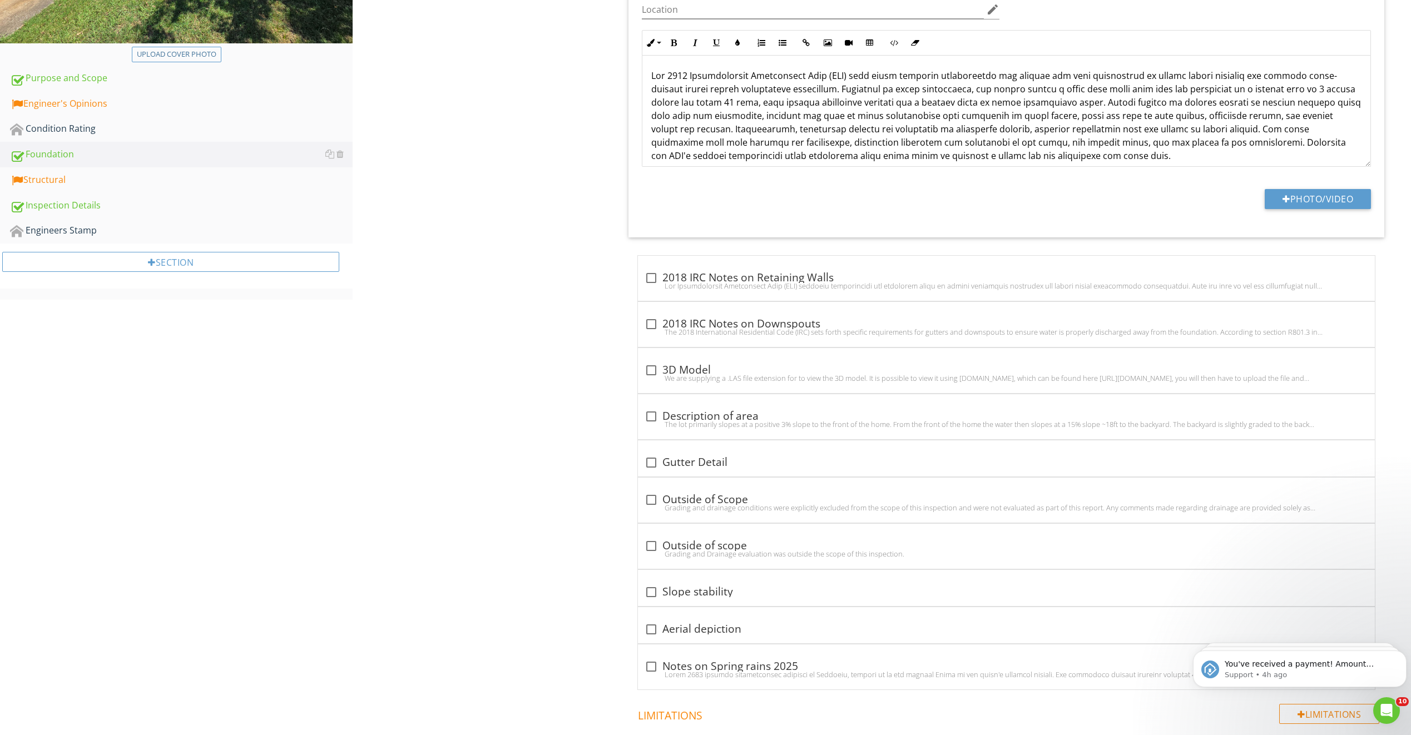
scroll to position [334, 0]
click at [653, 322] on div at bounding box center [651, 323] width 19 height 19
checkbox input "true"
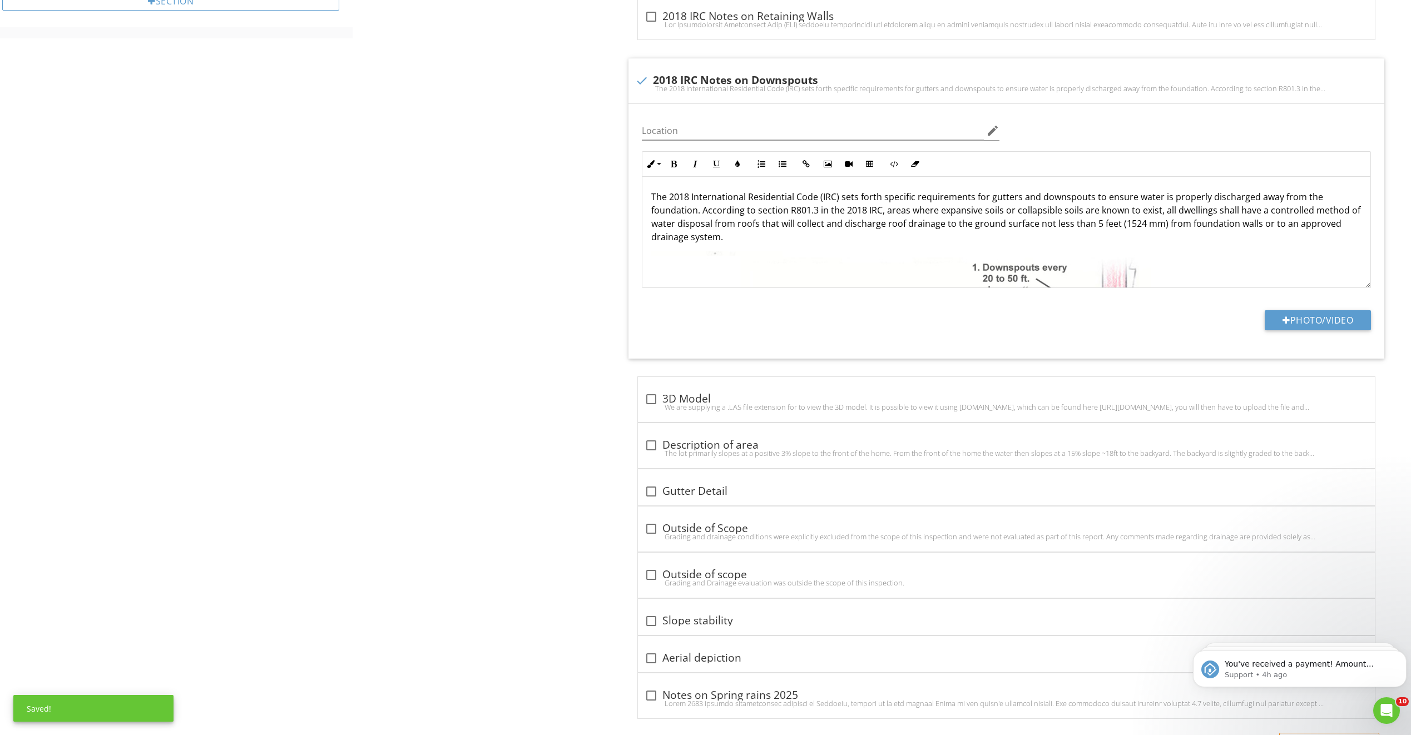
scroll to position [668, 0]
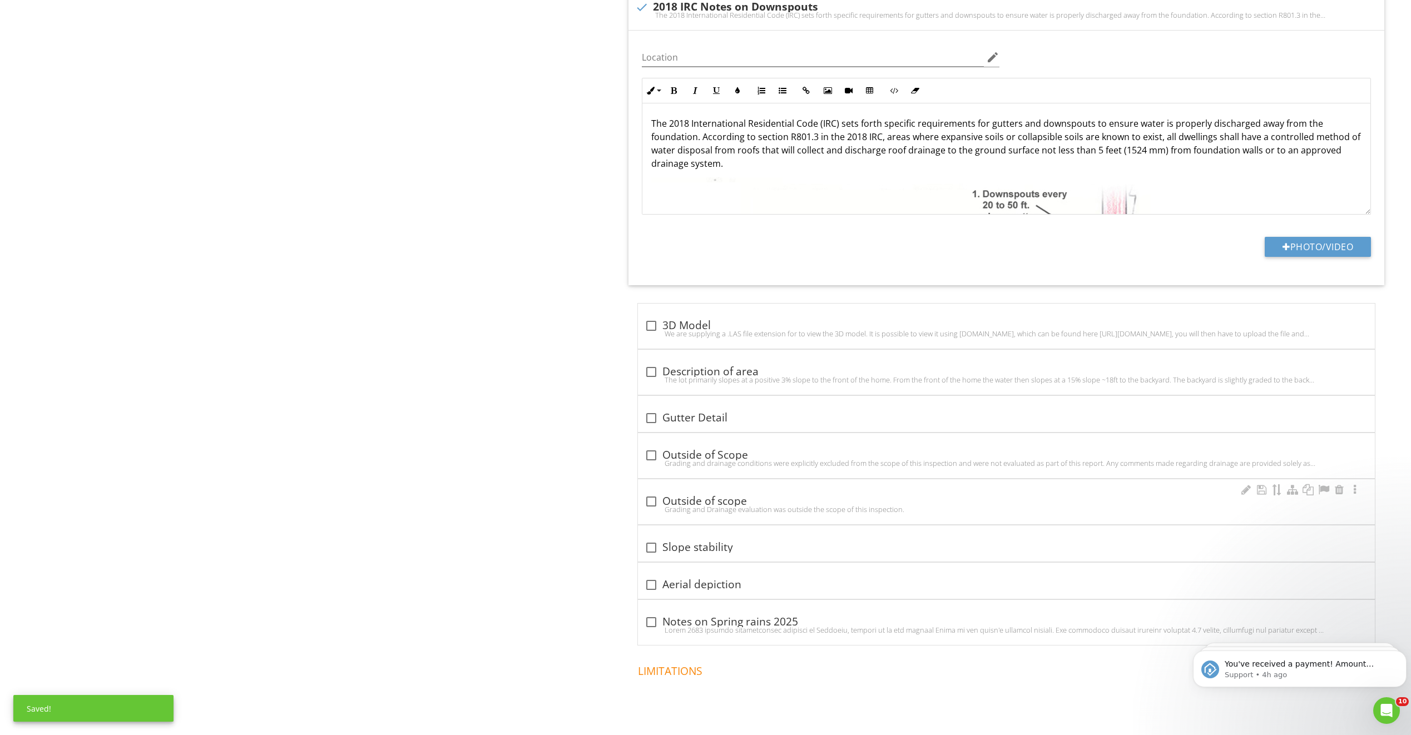
click at [657, 504] on div at bounding box center [651, 501] width 19 height 19
checkbox input "true"
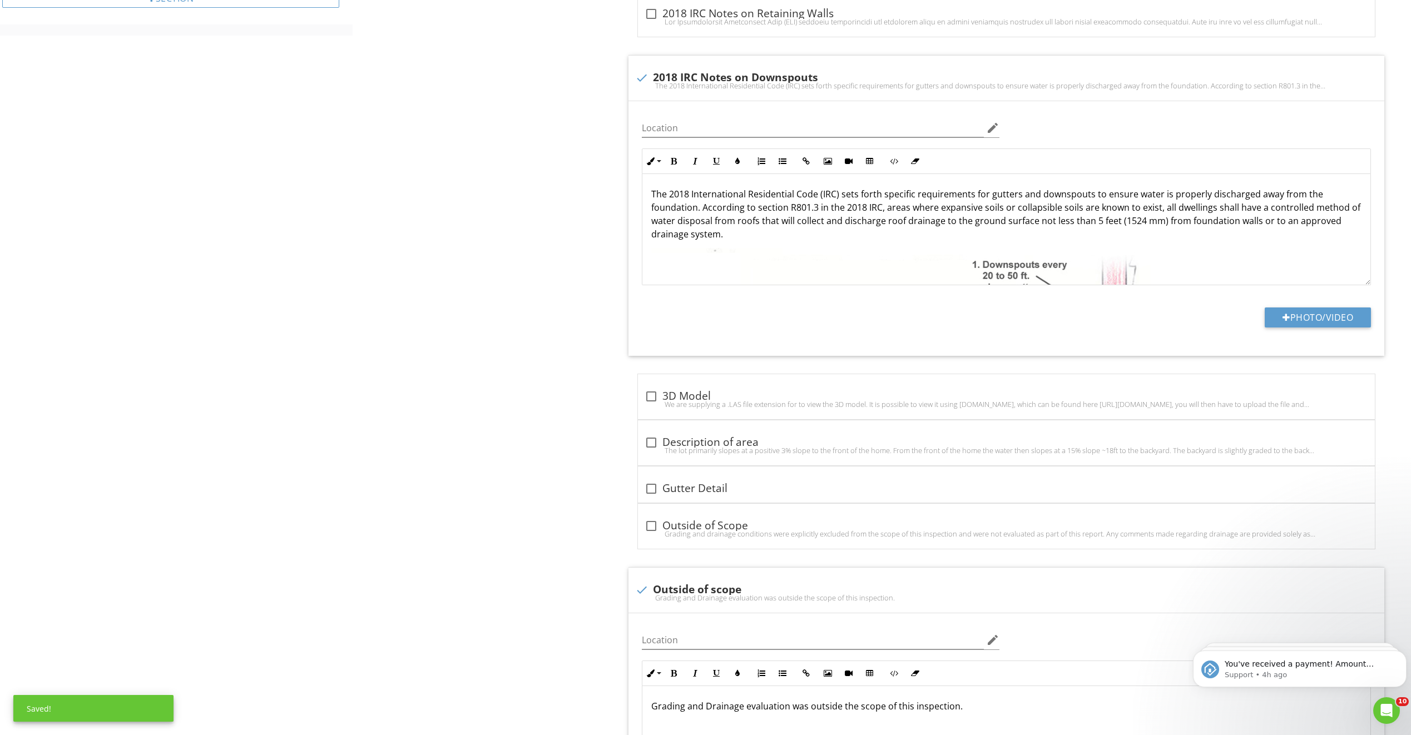
scroll to position [0, 0]
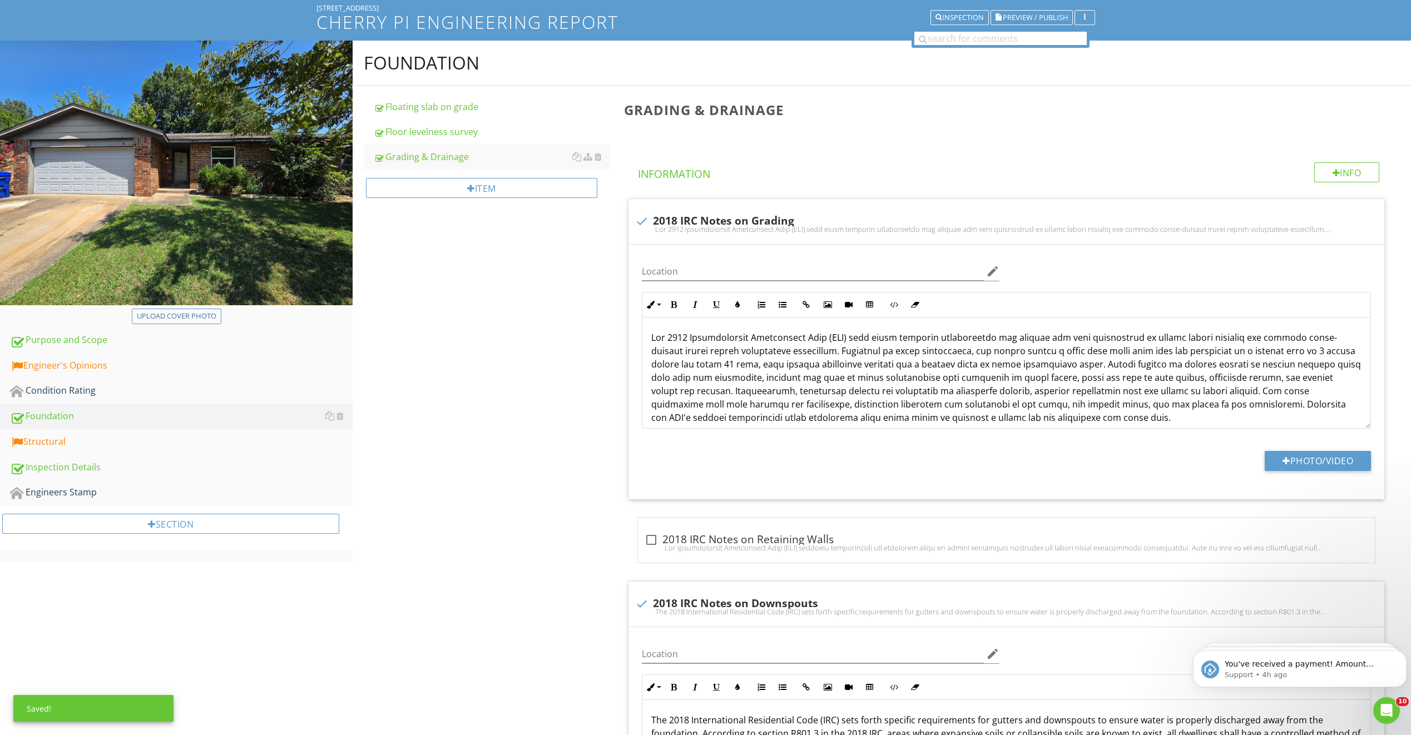
drag, startPoint x: 535, startPoint y: 444, endPoint x: 437, endPoint y: 295, distance: 178.4
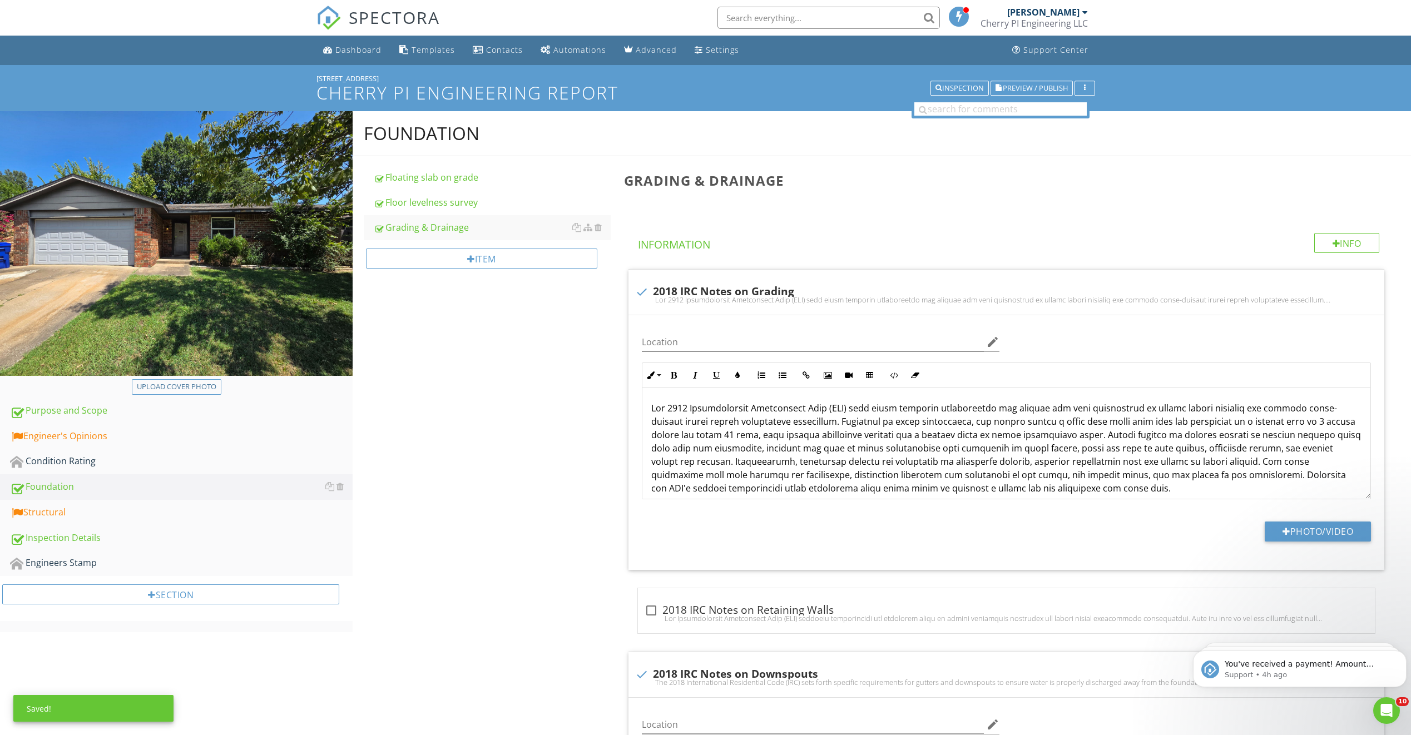
click at [118, 516] on div "Structural" at bounding box center [181, 513] width 343 height 14
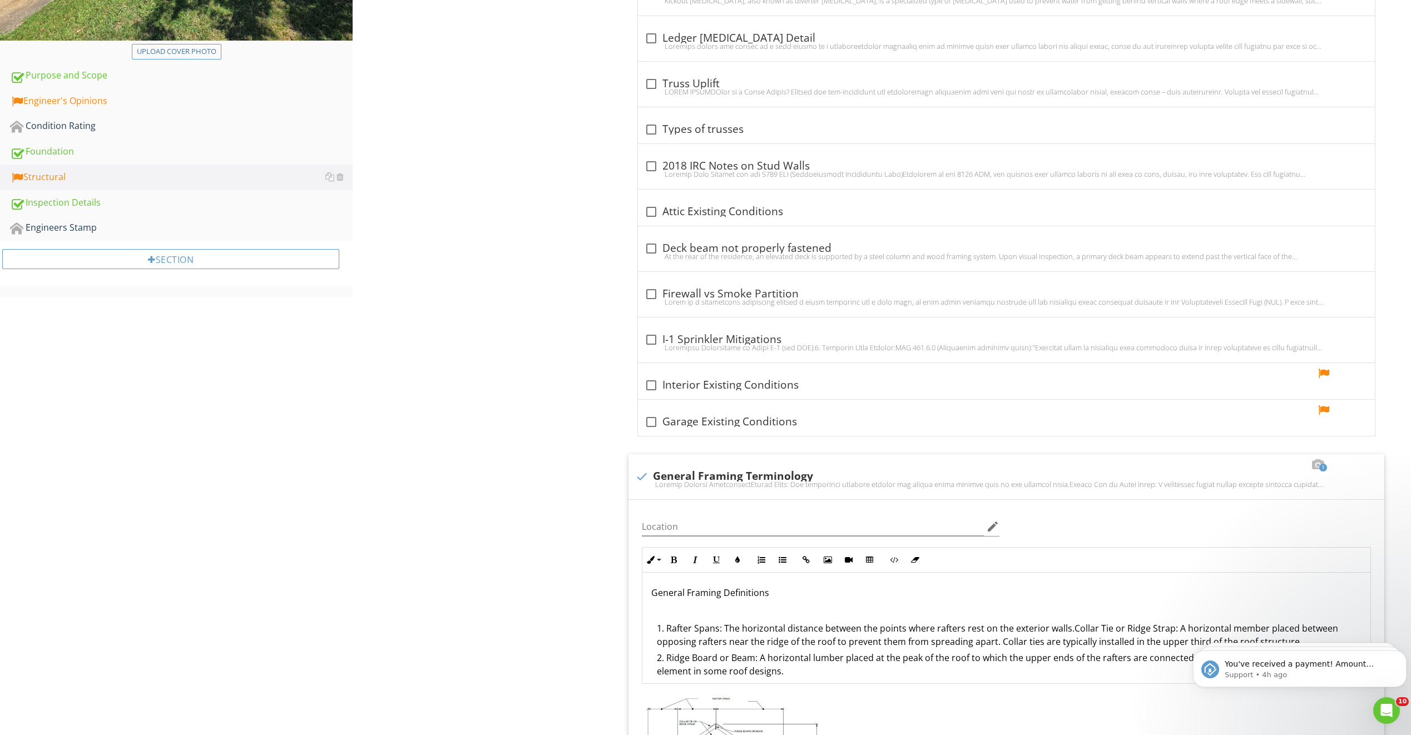
scroll to position [389, 0]
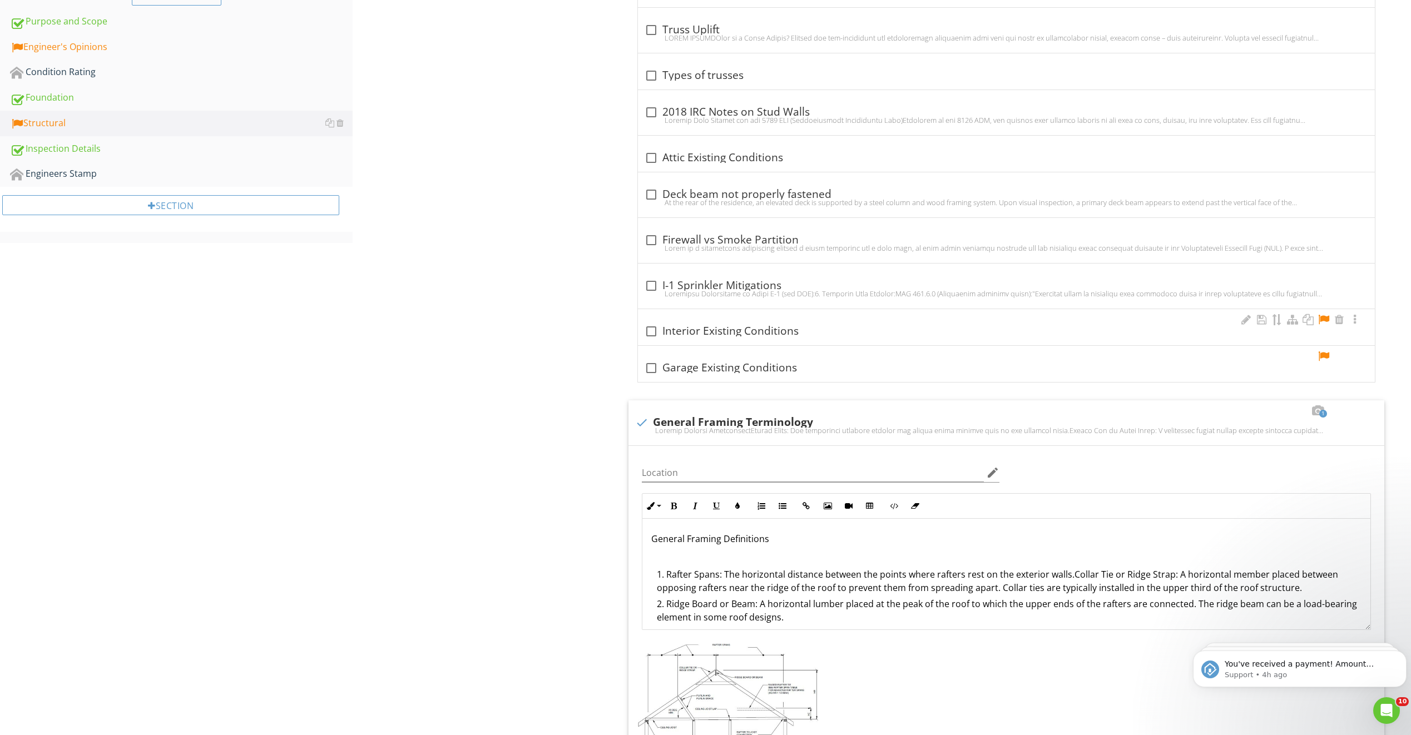
click at [652, 330] on div at bounding box center [651, 331] width 19 height 19
checkbox input "true"
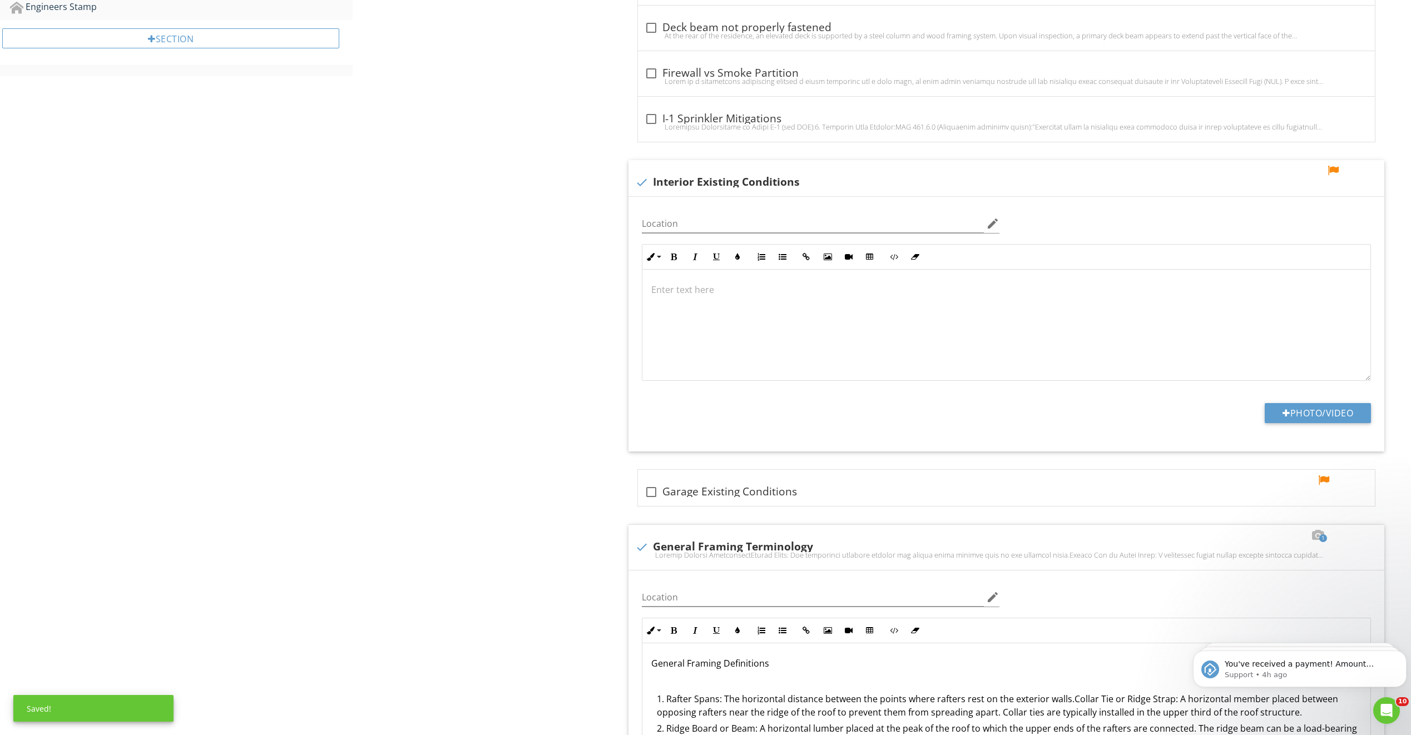
drag, startPoint x: 653, startPoint y: 498, endPoint x: 586, endPoint y: 485, distance: 67.7
click at [648, 496] on div at bounding box center [651, 492] width 19 height 19
checkbox input "true"
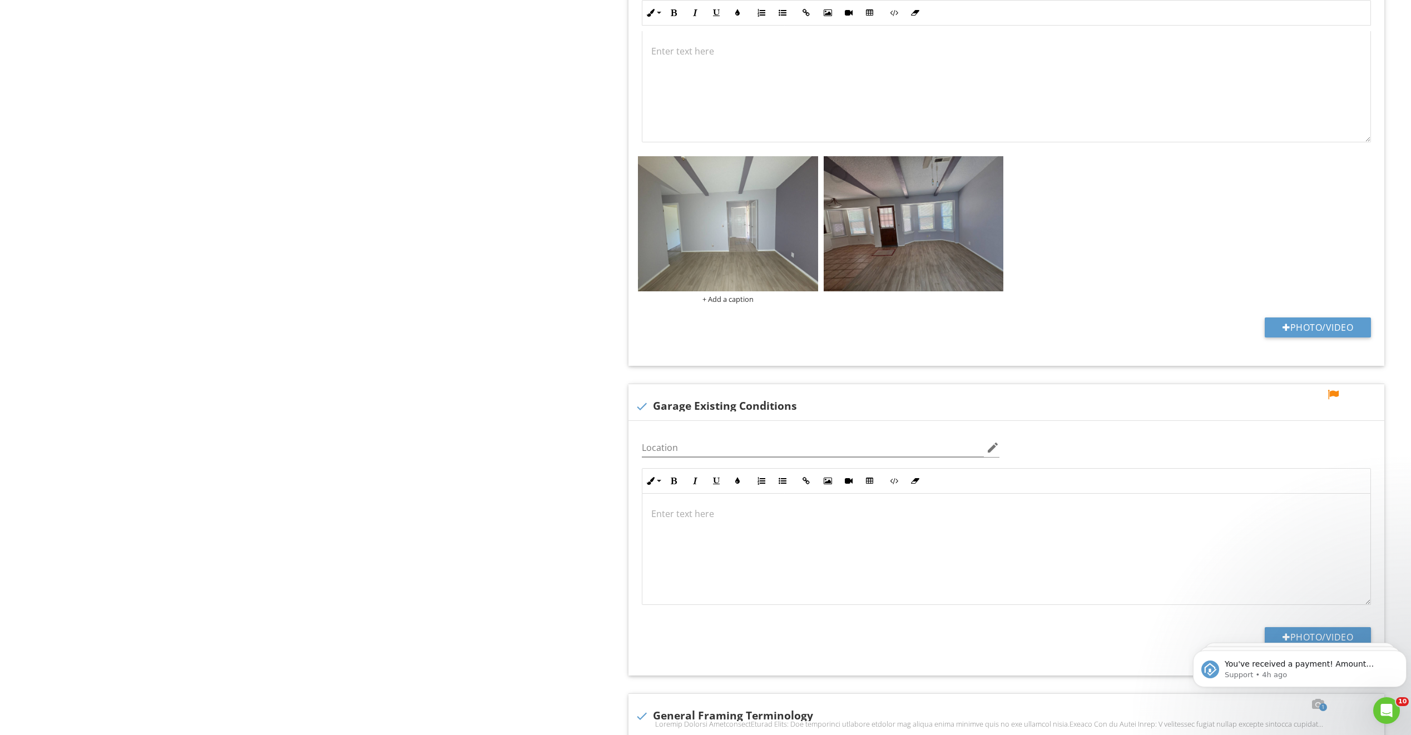
scroll to position [835, 0]
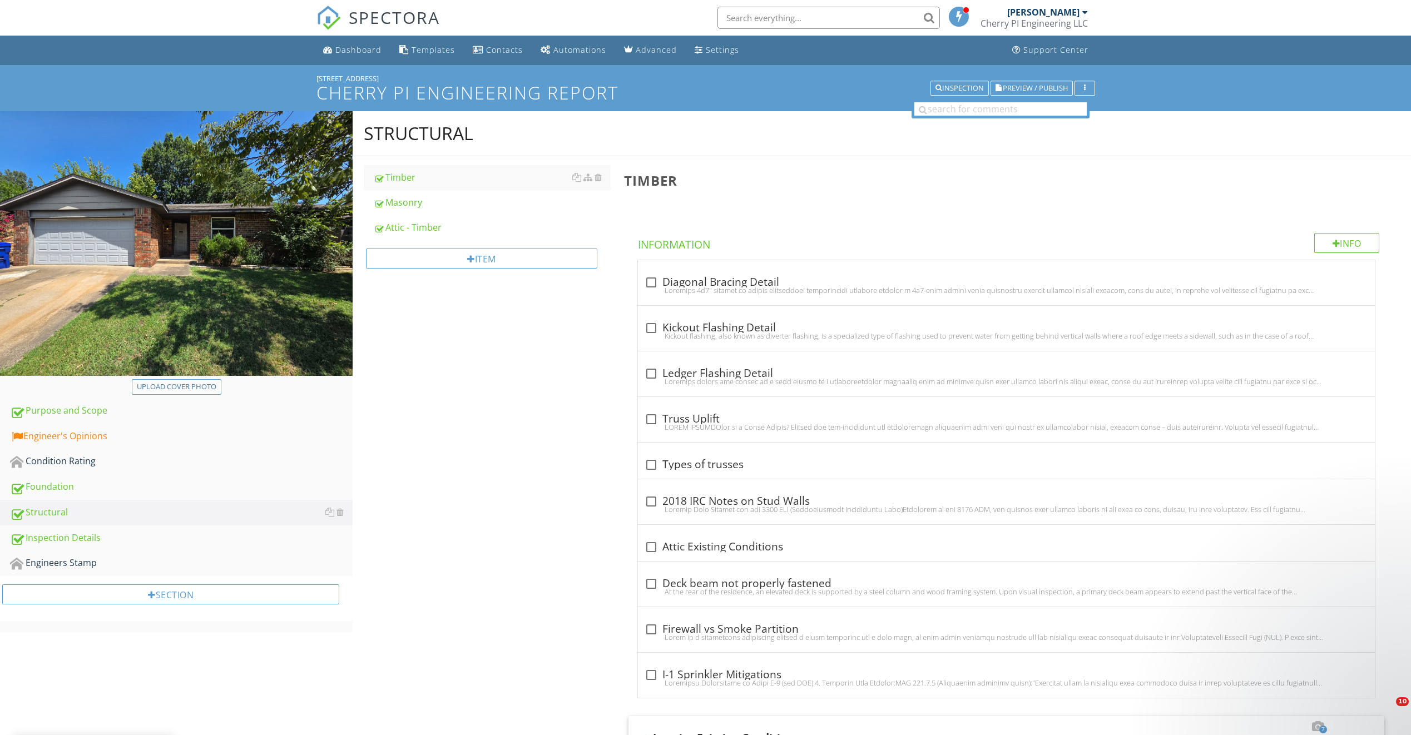
scroll to position [1447, 0]
